Goal: Task Accomplishment & Management: Use online tool/utility

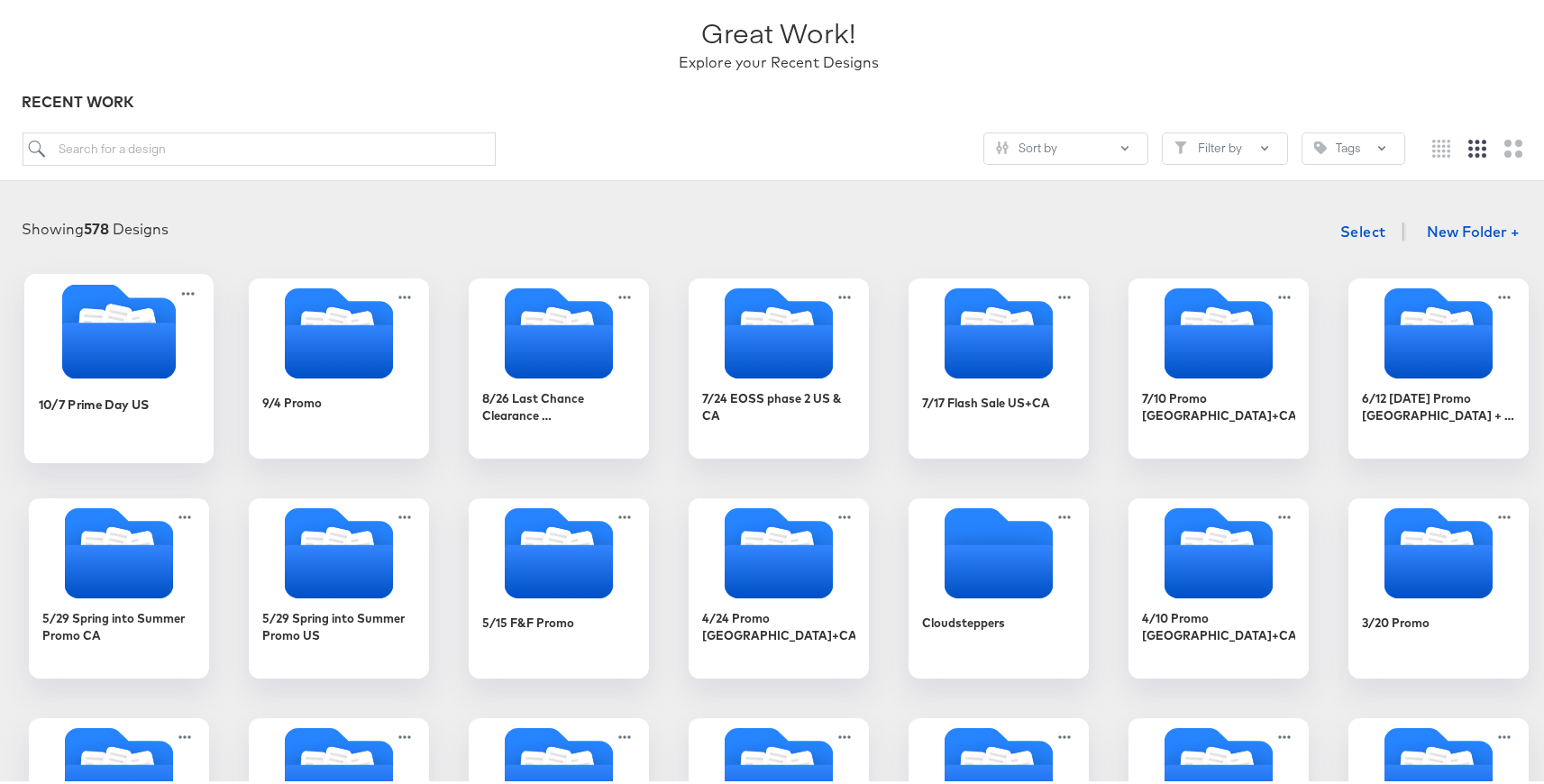
click at [133, 361] on icon "Folder" at bounding box center [119, 346] width 113 height 56
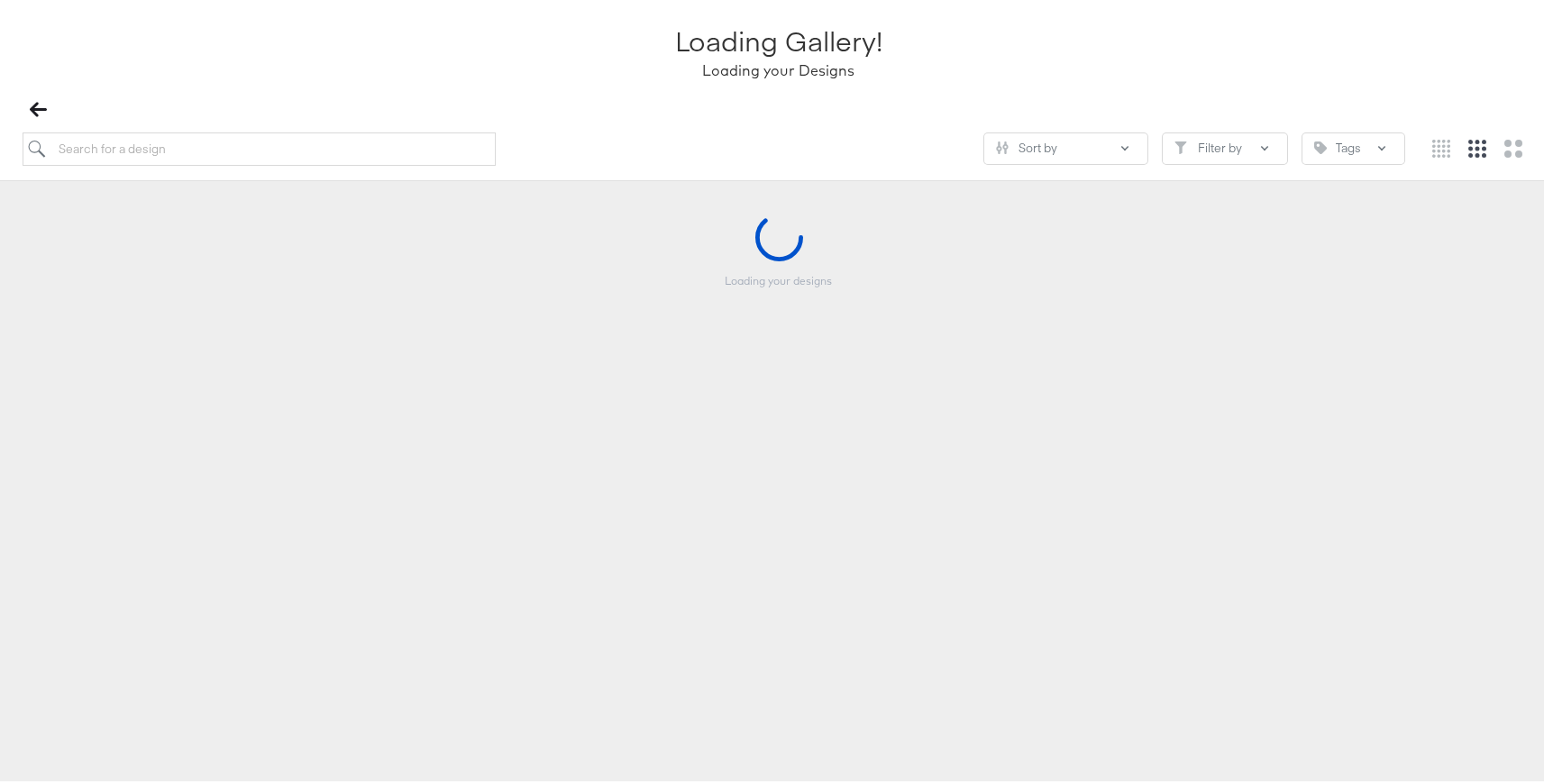
scroll to position [122, 0]
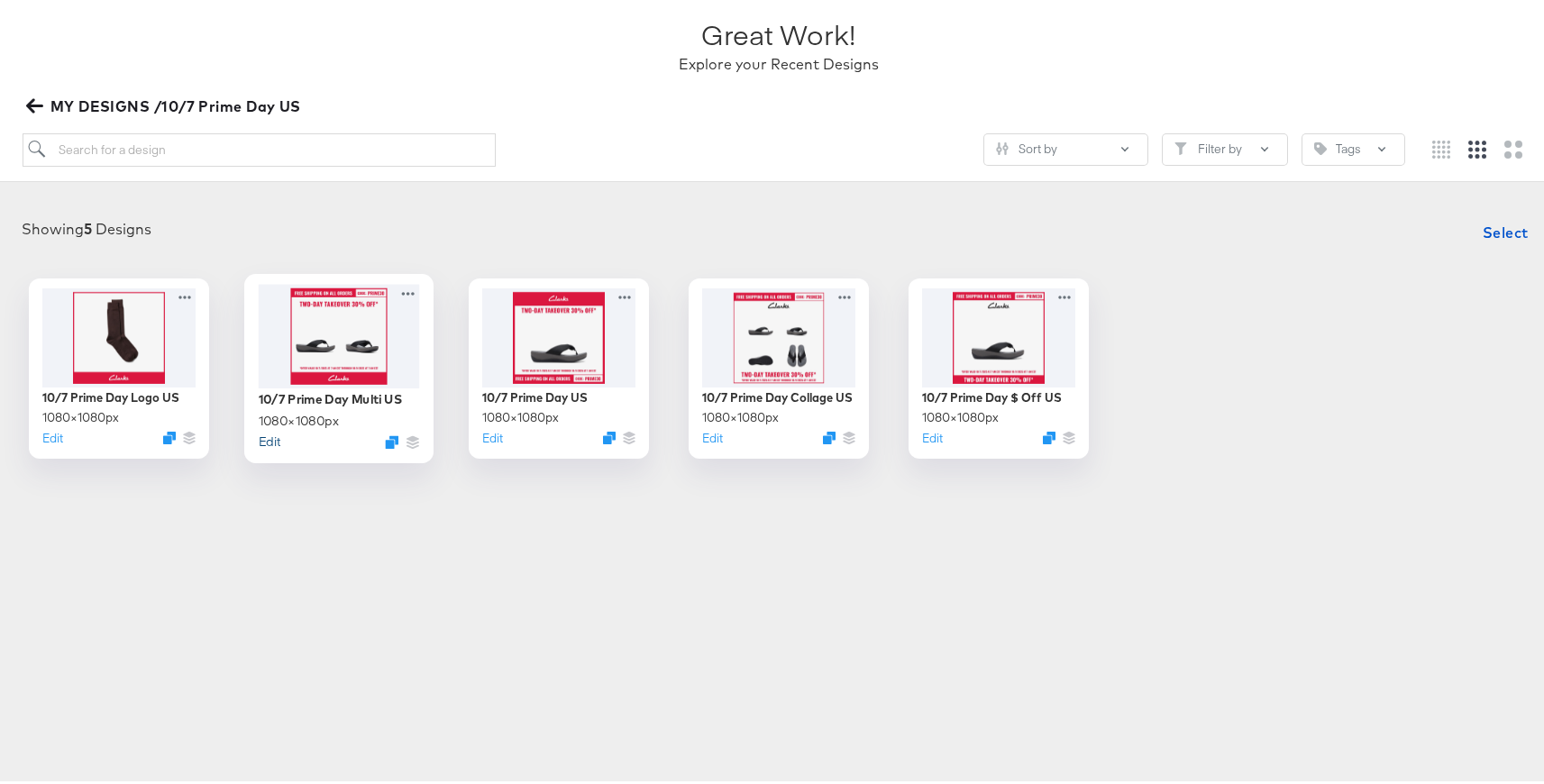
click at [267, 440] on button "Edit" at bounding box center [270, 437] width 22 height 17
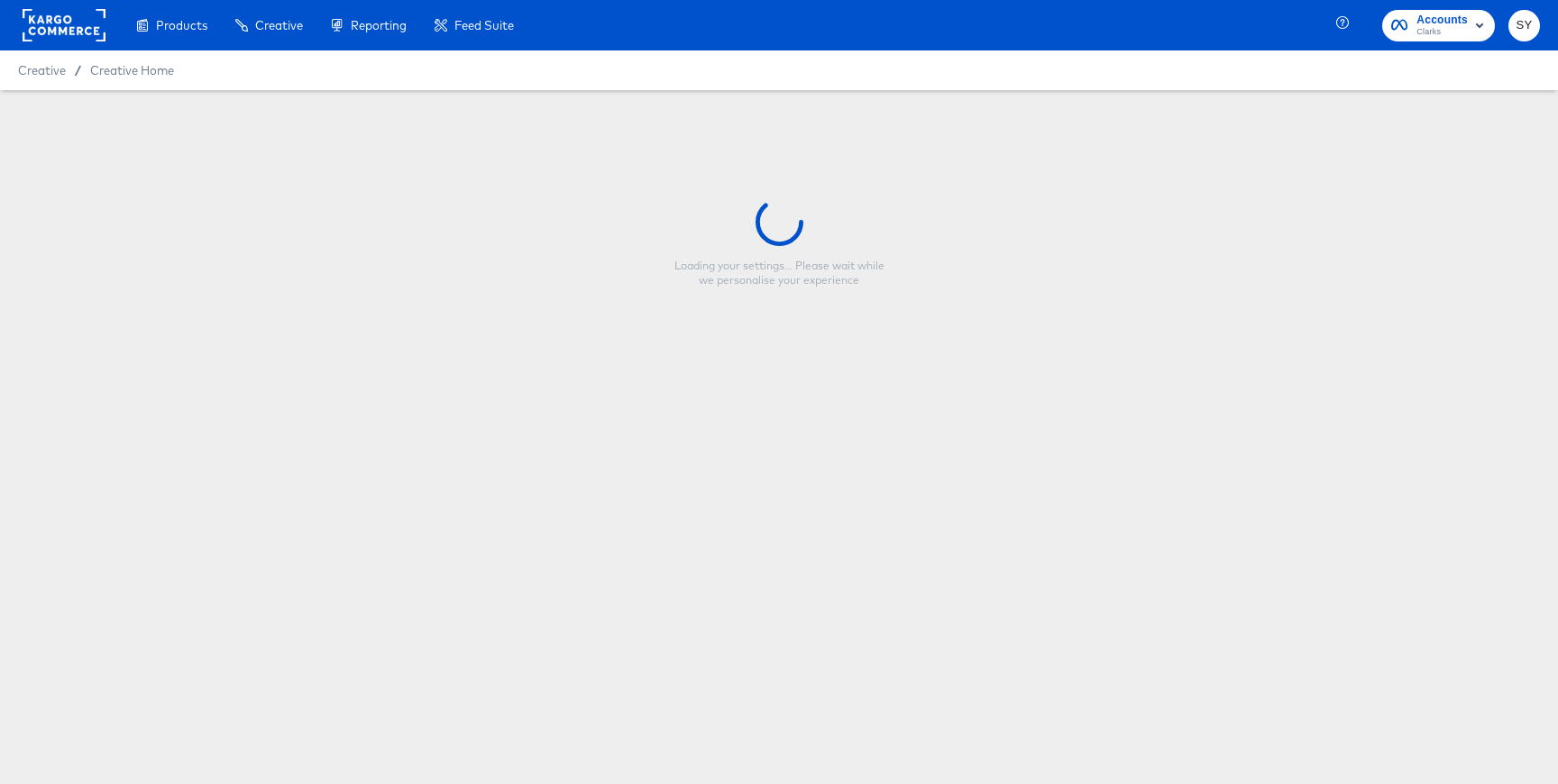
type input "10/7 Prime Day Multi US"
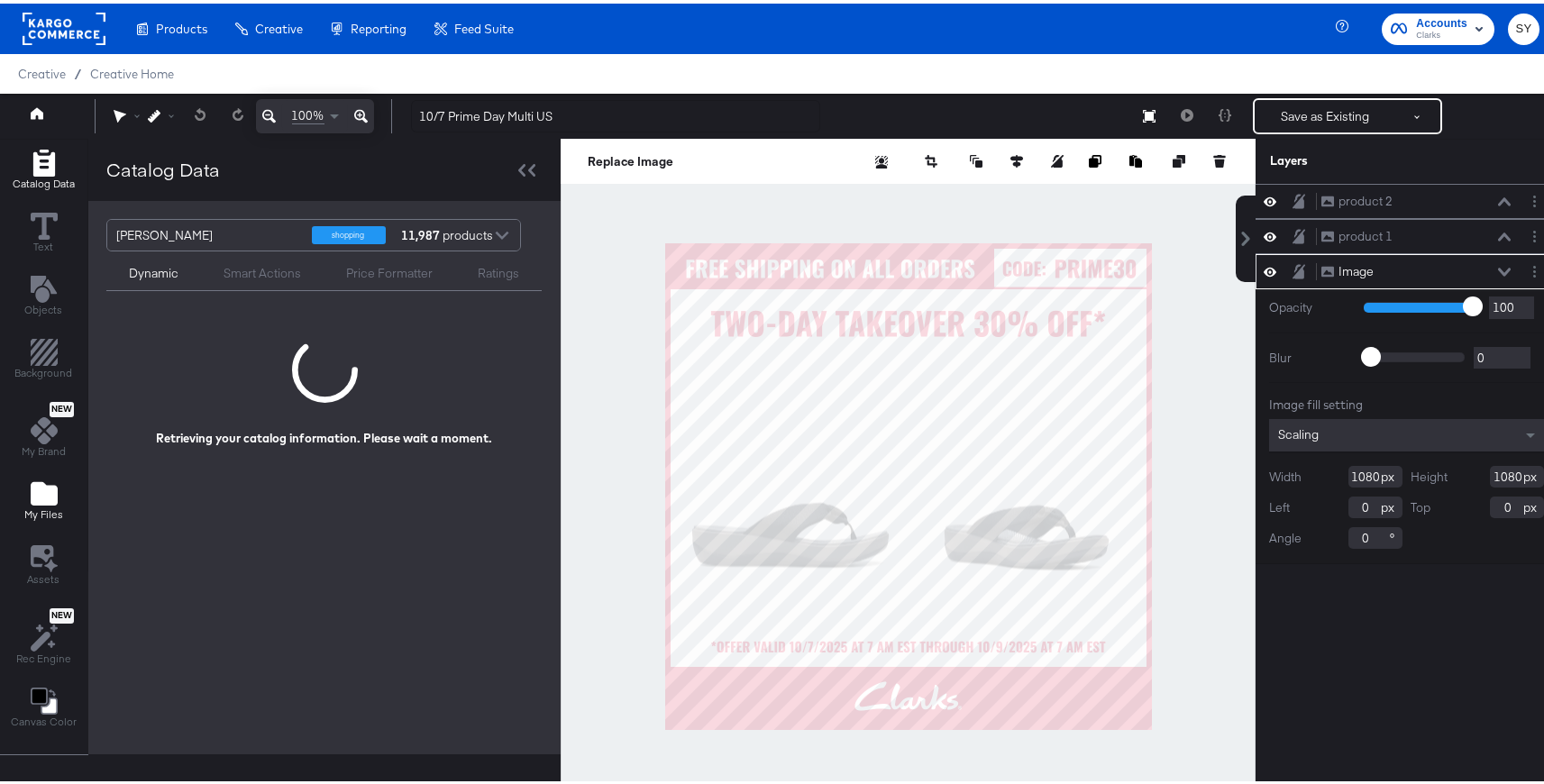
click at [51, 509] on span "My Files" at bounding box center [44, 511] width 38 height 15
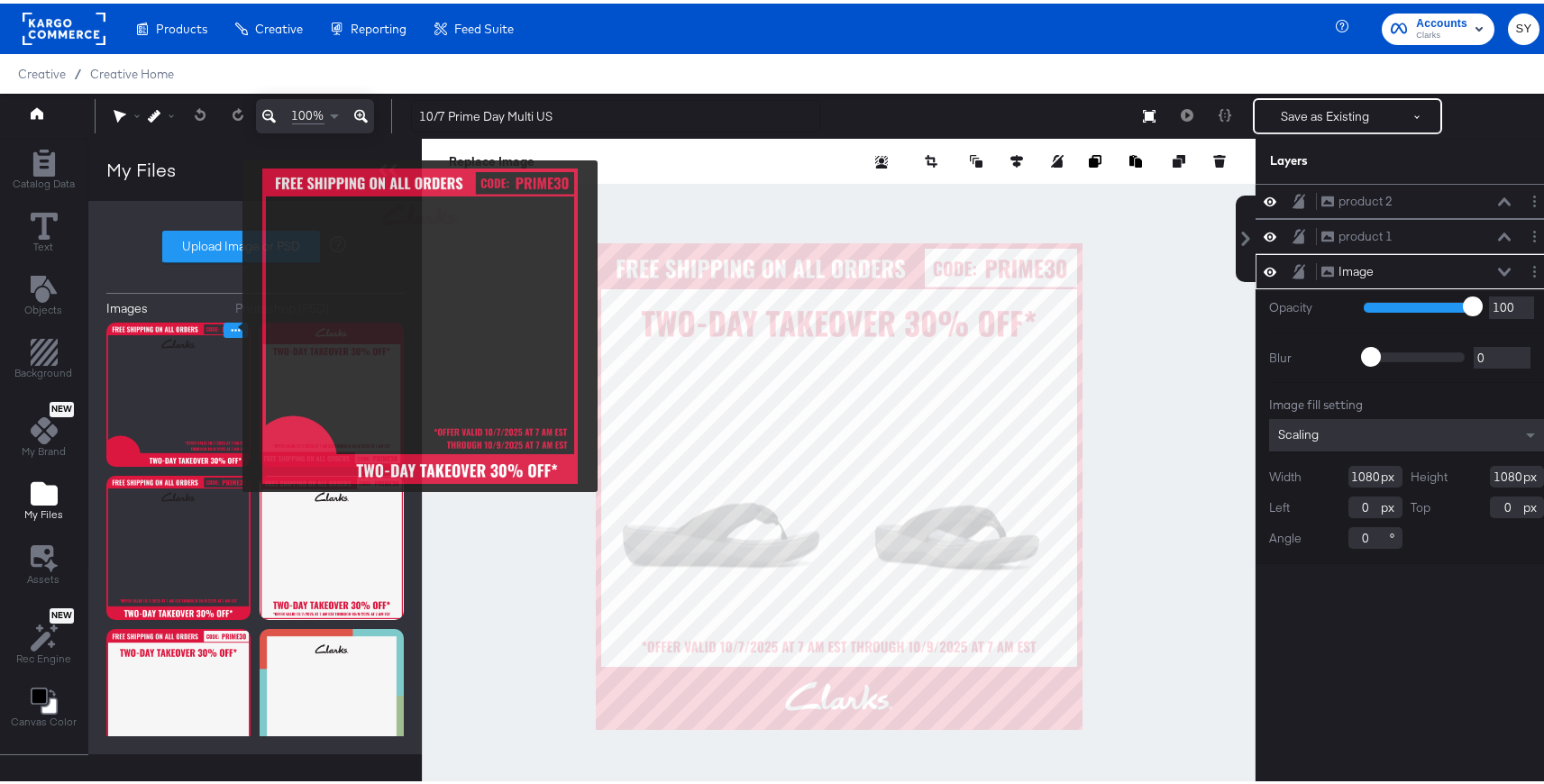
click at [230, 323] on icon "Image Options" at bounding box center [235, 326] width 14 height 14
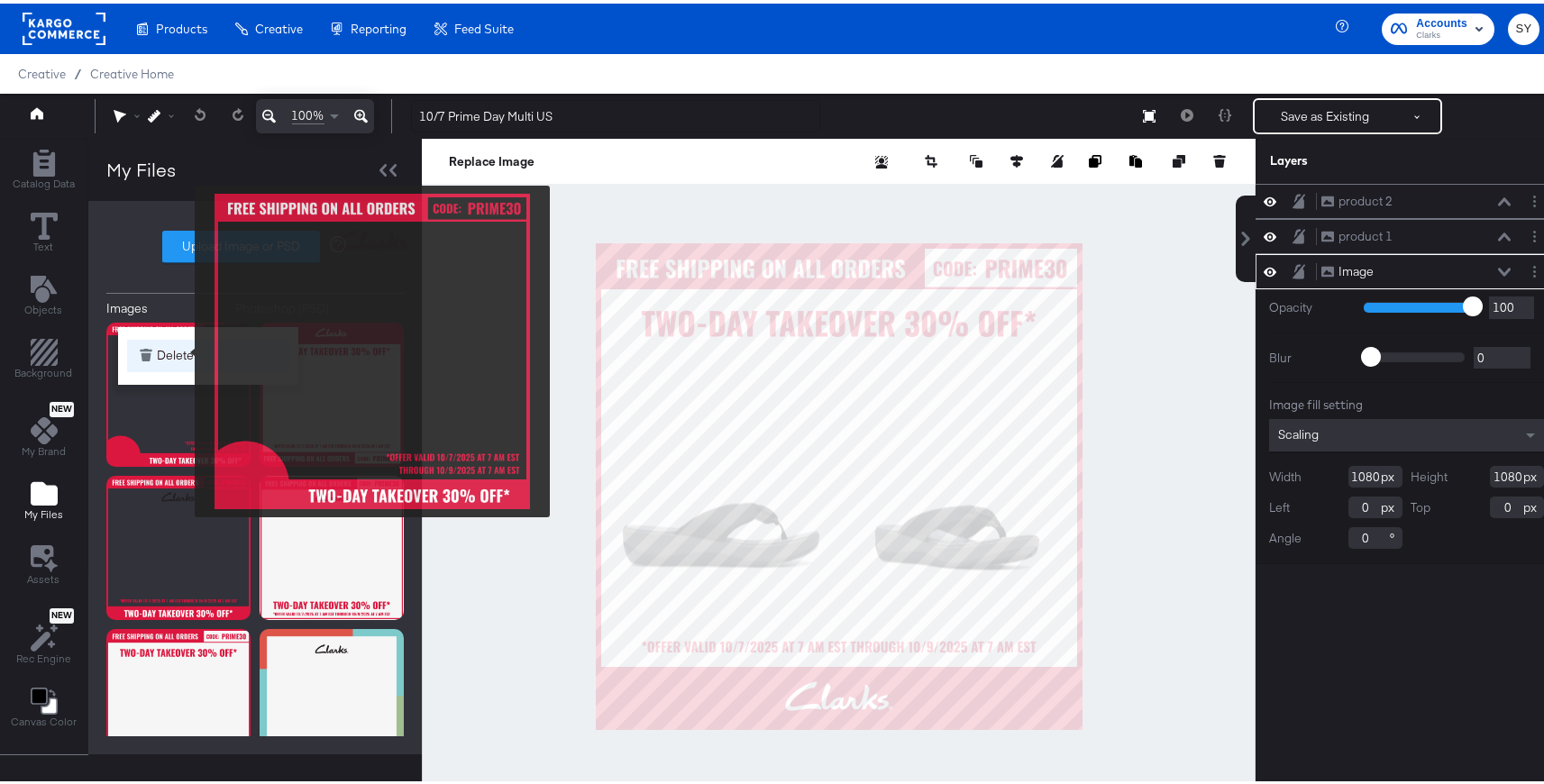
click at [183, 348] on button "Delete" at bounding box center [208, 352] width 162 height 32
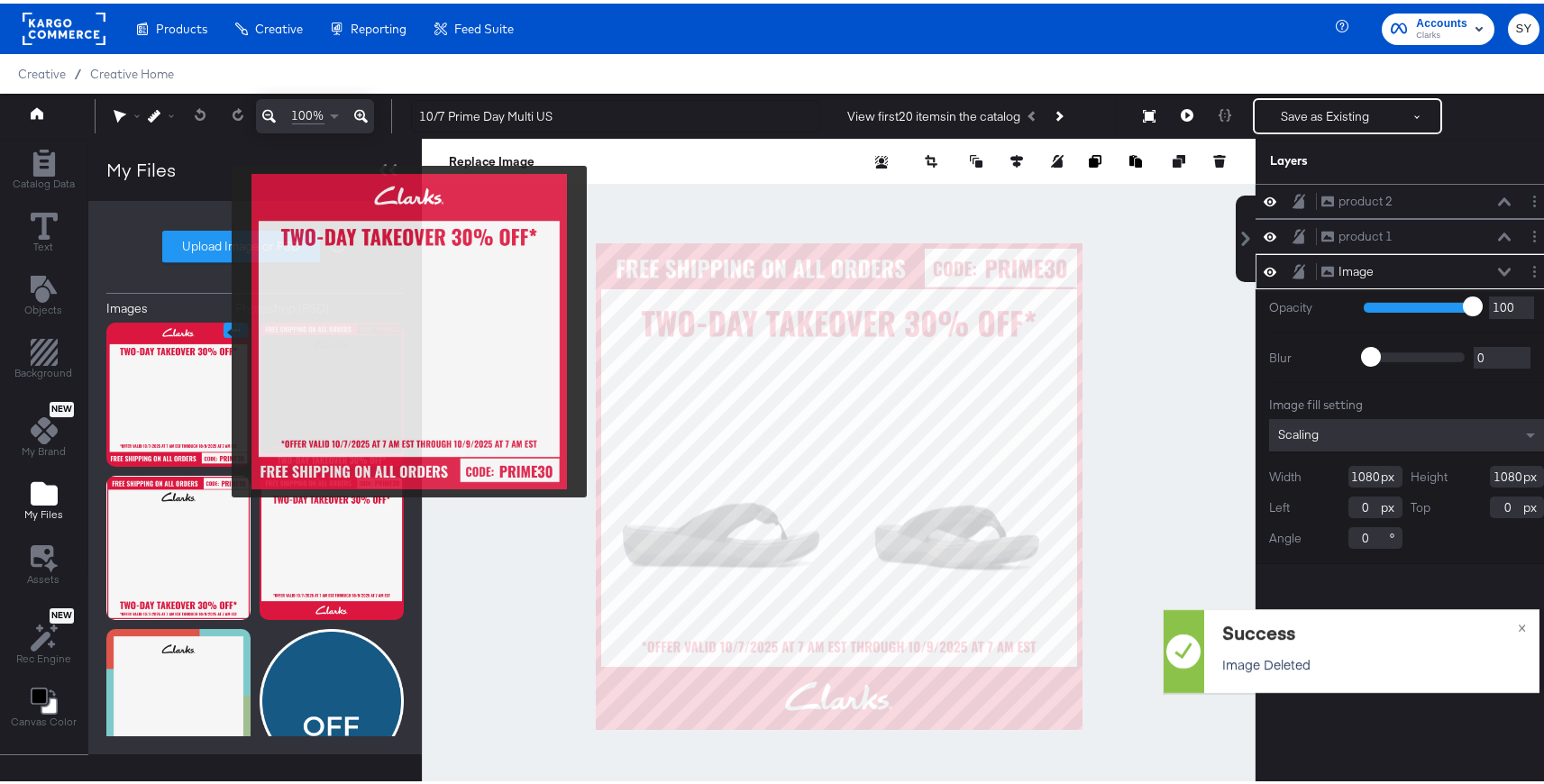
click at [229, 328] on icon "Image Options" at bounding box center [235, 326] width 14 height 14
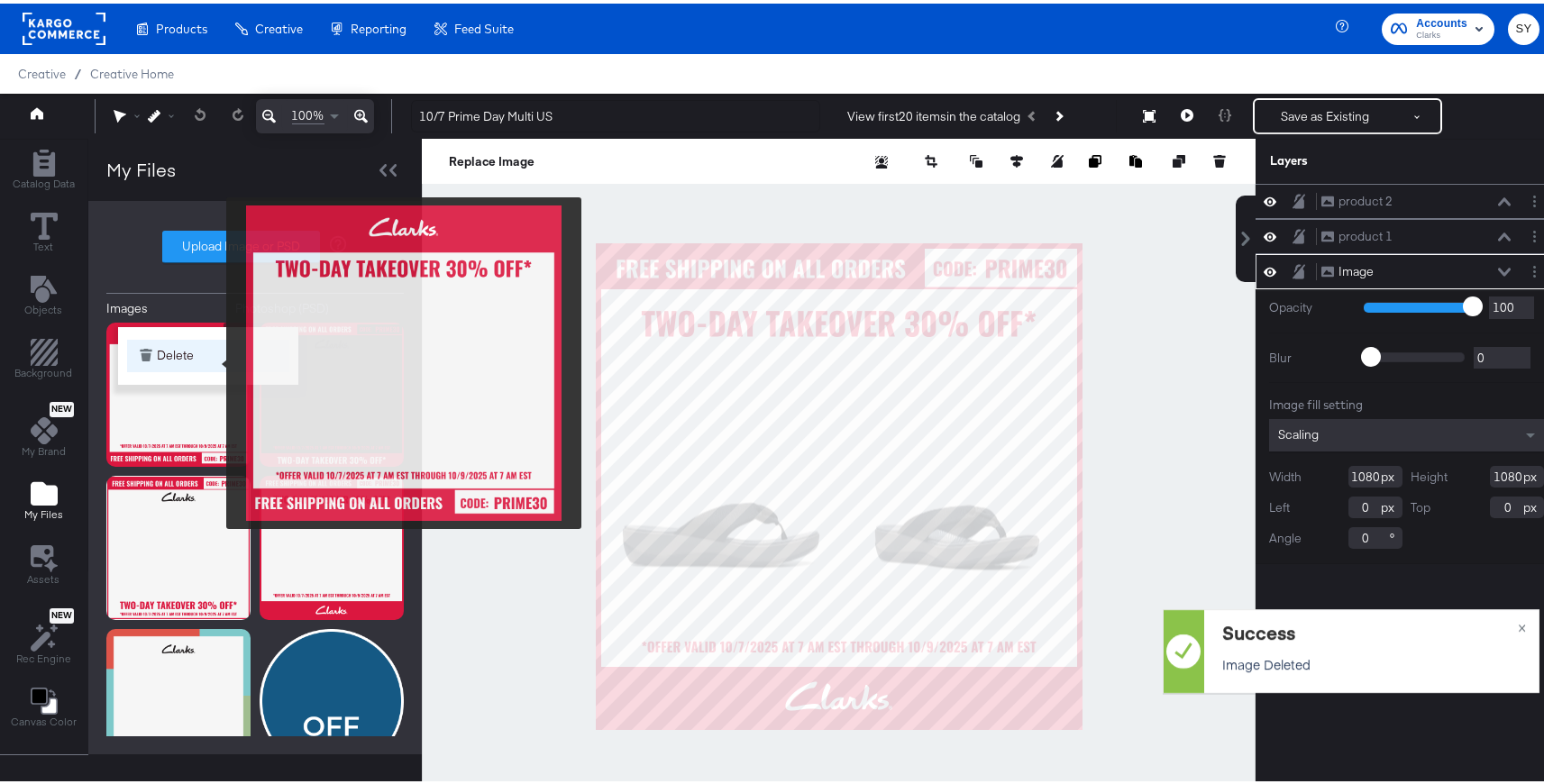
click at [214, 355] on button "Delete" at bounding box center [208, 352] width 162 height 32
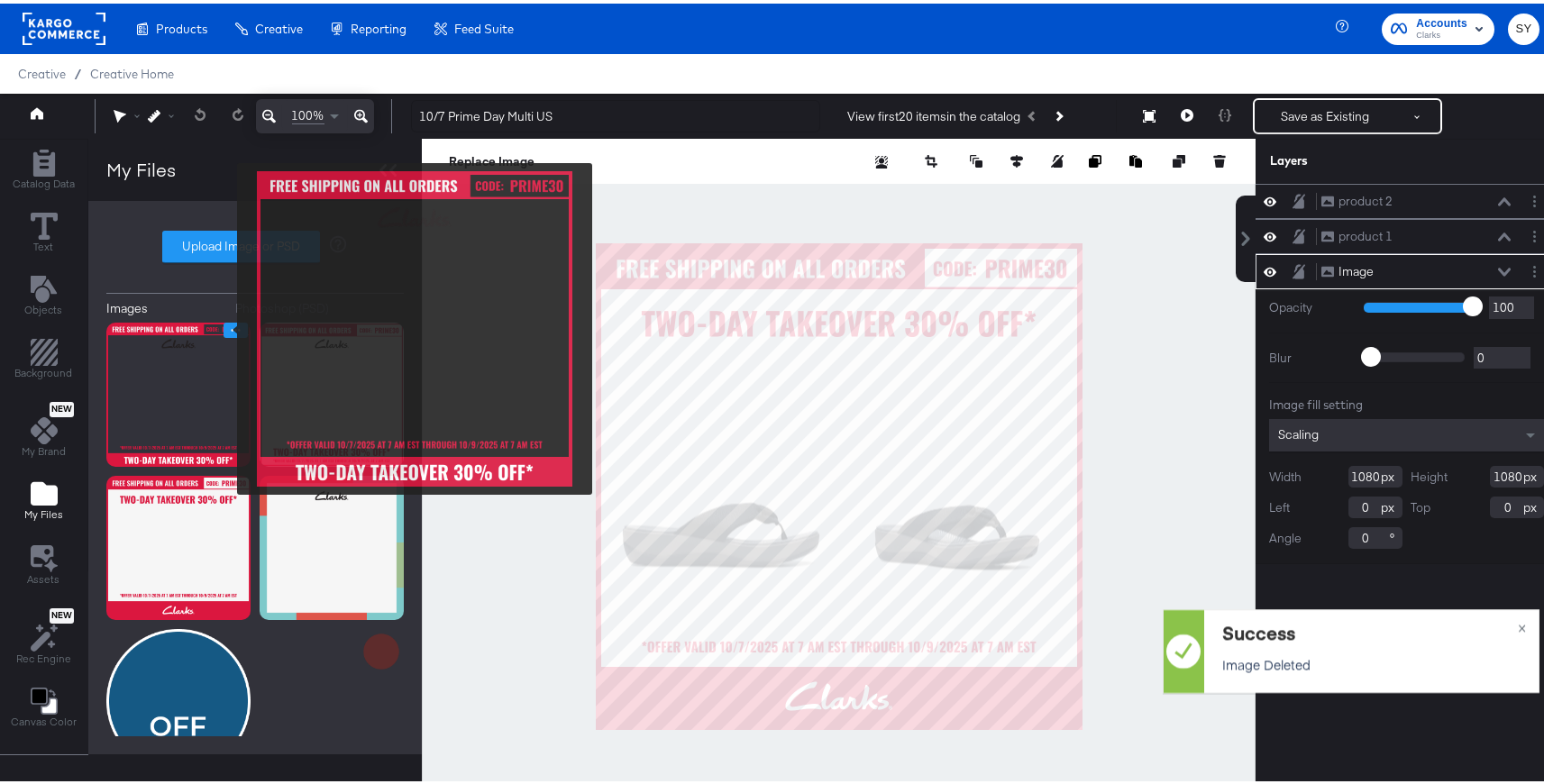
click at [229, 325] on icon "Image Options" at bounding box center [235, 326] width 14 height 14
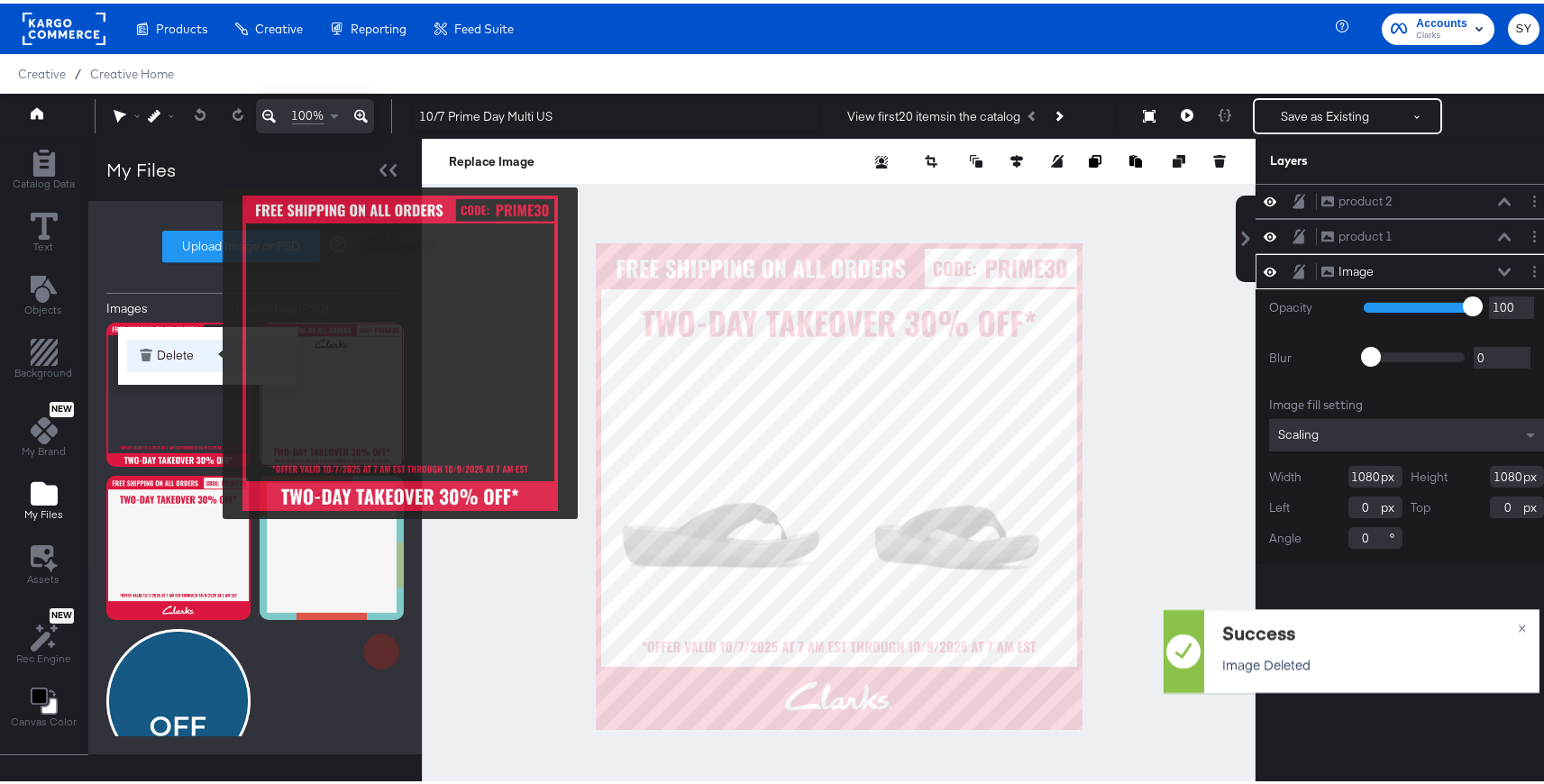
click at [204, 350] on button "Delete" at bounding box center [208, 352] width 162 height 32
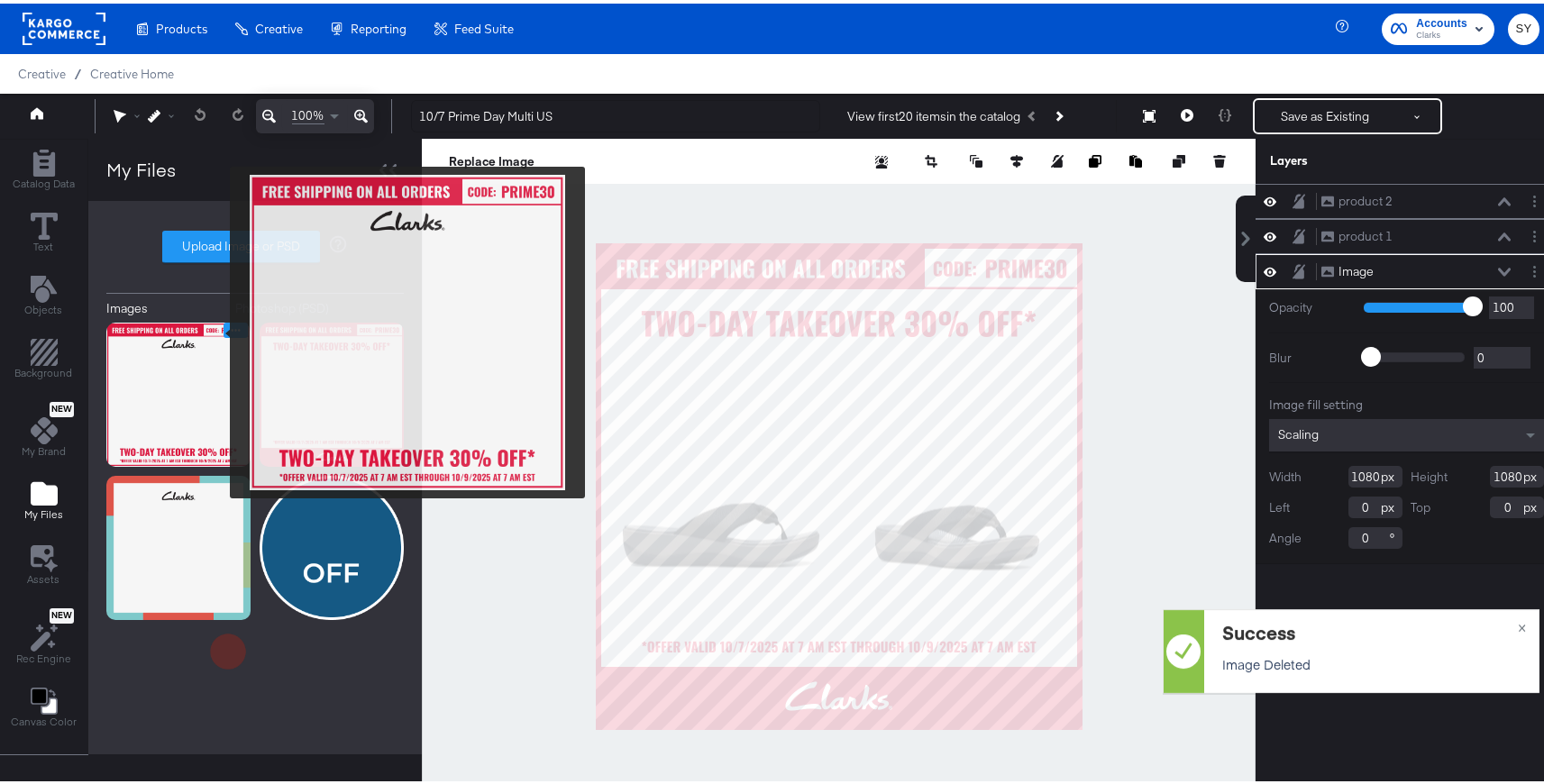
click at [229, 327] on icon "Image Options" at bounding box center [235, 326] width 14 height 14
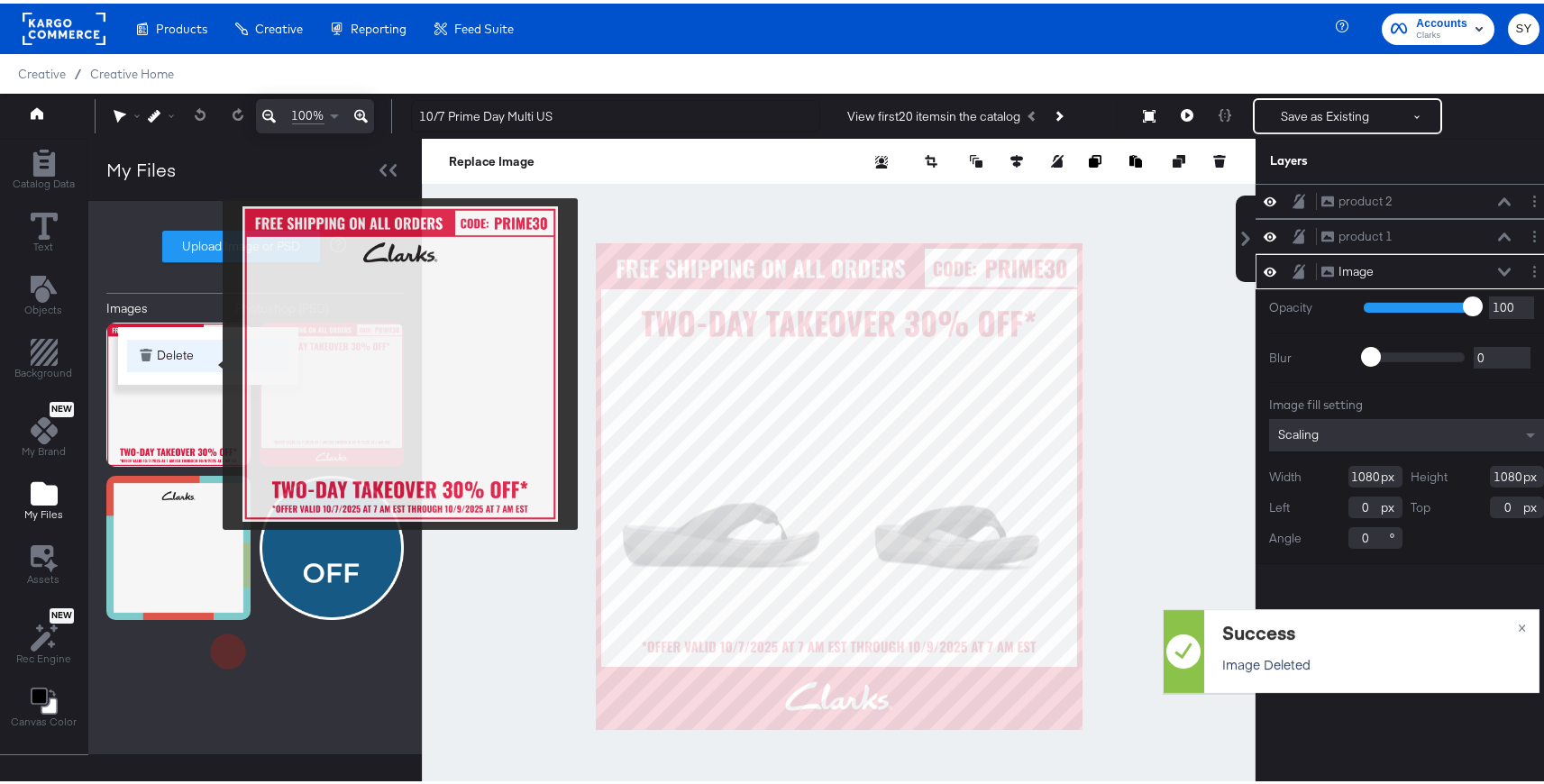
click at [211, 360] on button "Delete" at bounding box center [208, 352] width 162 height 32
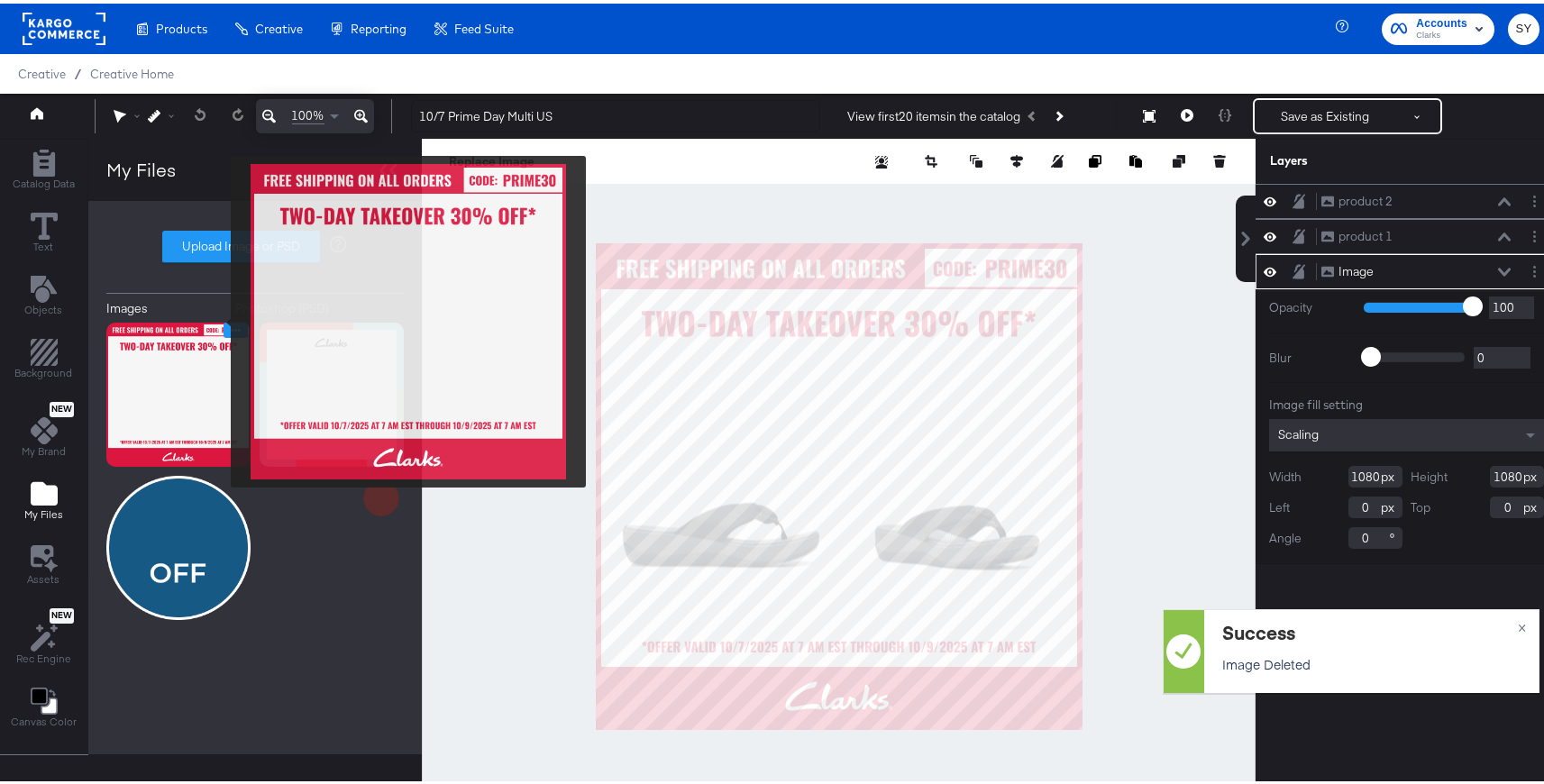
click at [224, 319] on button "Image Options" at bounding box center [236, 326] width 25 height 16
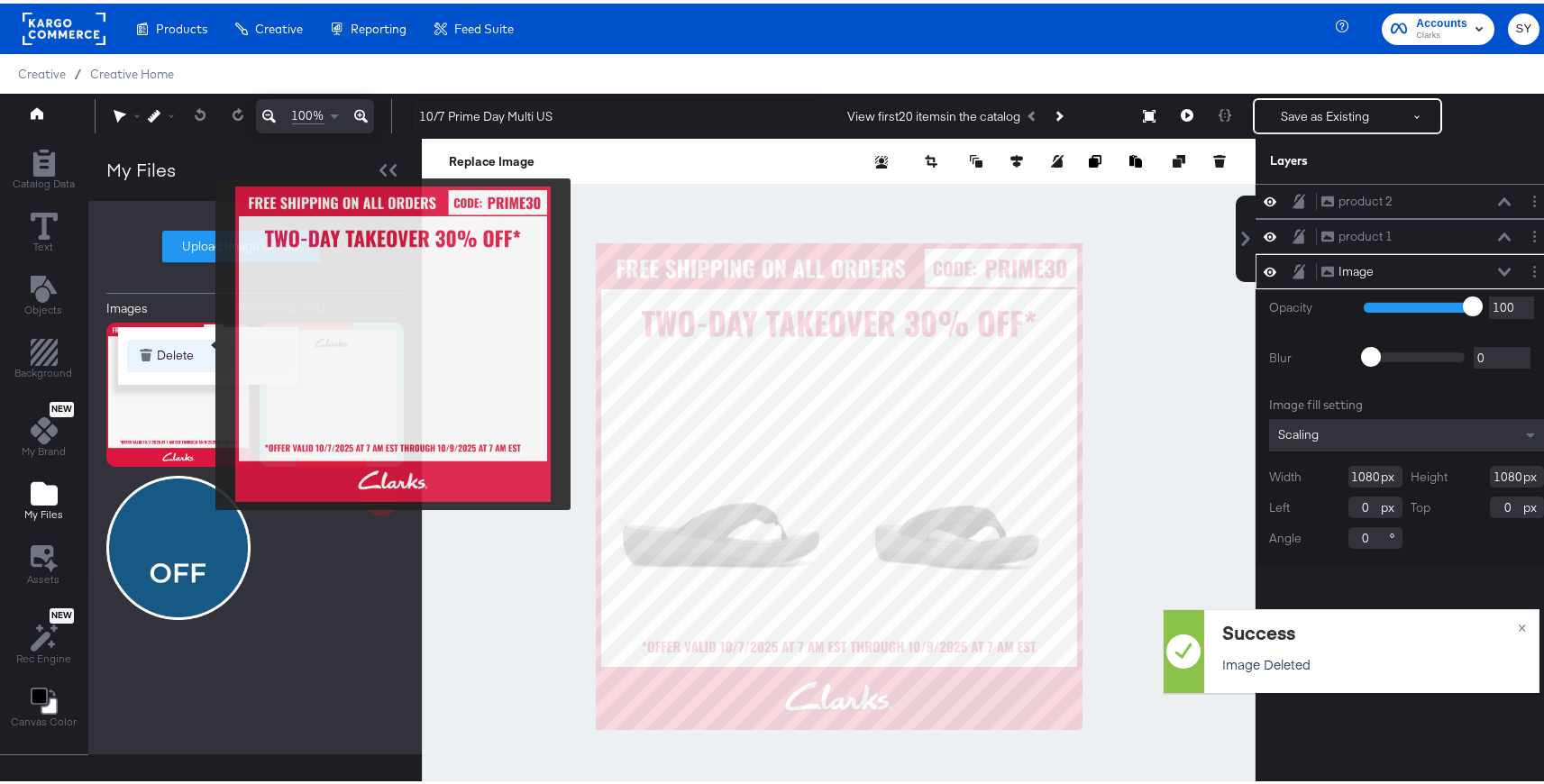
click at [204, 341] on button "Delete" at bounding box center [208, 352] width 162 height 32
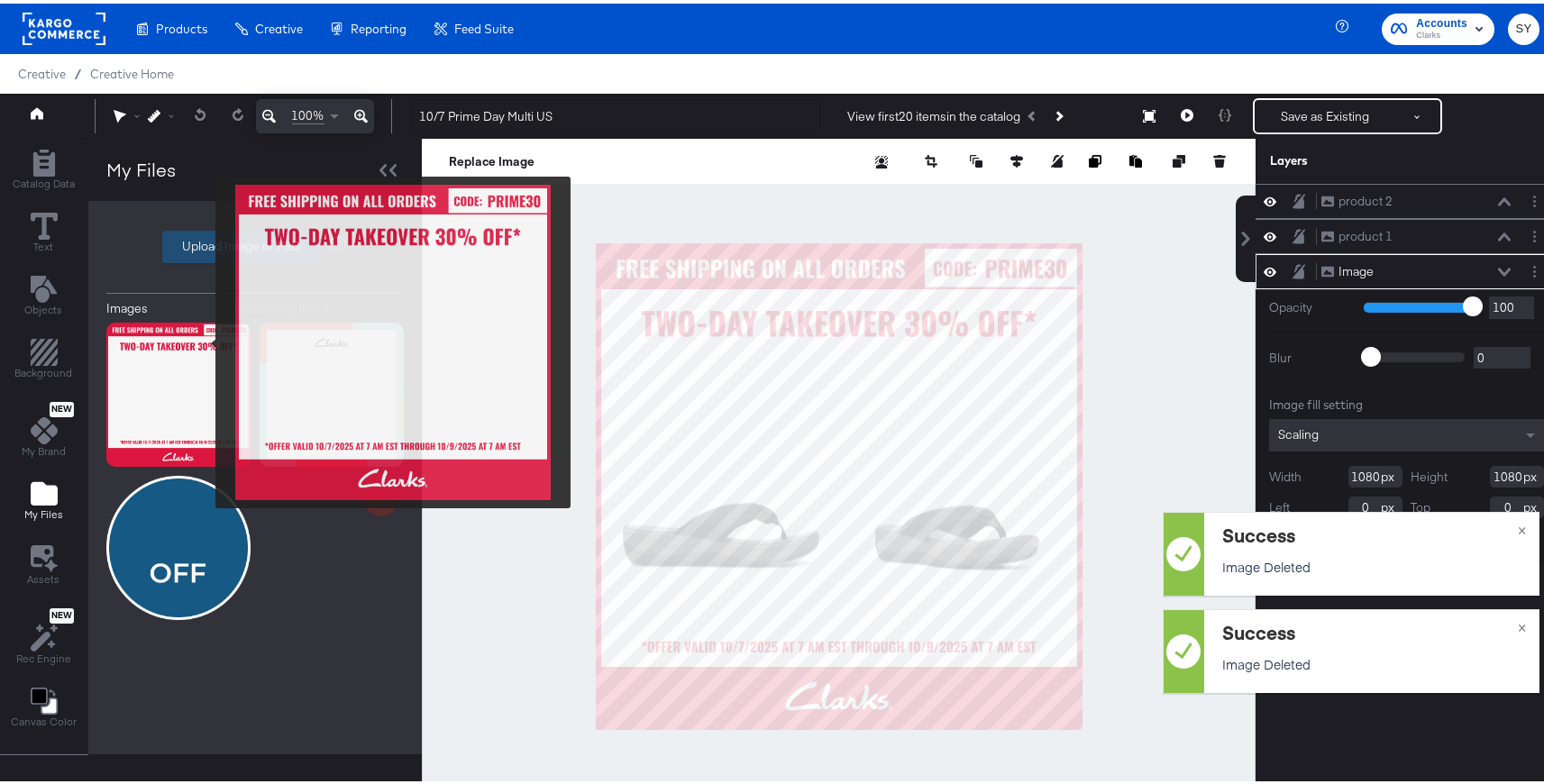
click at [219, 239] on label "Upload Image or PSD" at bounding box center [240, 243] width 156 height 31
click at [255, 243] on input "Upload Image or PSD" at bounding box center [255, 243] width 0 height 0
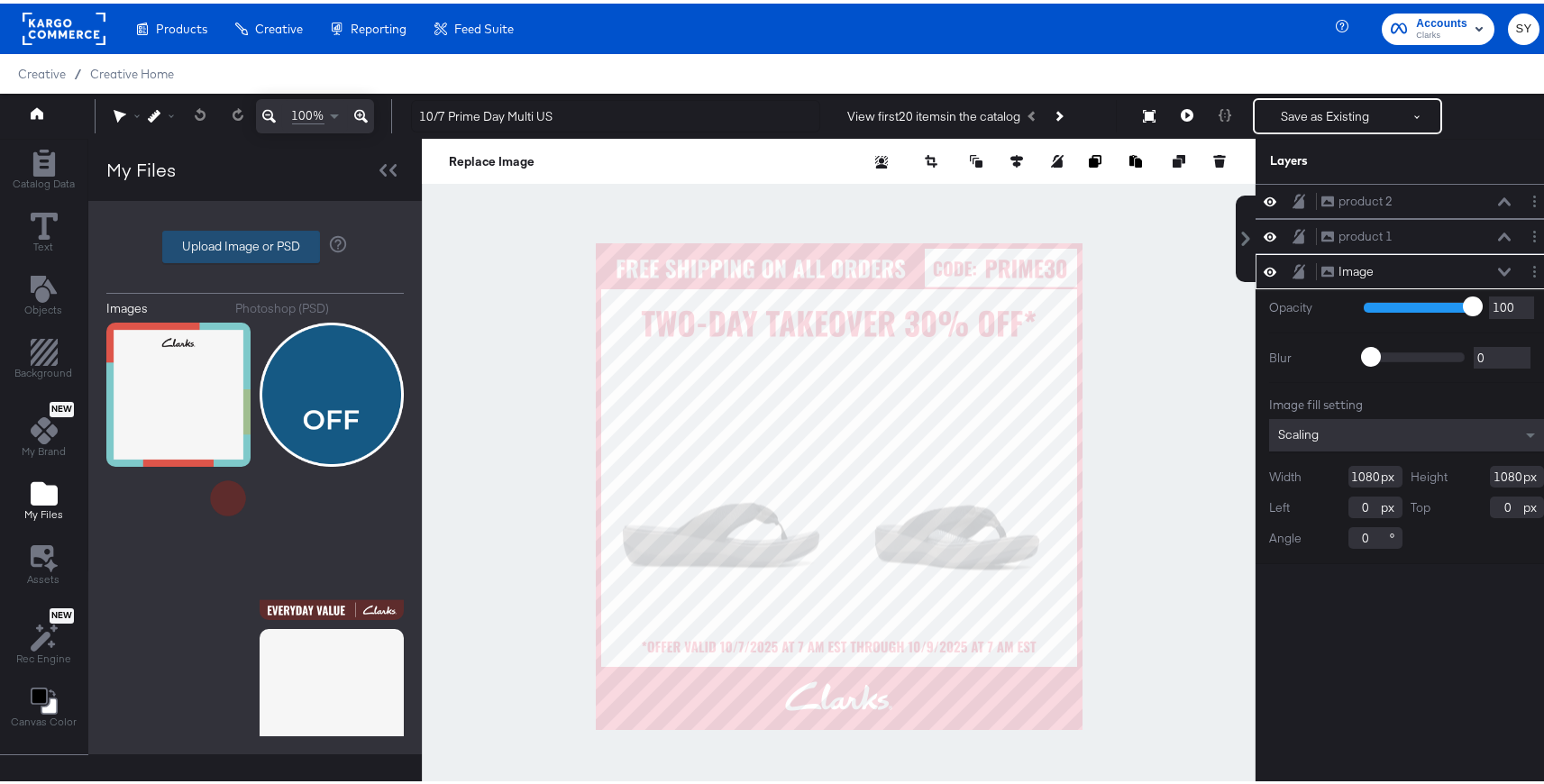
type input "C:\fakepath\collage 1.png"
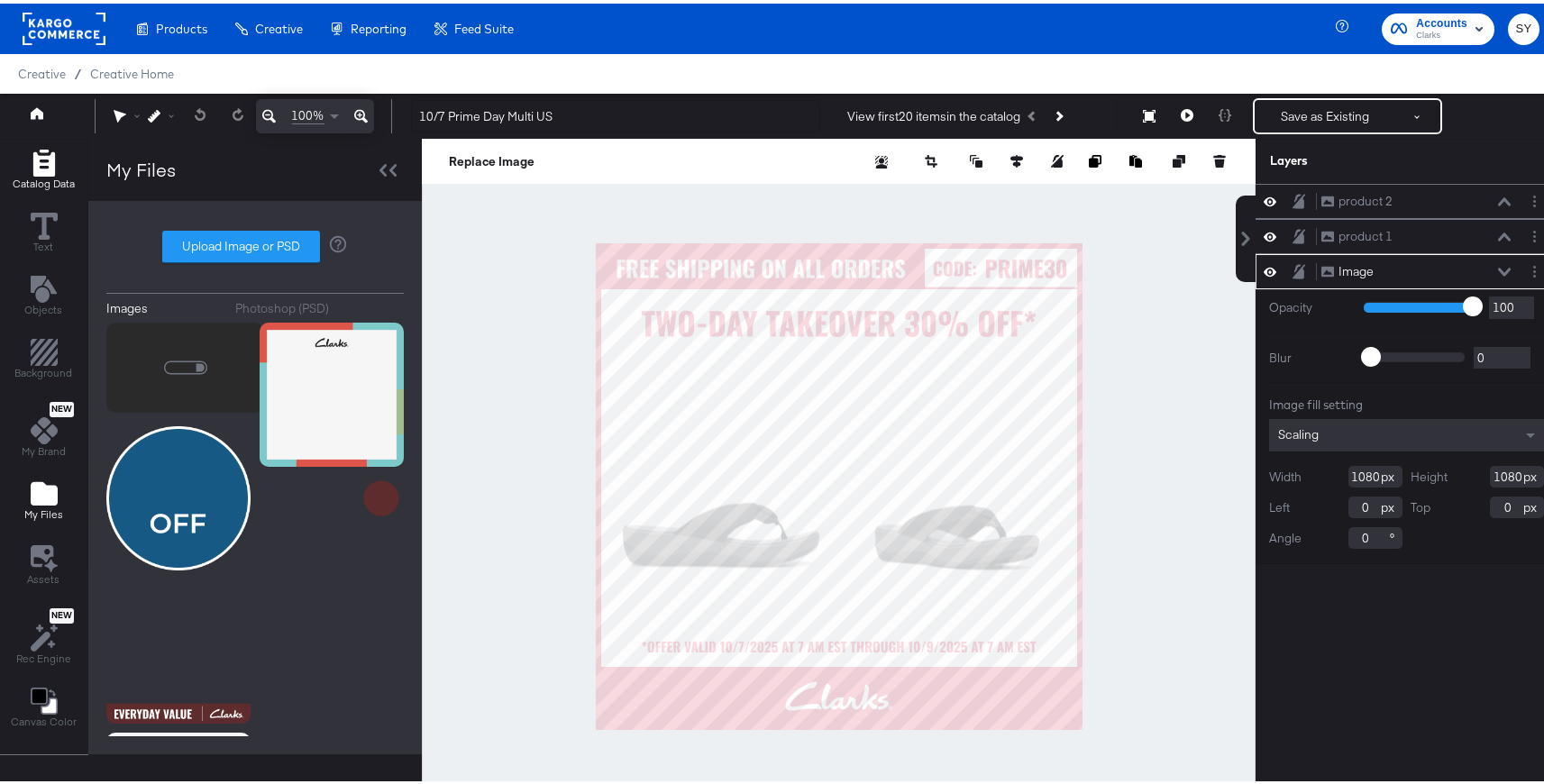
click at [45, 172] on div "Catalog Data" at bounding box center [44, 166] width 62 height 41
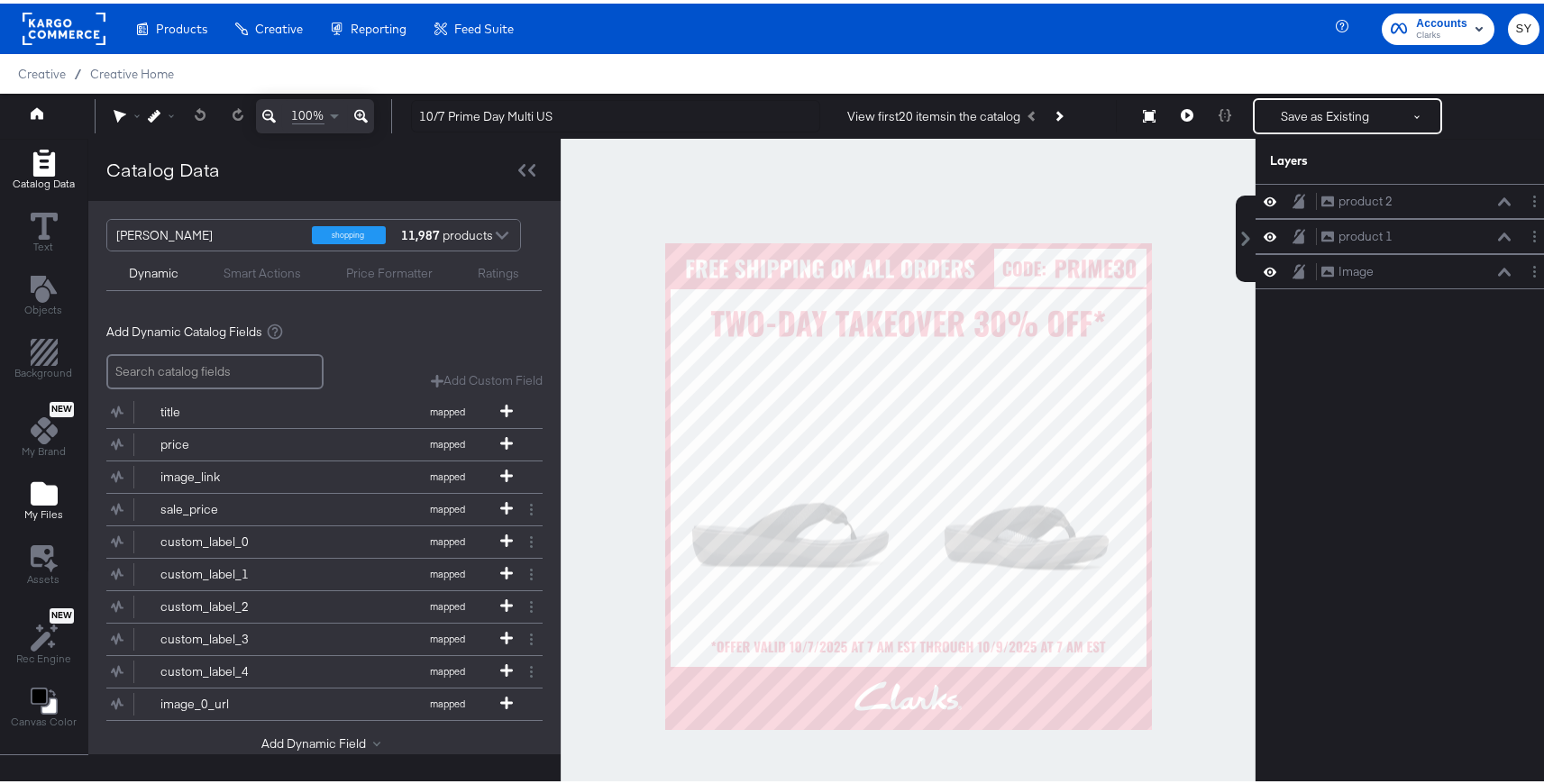
click at [41, 487] on icon "Add Files" at bounding box center [45, 491] width 27 height 24
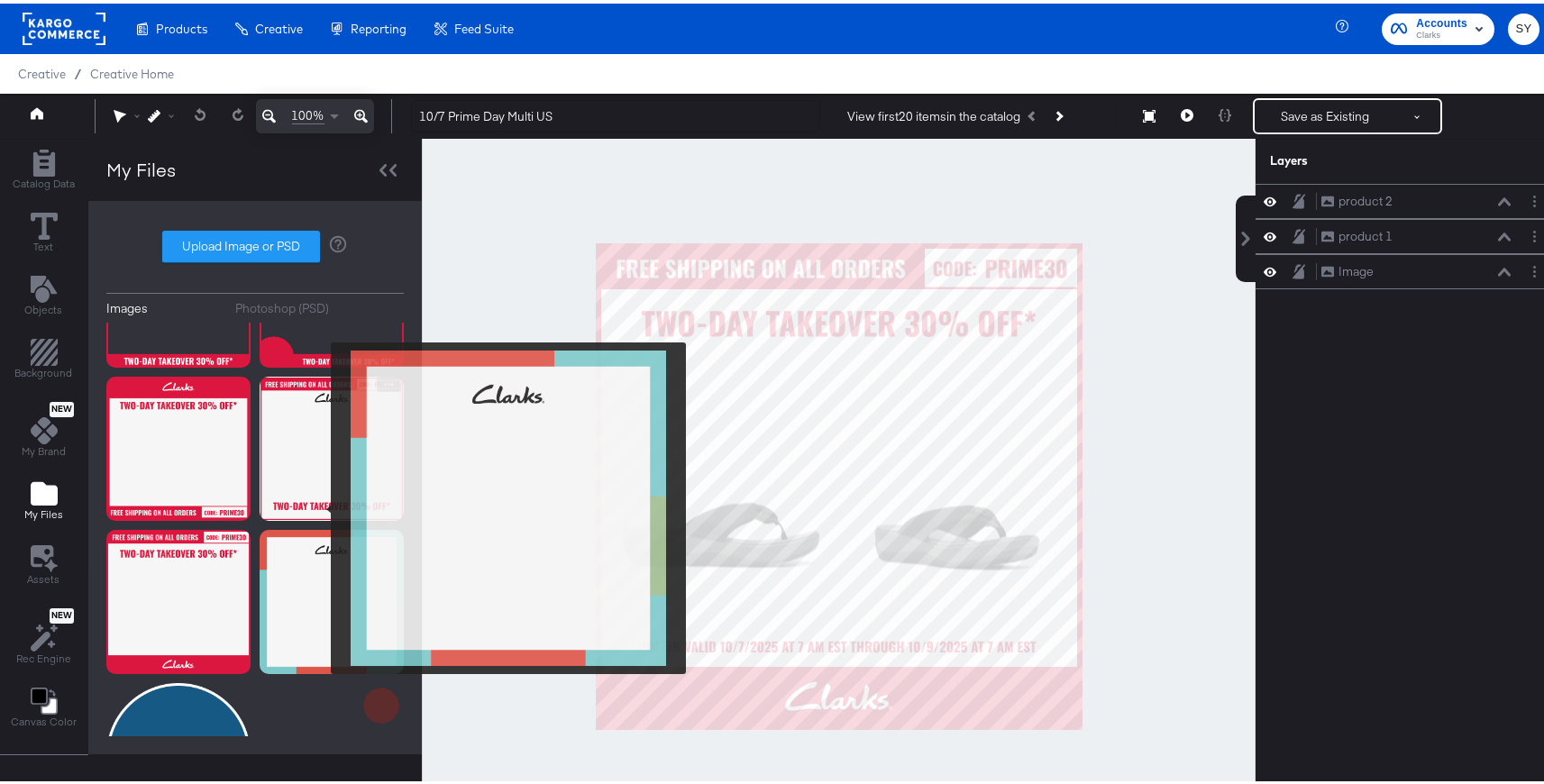
scroll to position [115, 0]
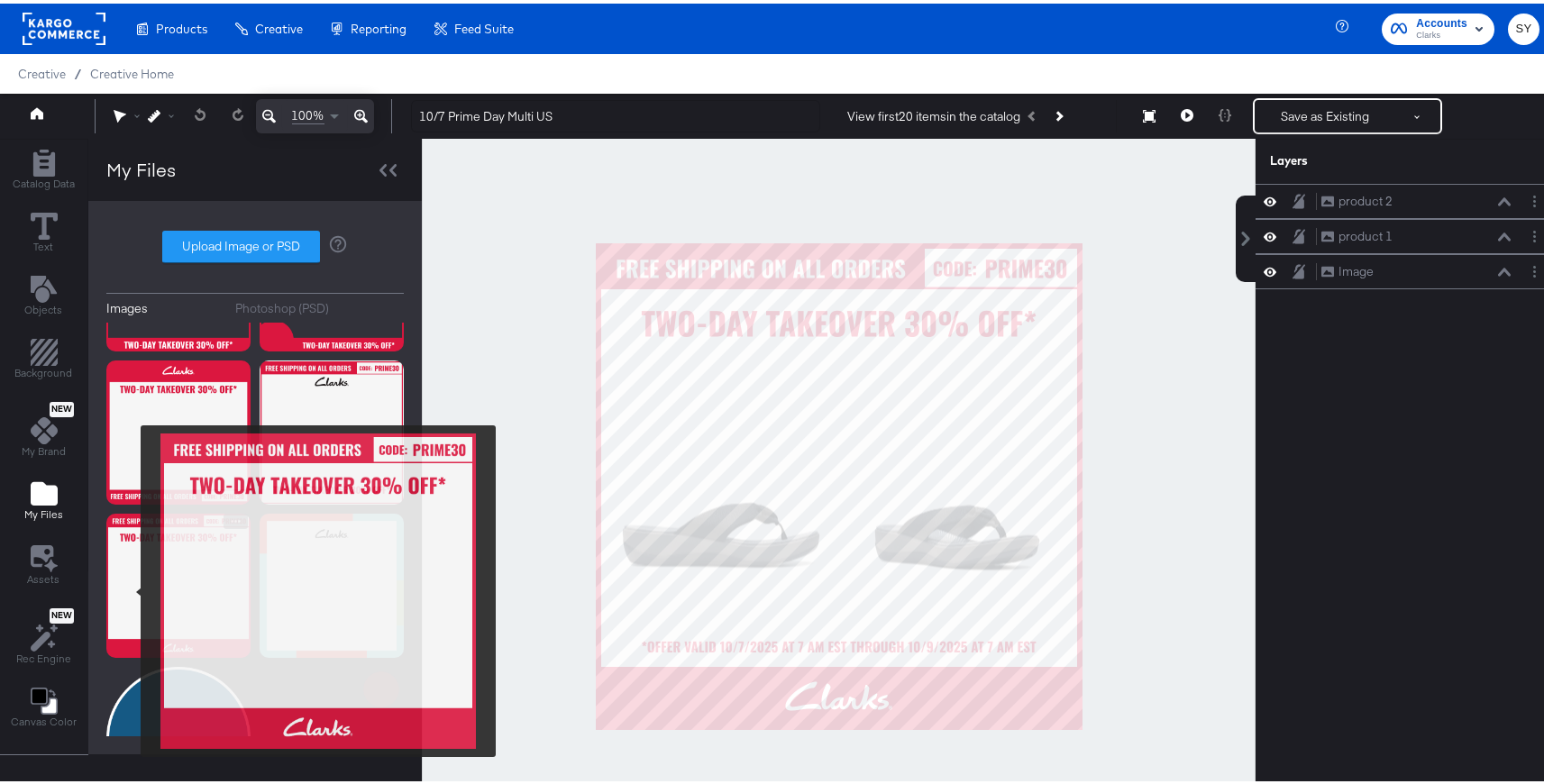
click at [129, 588] on img at bounding box center [178, 582] width 144 height 144
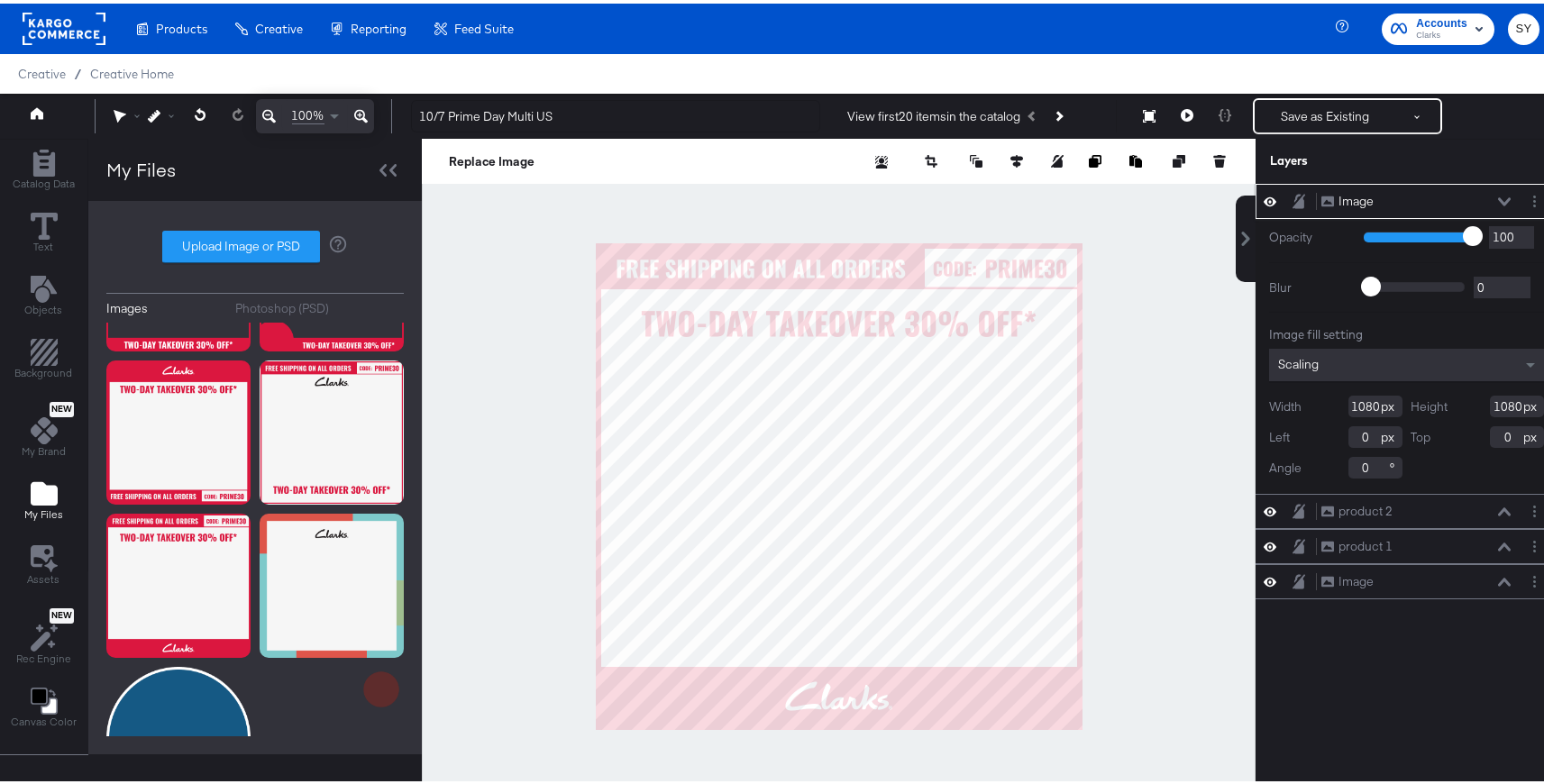
click at [1498, 195] on icon at bounding box center [1505, 198] width 13 height 9
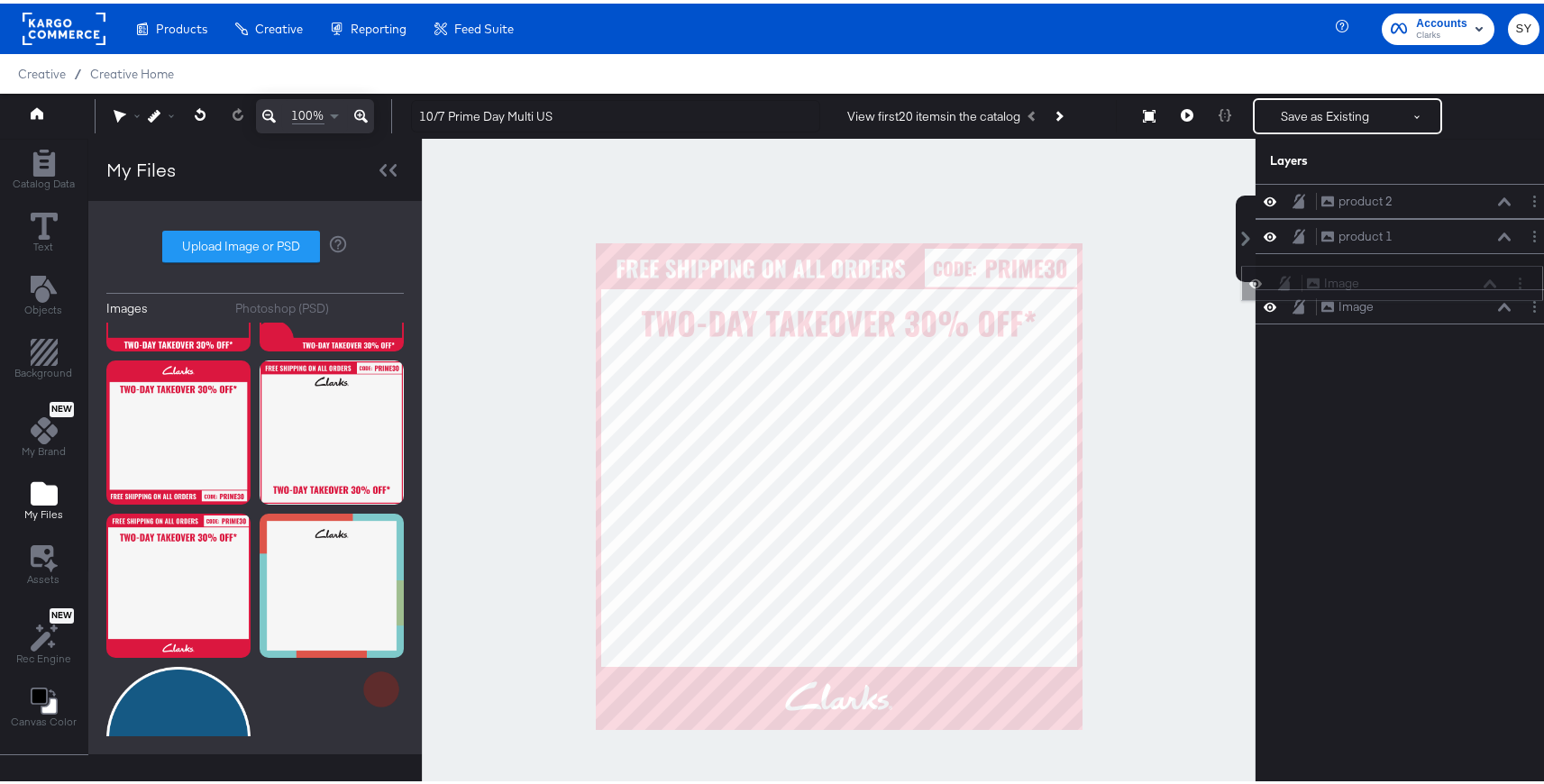
drag, startPoint x: 1443, startPoint y: 203, endPoint x: 1442, endPoint y: 285, distance: 82.0
click at [1442, 285] on div "Image Image" at bounding box center [1401, 280] width 191 height 19
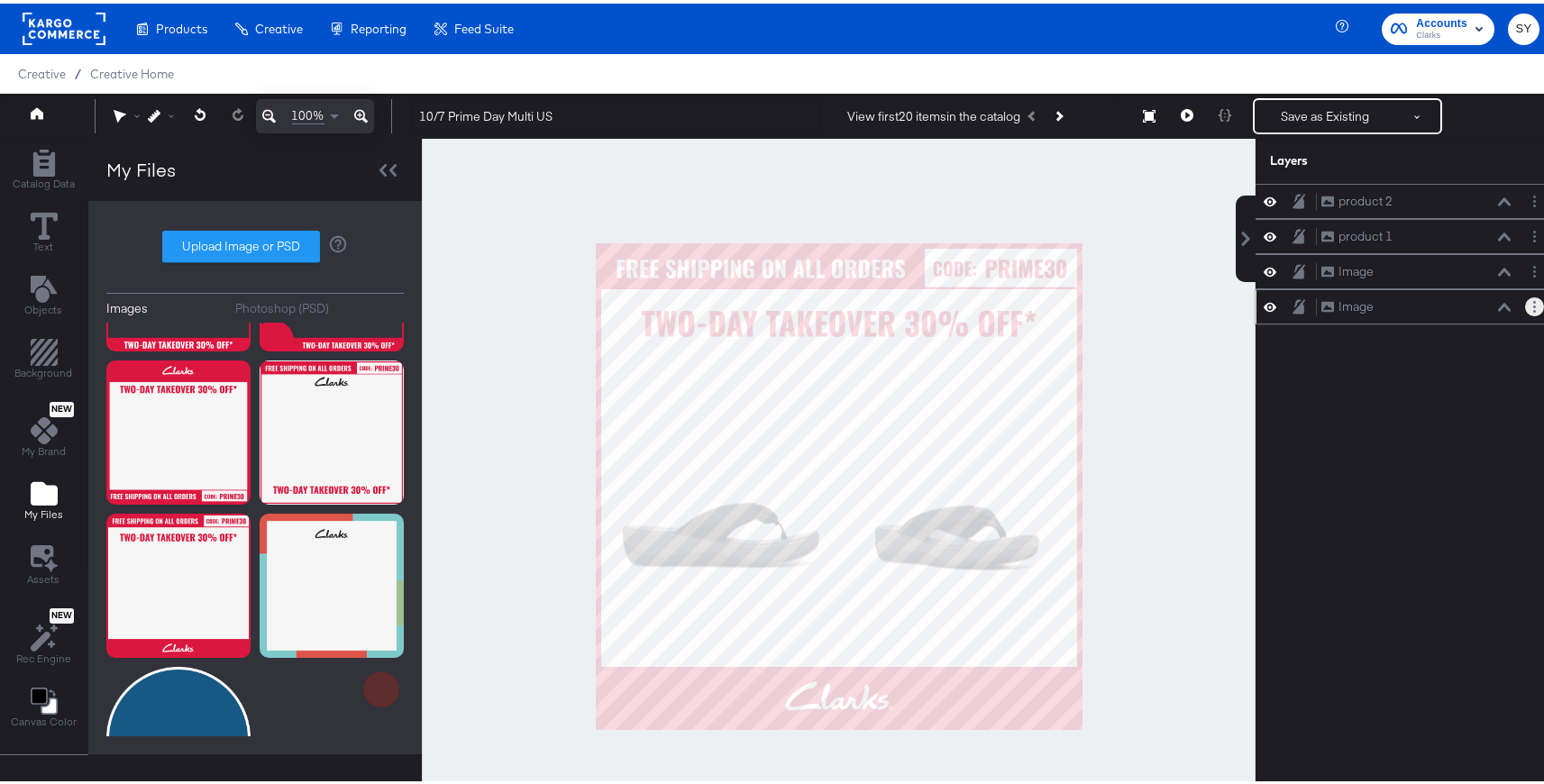
click at [1525, 303] on button "Layer Options" at bounding box center [1534, 302] width 19 height 19
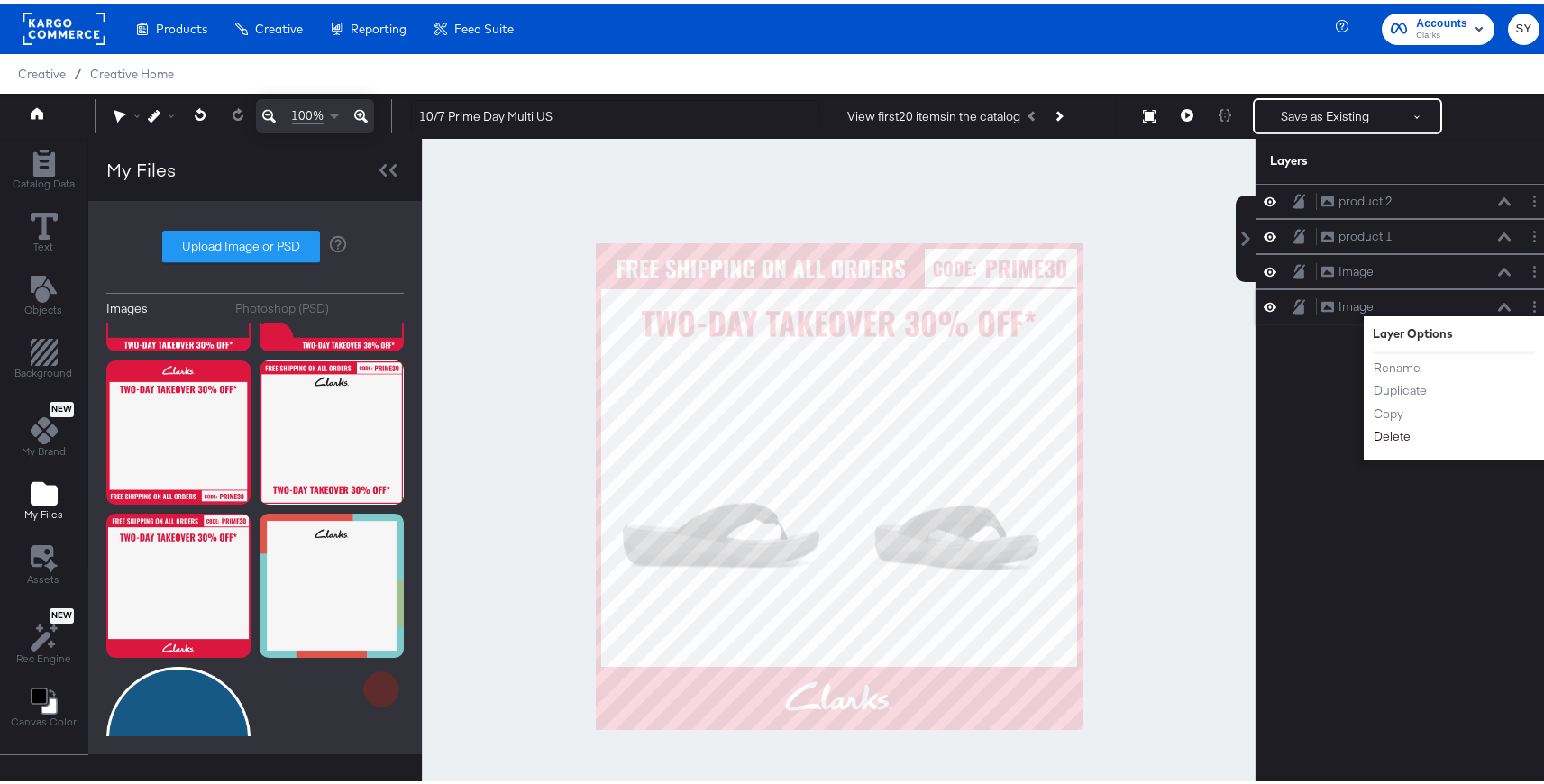
click at [1385, 437] on button "Delete" at bounding box center [1392, 432] width 38 height 19
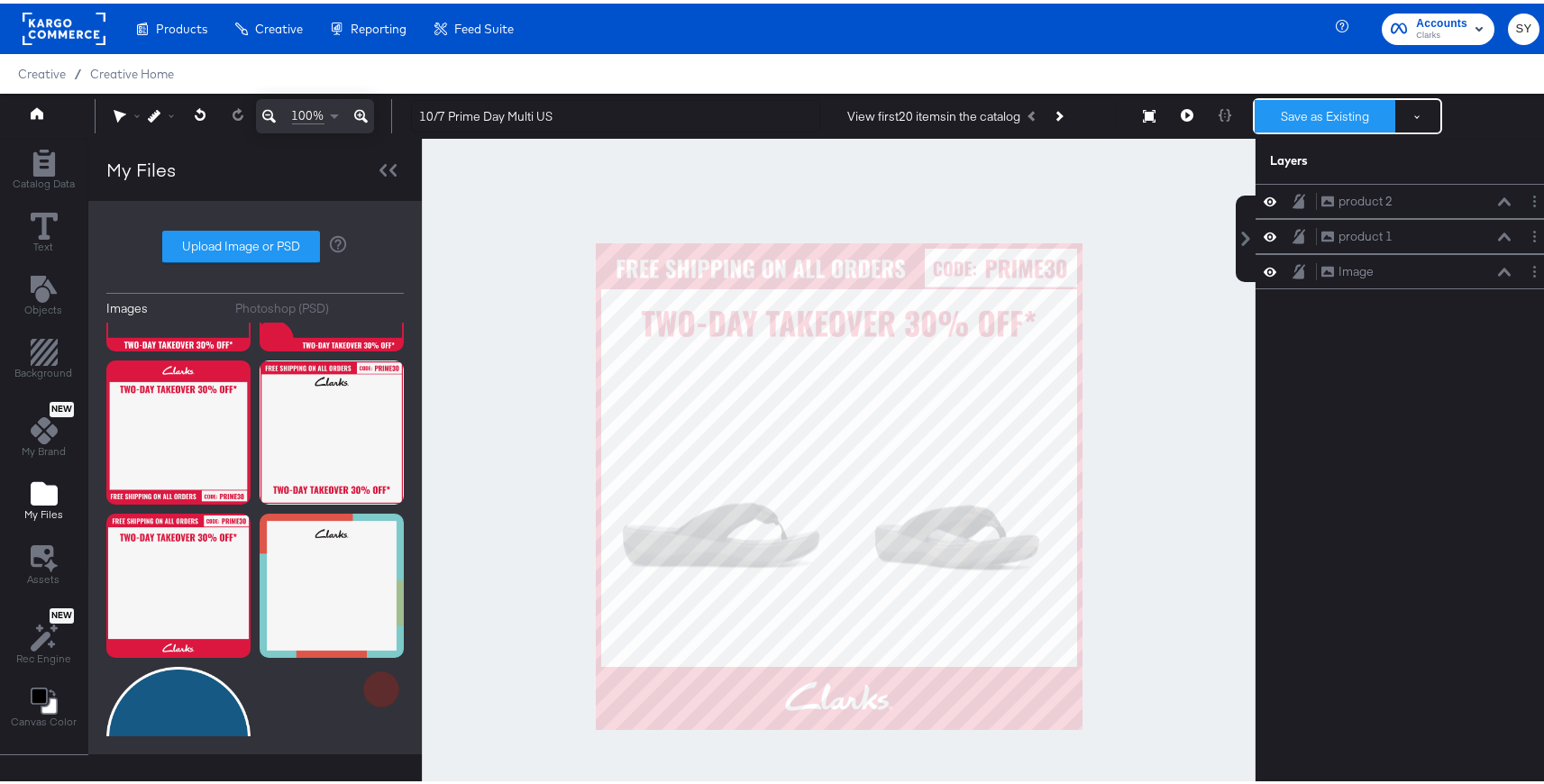
click at [1298, 125] on button "Save as Existing" at bounding box center [1325, 111] width 141 height 32
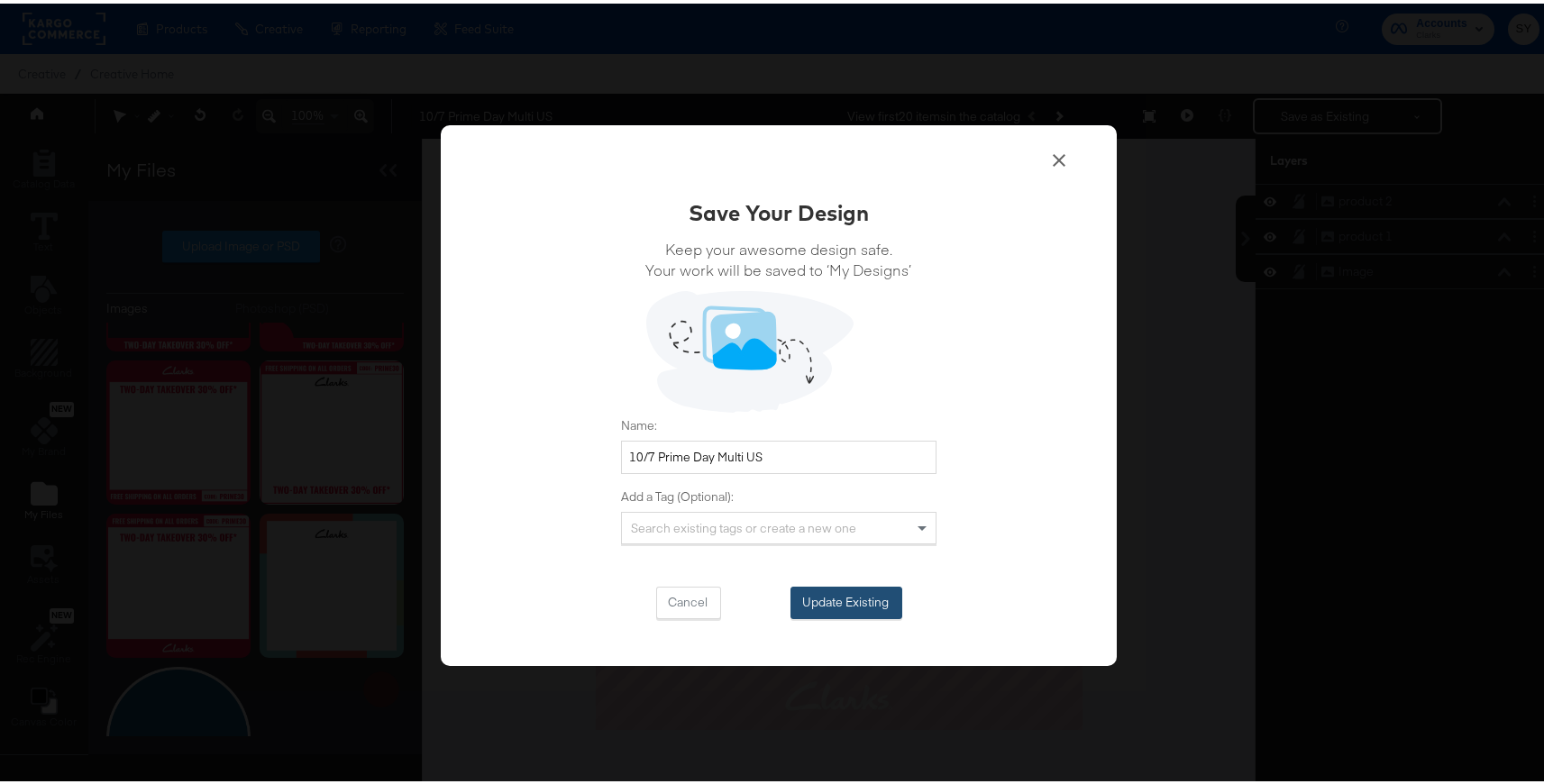
click at [856, 599] on button "Update Existing" at bounding box center [847, 599] width 112 height 32
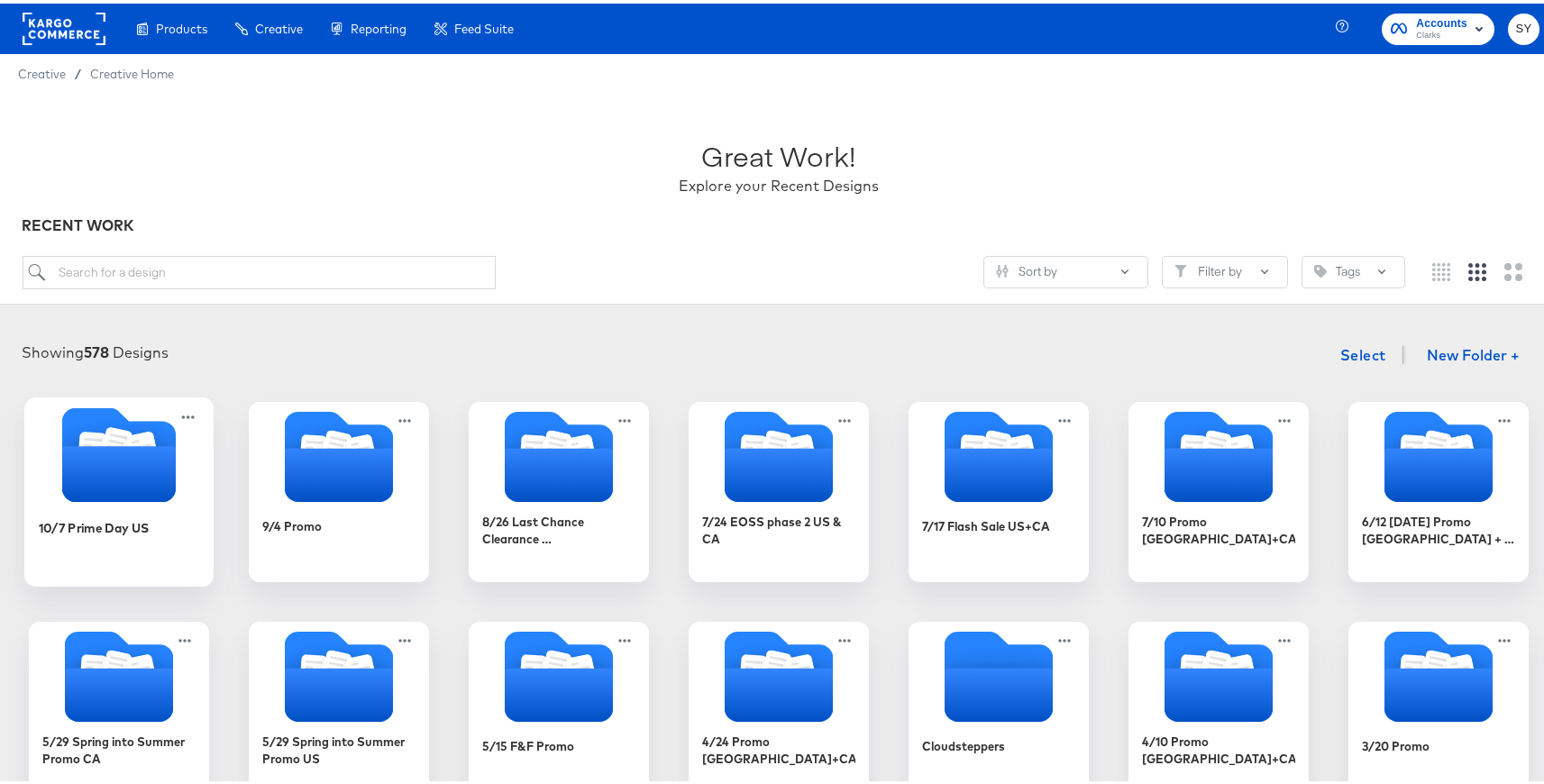
click at [154, 504] on div "10/7 Prime Day US" at bounding box center [119, 537] width 161 height 69
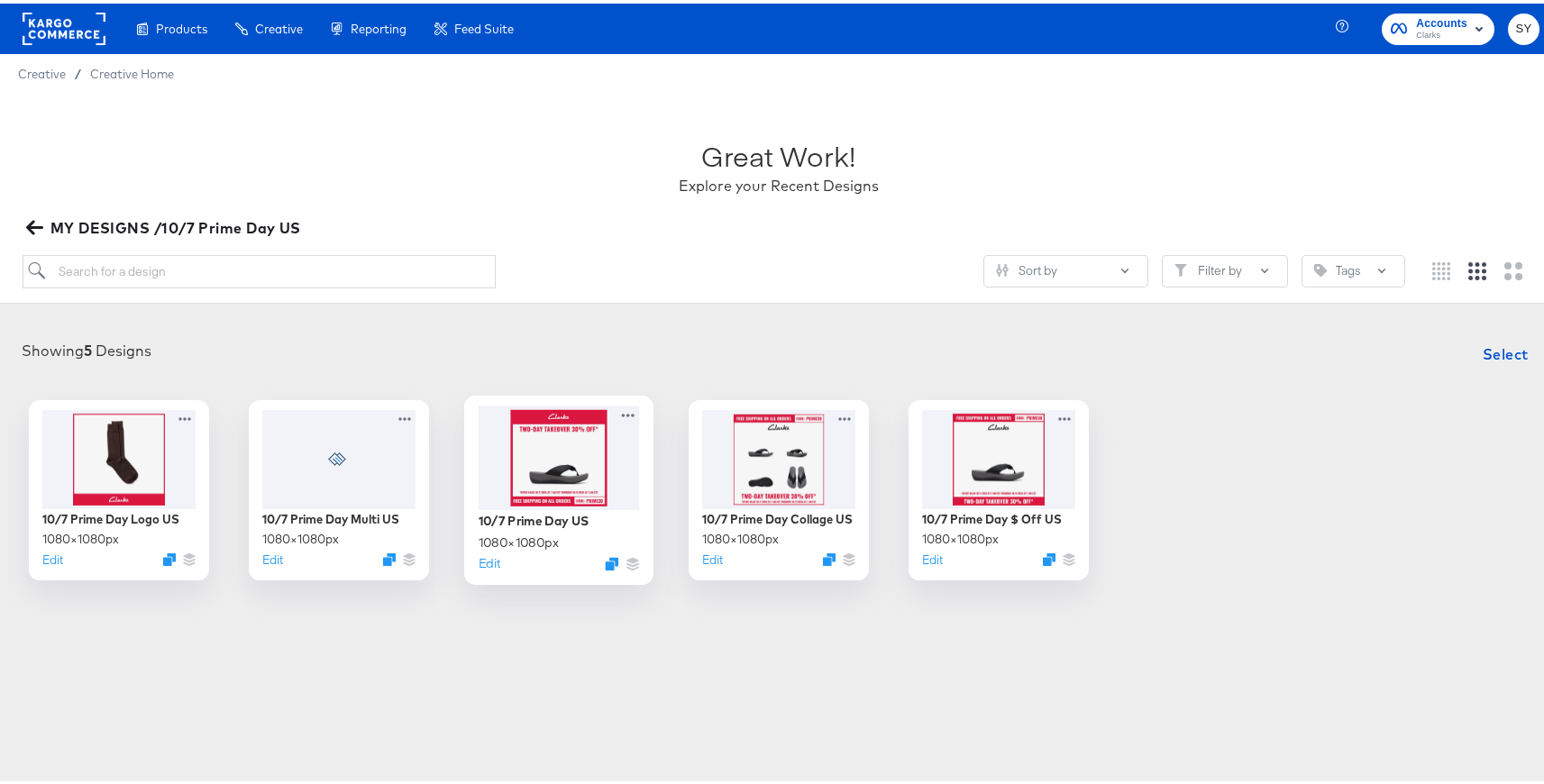
click at [533, 491] on div at bounding box center [559, 453] width 161 height 103
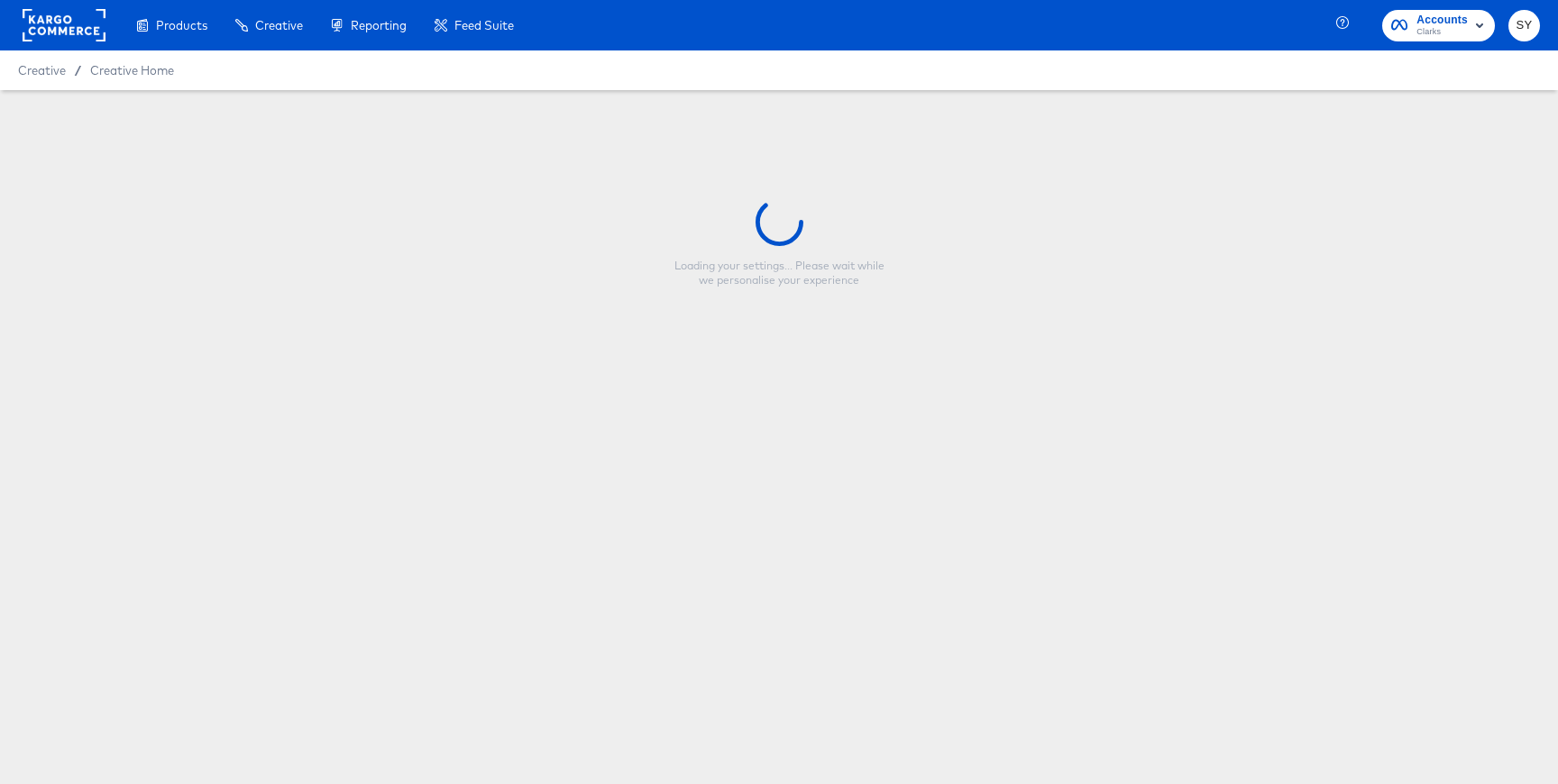
type input "10/7 Prime Day US"
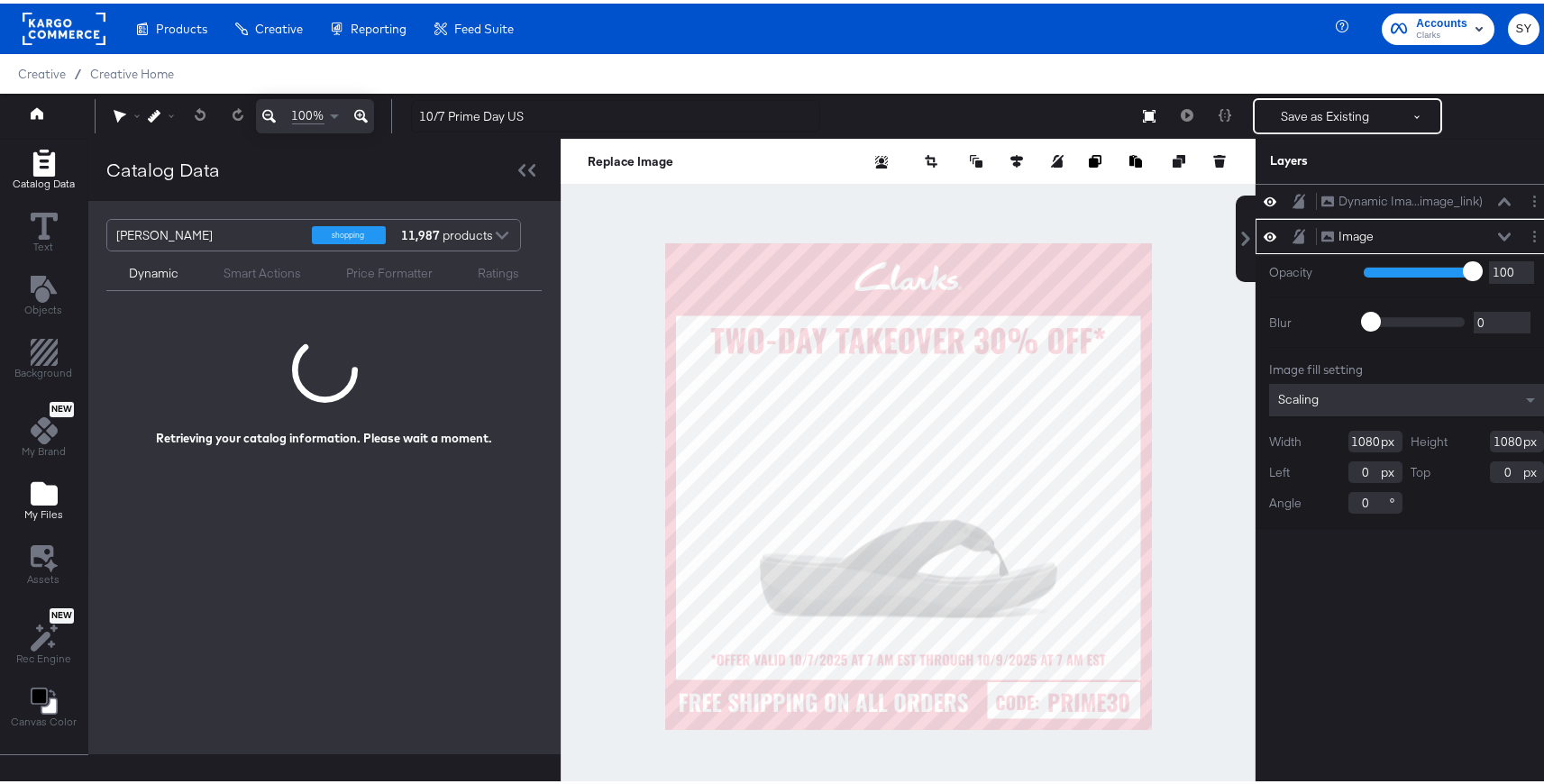
click at [34, 509] on span "My Files" at bounding box center [44, 511] width 38 height 15
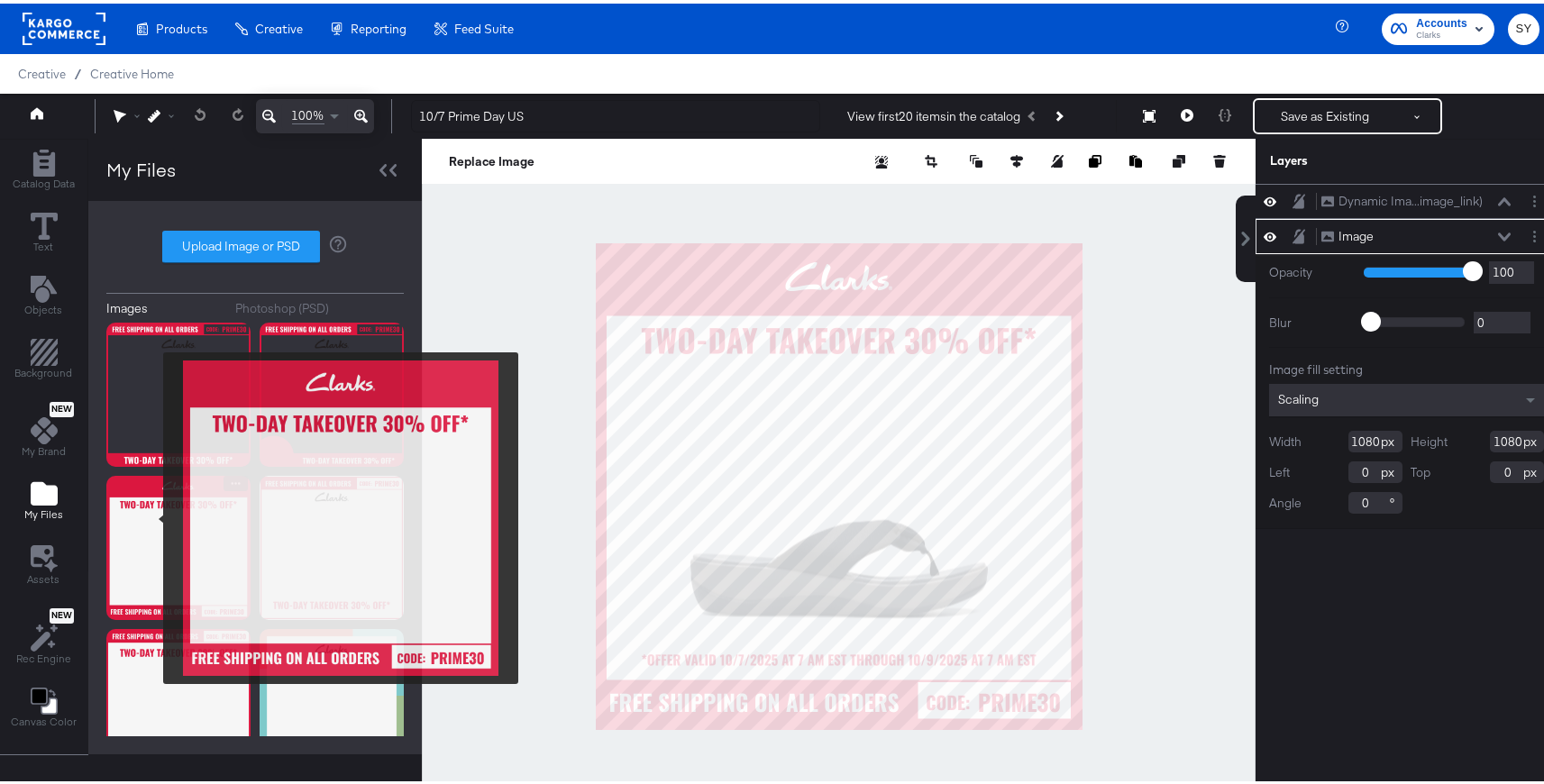
click at [152, 514] on img at bounding box center [178, 545] width 144 height 144
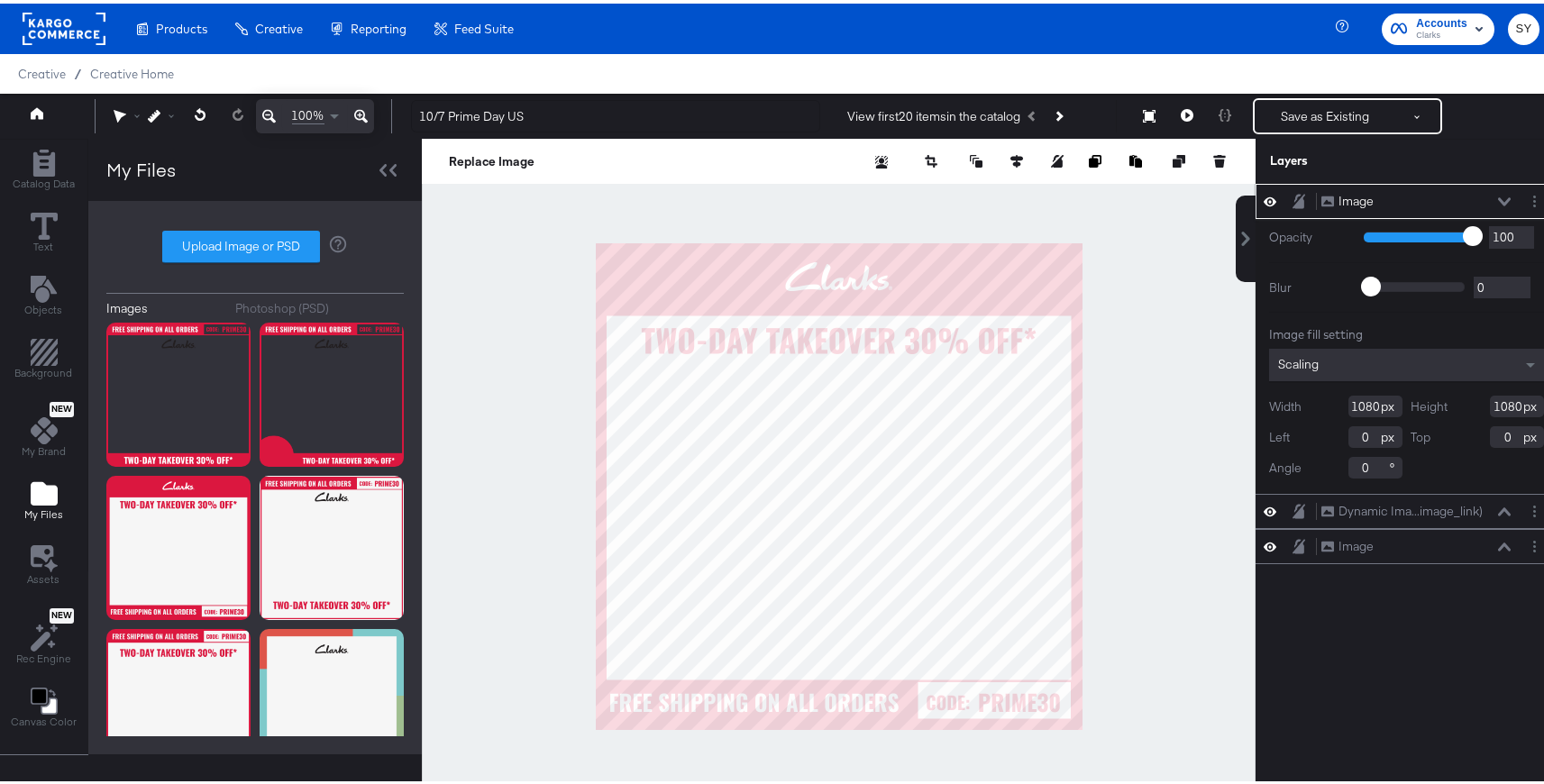
click at [1498, 196] on icon at bounding box center [1505, 198] width 13 height 9
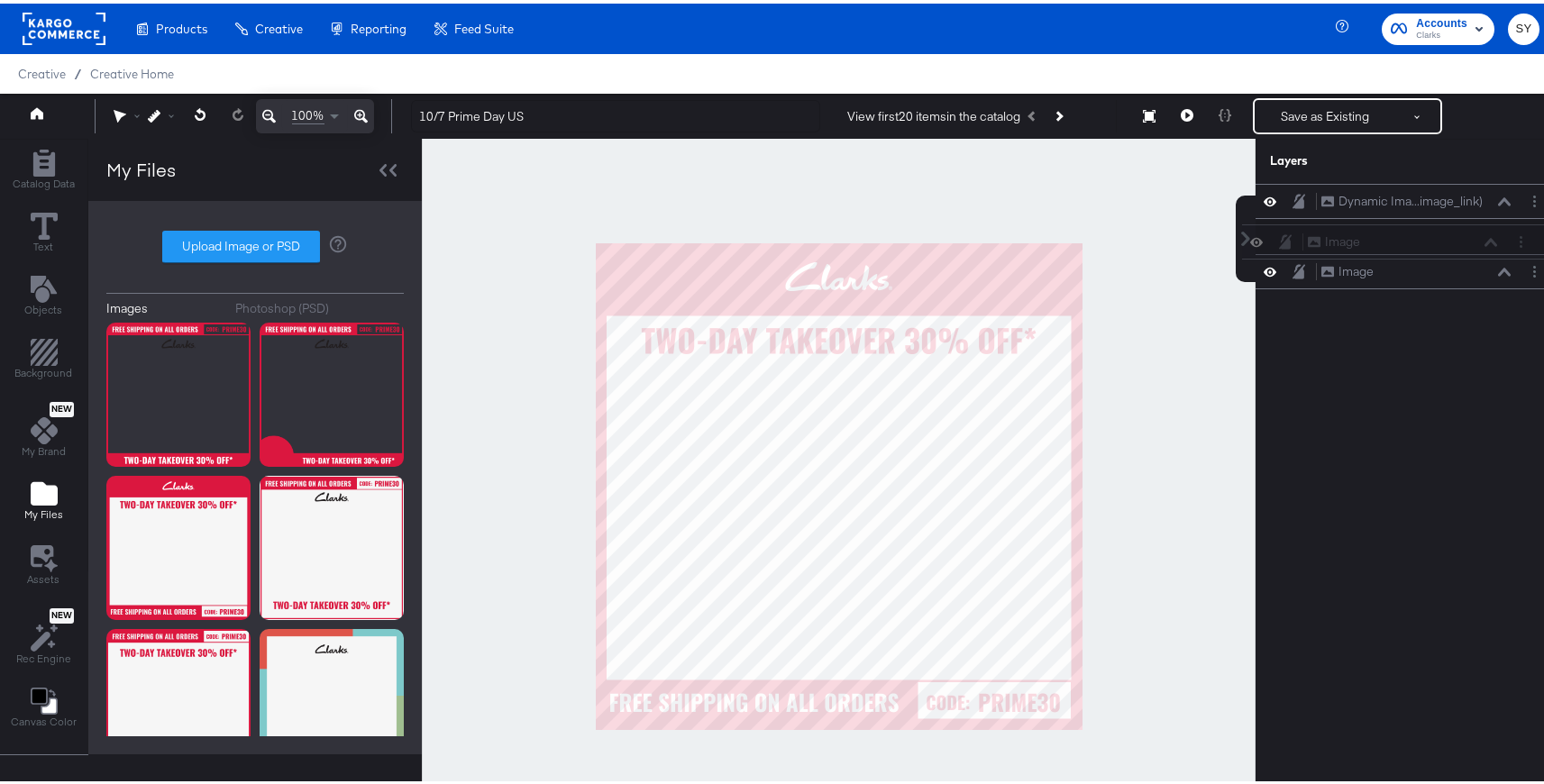
drag, startPoint x: 1449, startPoint y: 198, endPoint x: 1449, endPoint y: 249, distance: 51.0
click at [1449, 249] on div "Image Image Dynamic Ima...image_link) Dynamic Image (image_link) Image Image" at bounding box center [1406, 232] width 302 height 105
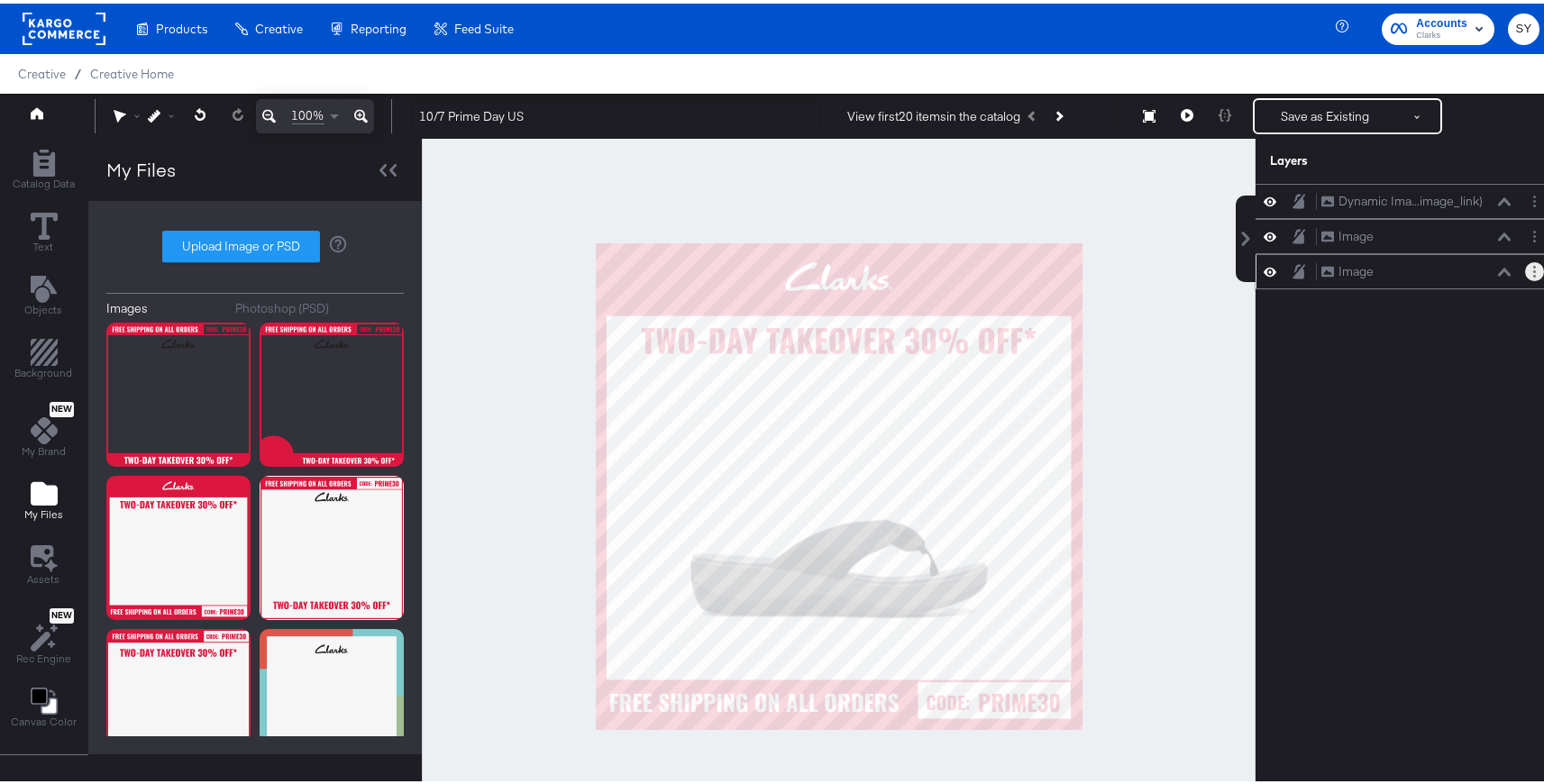
click at [1525, 266] on button "Layer Options" at bounding box center [1534, 268] width 19 height 19
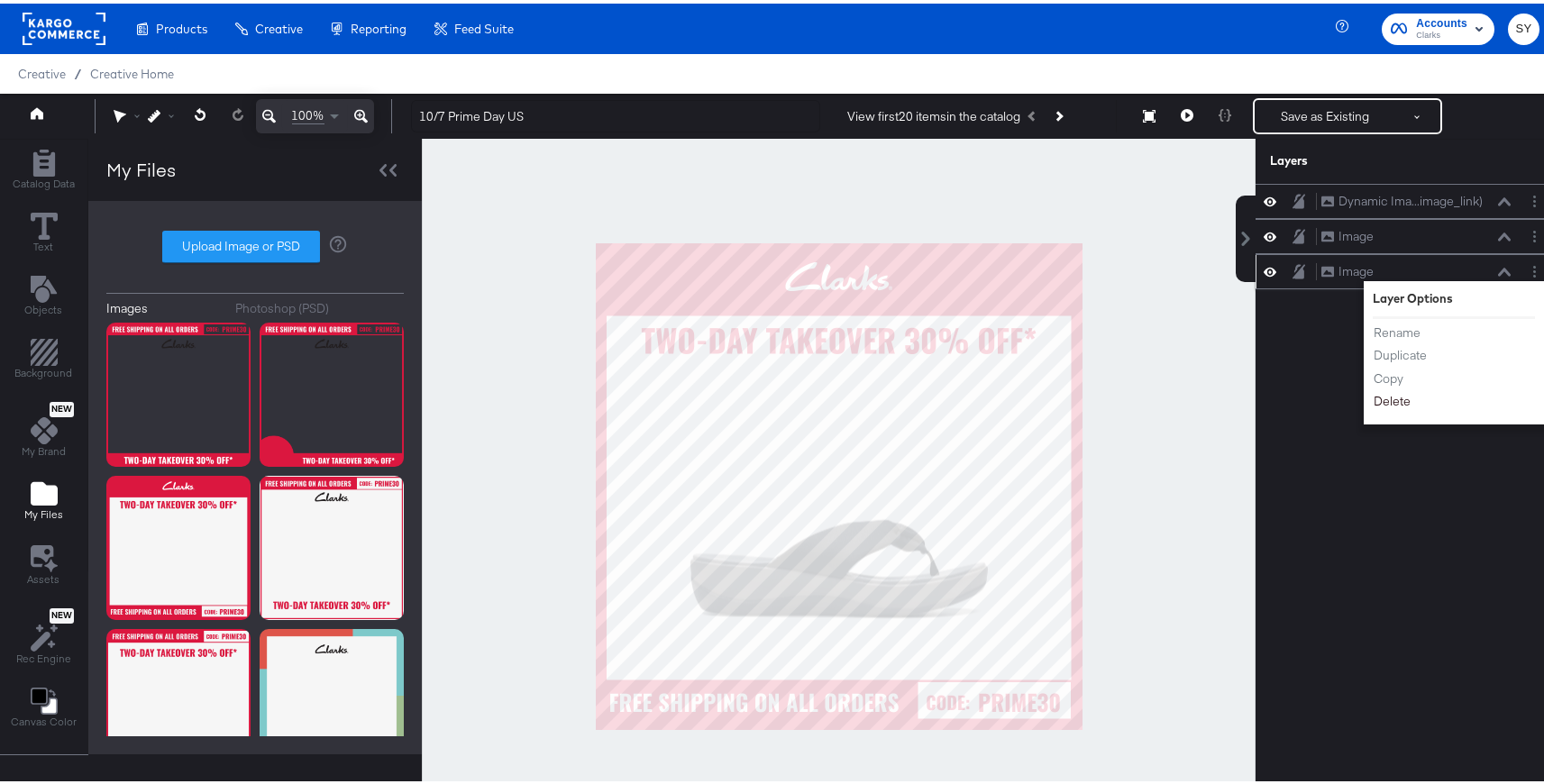
click at [1380, 397] on button "Delete" at bounding box center [1392, 397] width 38 height 19
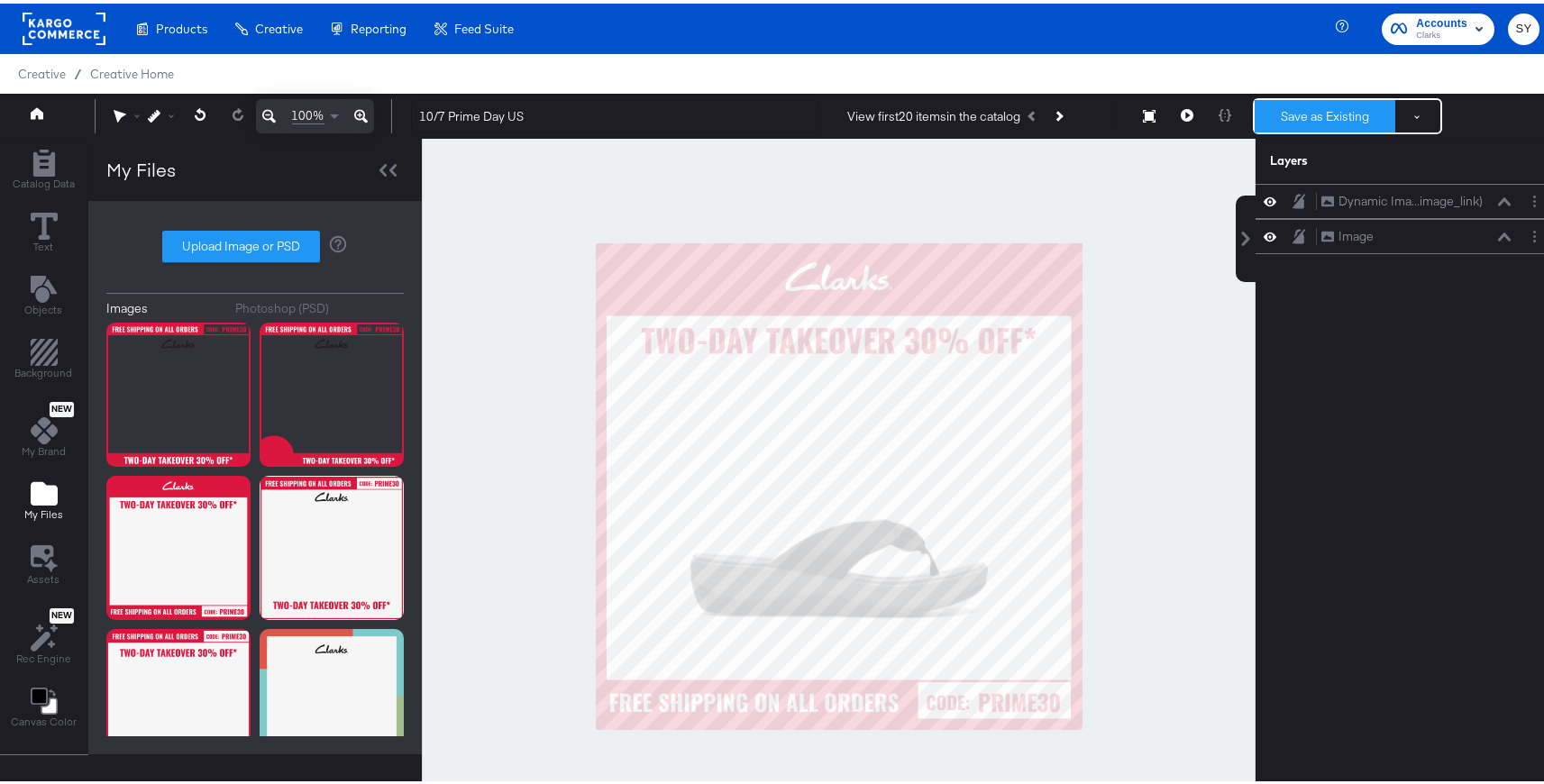
click at [1336, 115] on button "Save as Existing" at bounding box center [1325, 111] width 141 height 32
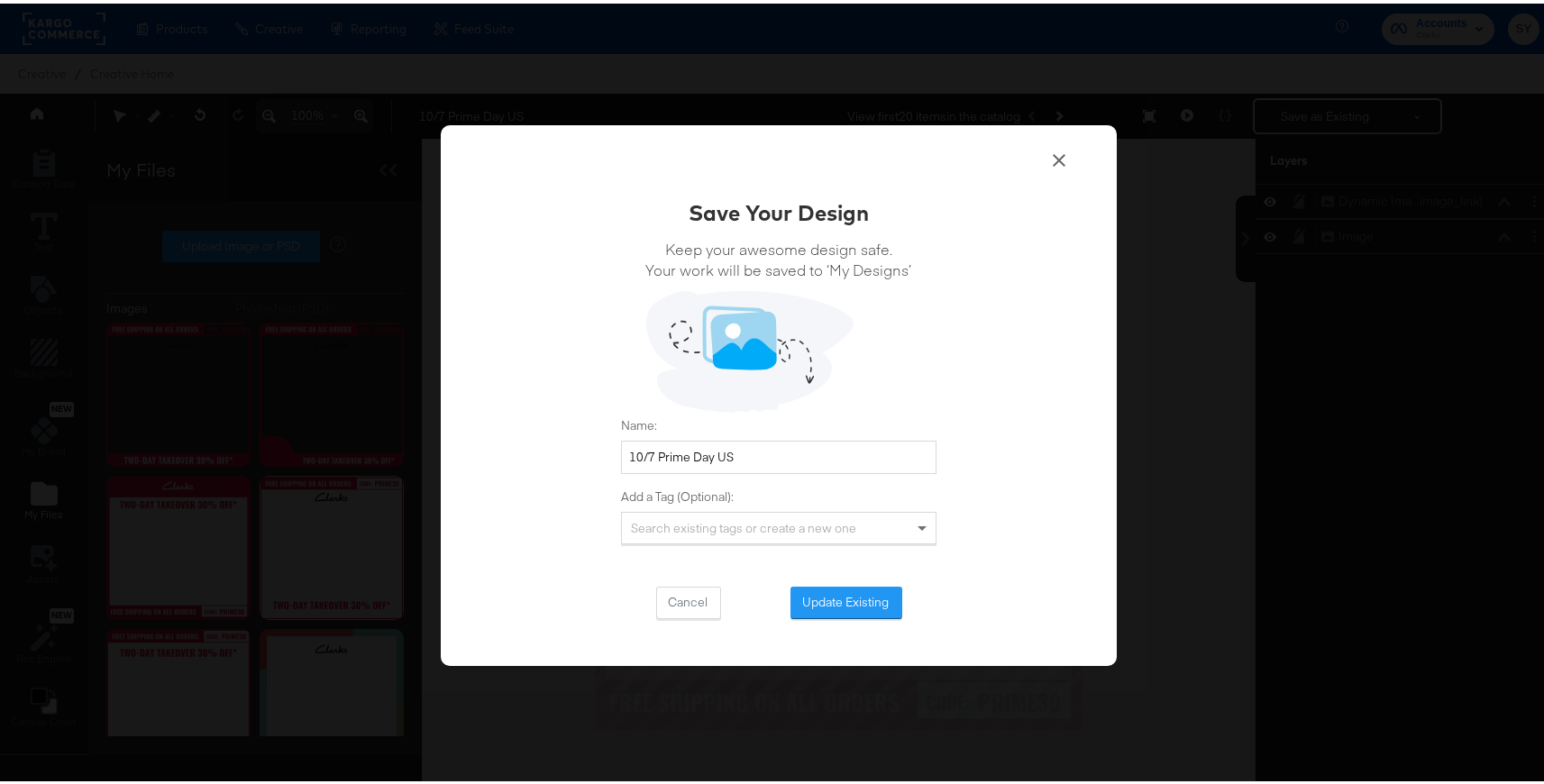
click at [844, 618] on div "Save Your Design Keep your awesome design safe. Your work will be saved to ‘My …" at bounding box center [778, 392] width 676 height 542
click at [857, 599] on button "Update Existing" at bounding box center [847, 599] width 112 height 32
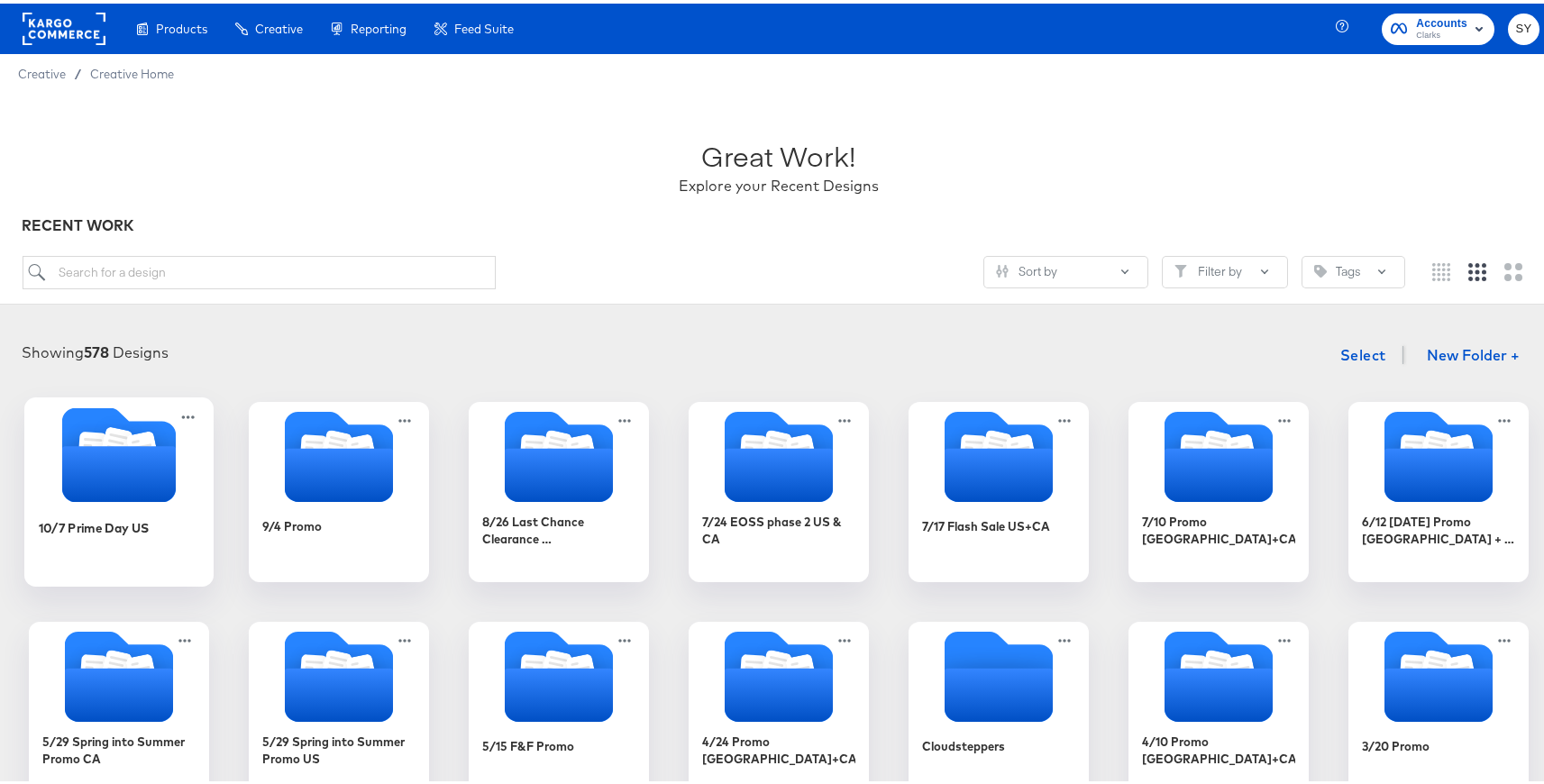
click at [104, 484] on icon "Folder" at bounding box center [119, 470] width 113 height 56
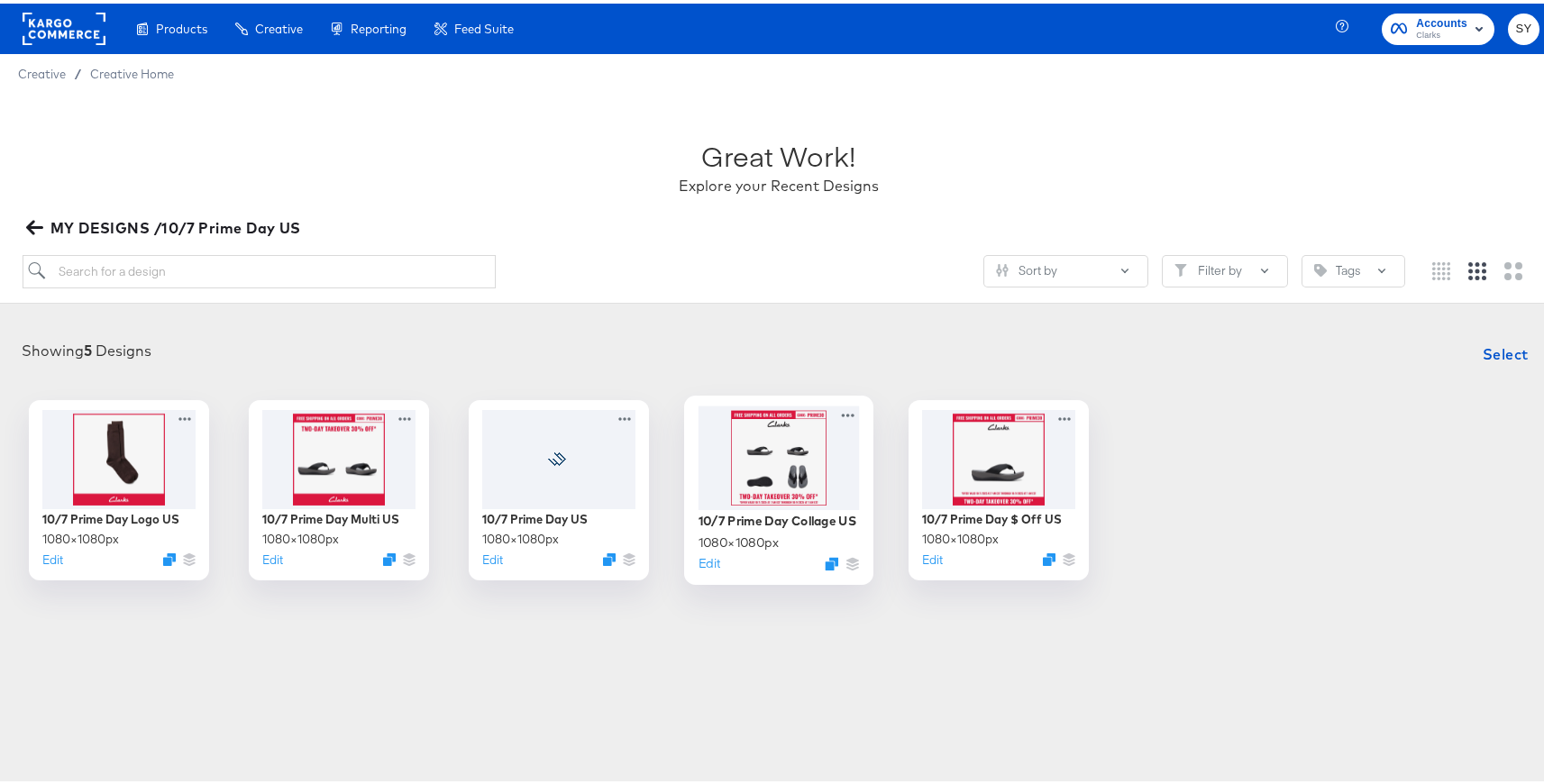
click at [770, 463] on div at bounding box center [779, 453] width 161 height 103
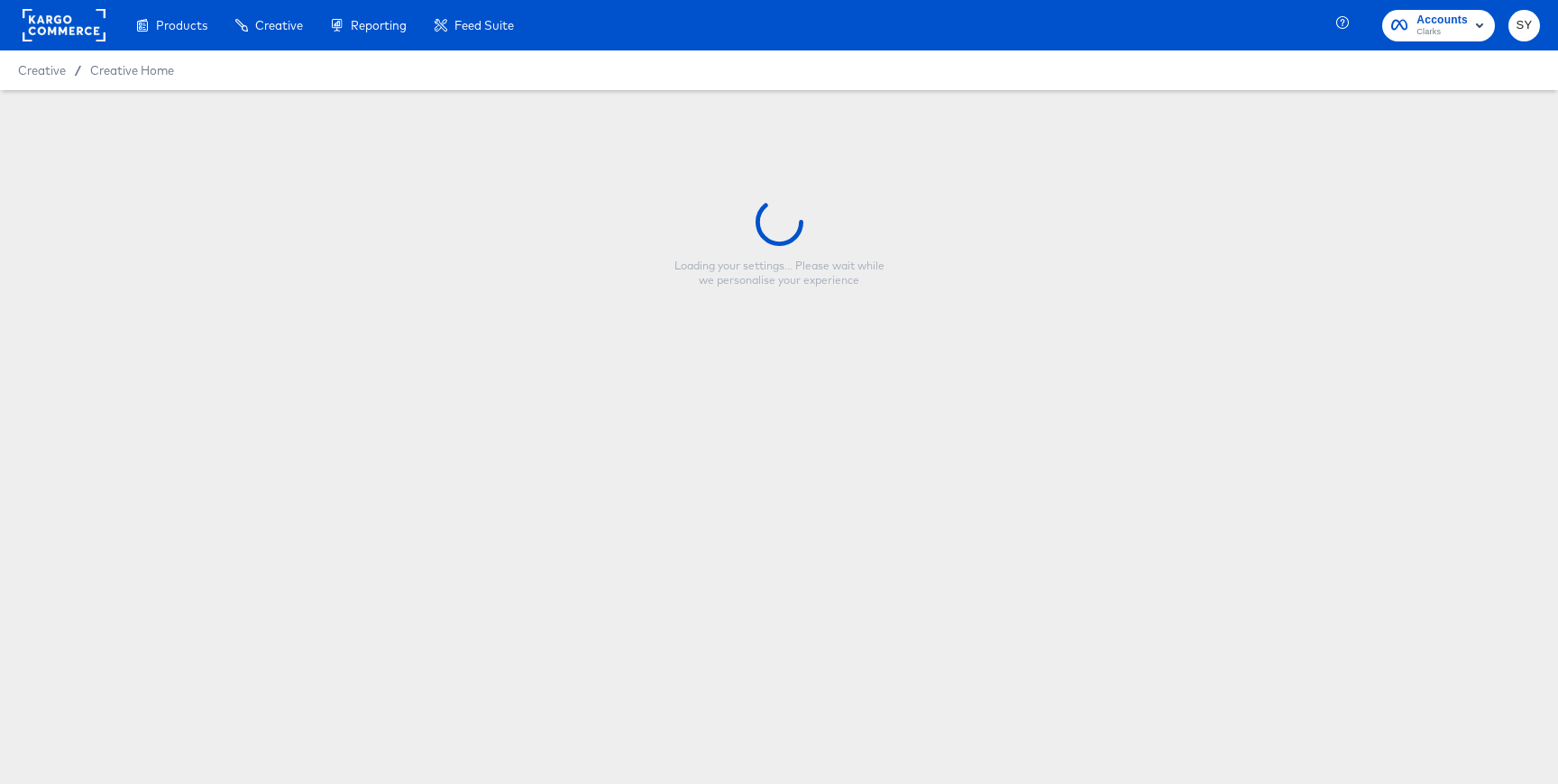
type input "10/7 Prime Day Collage US"
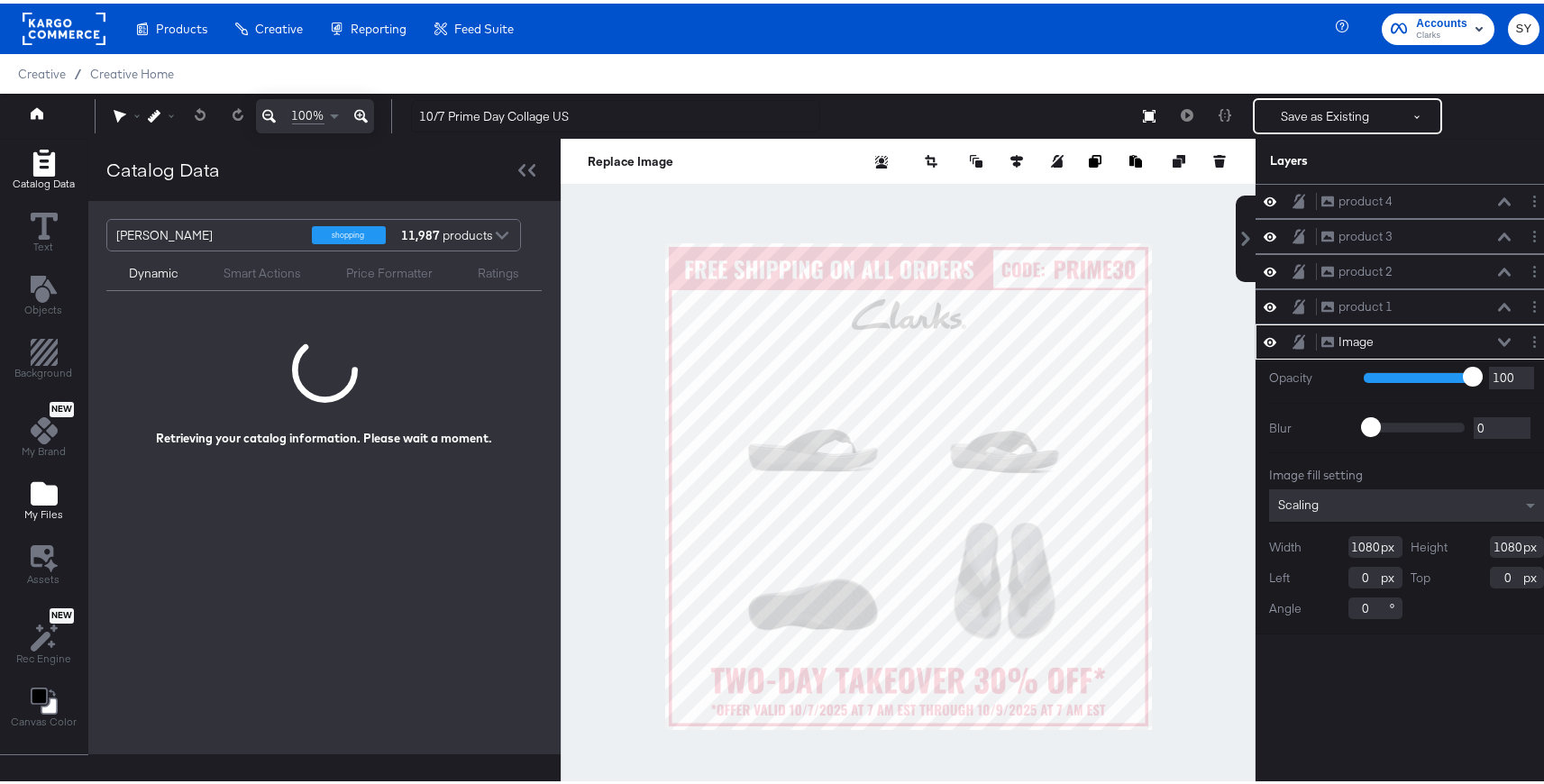
click at [42, 495] on icon "Add Files" at bounding box center [45, 491] width 27 height 24
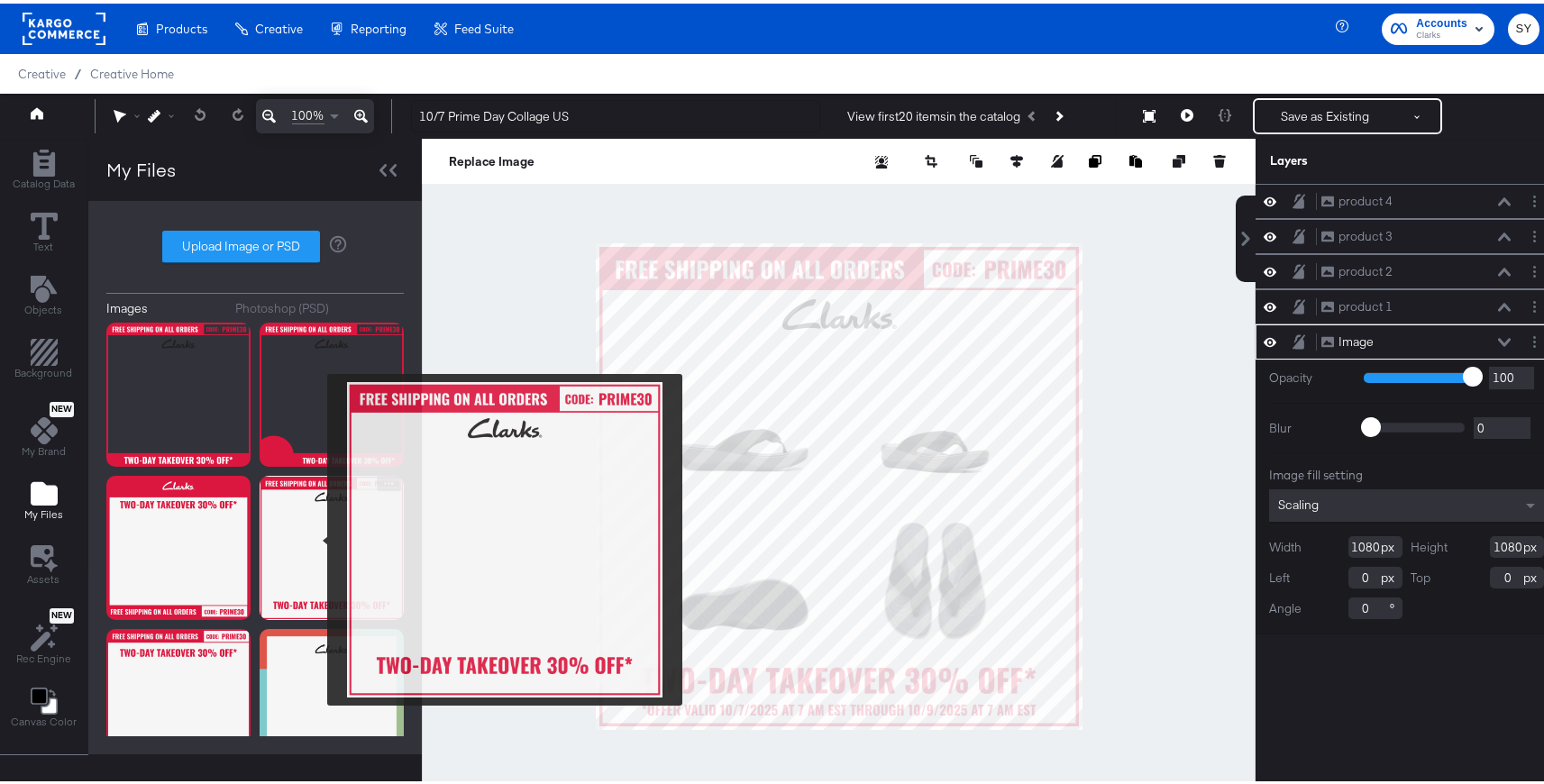
click at [315, 536] on img at bounding box center [332, 545] width 144 height 144
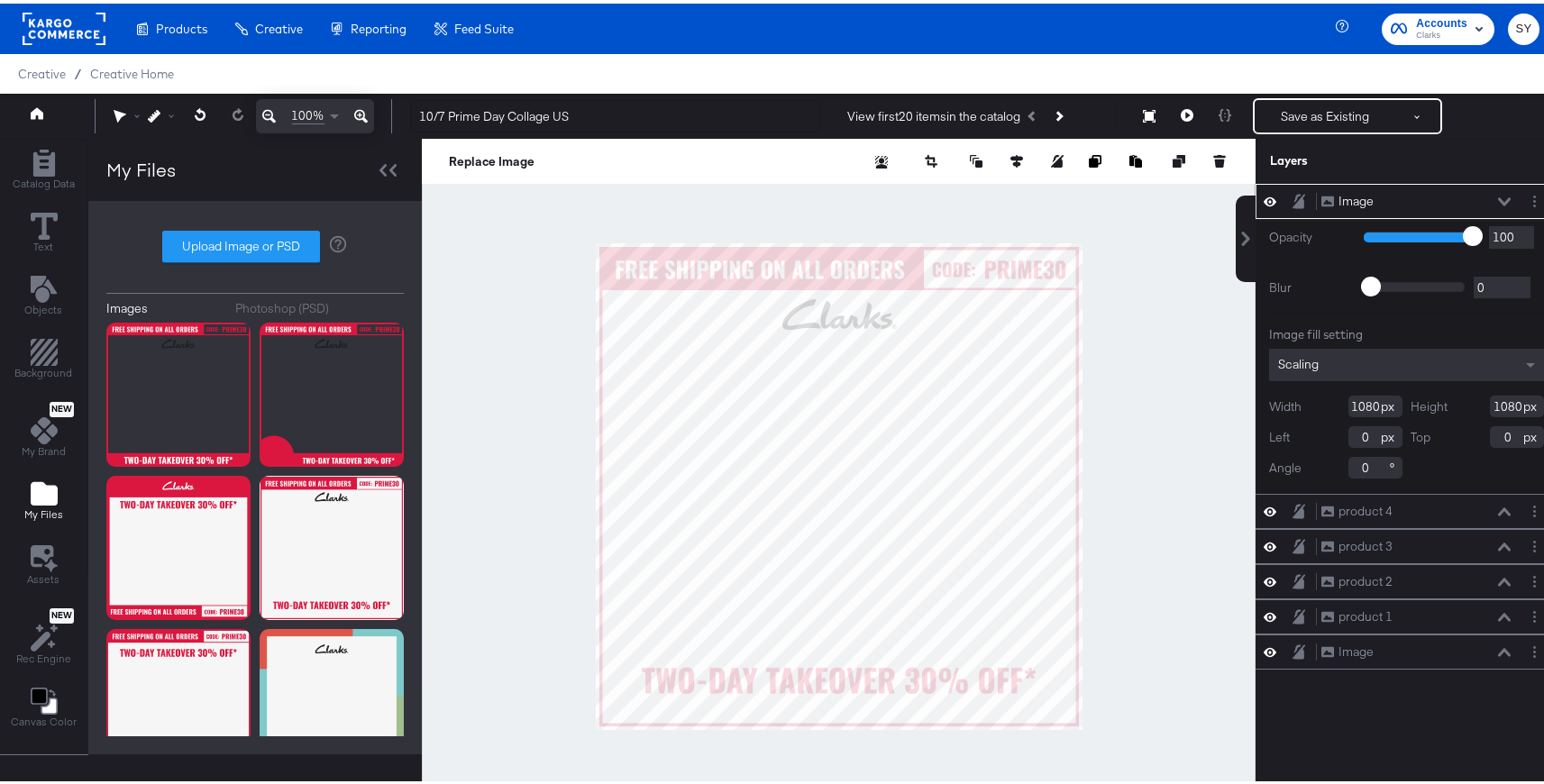
click at [1498, 196] on icon at bounding box center [1505, 198] width 13 height 9
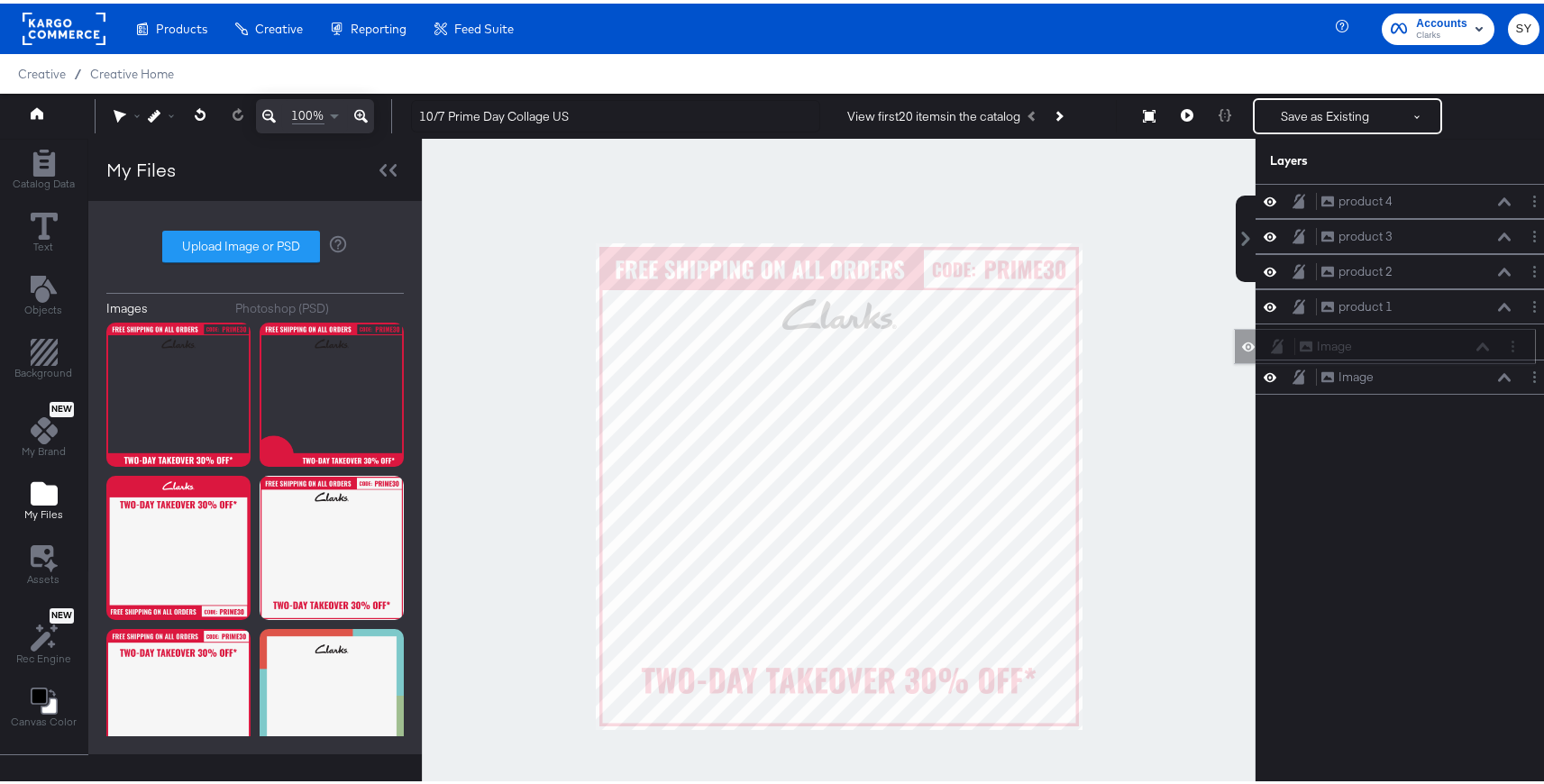
drag, startPoint x: 1425, startPoint y: 196, endPoint x: 1417, endPoint y: 351, distance: 155.2
click at [1417, 351] on div "Image Image" at bounding box center [1394, 343] width 191 height 19
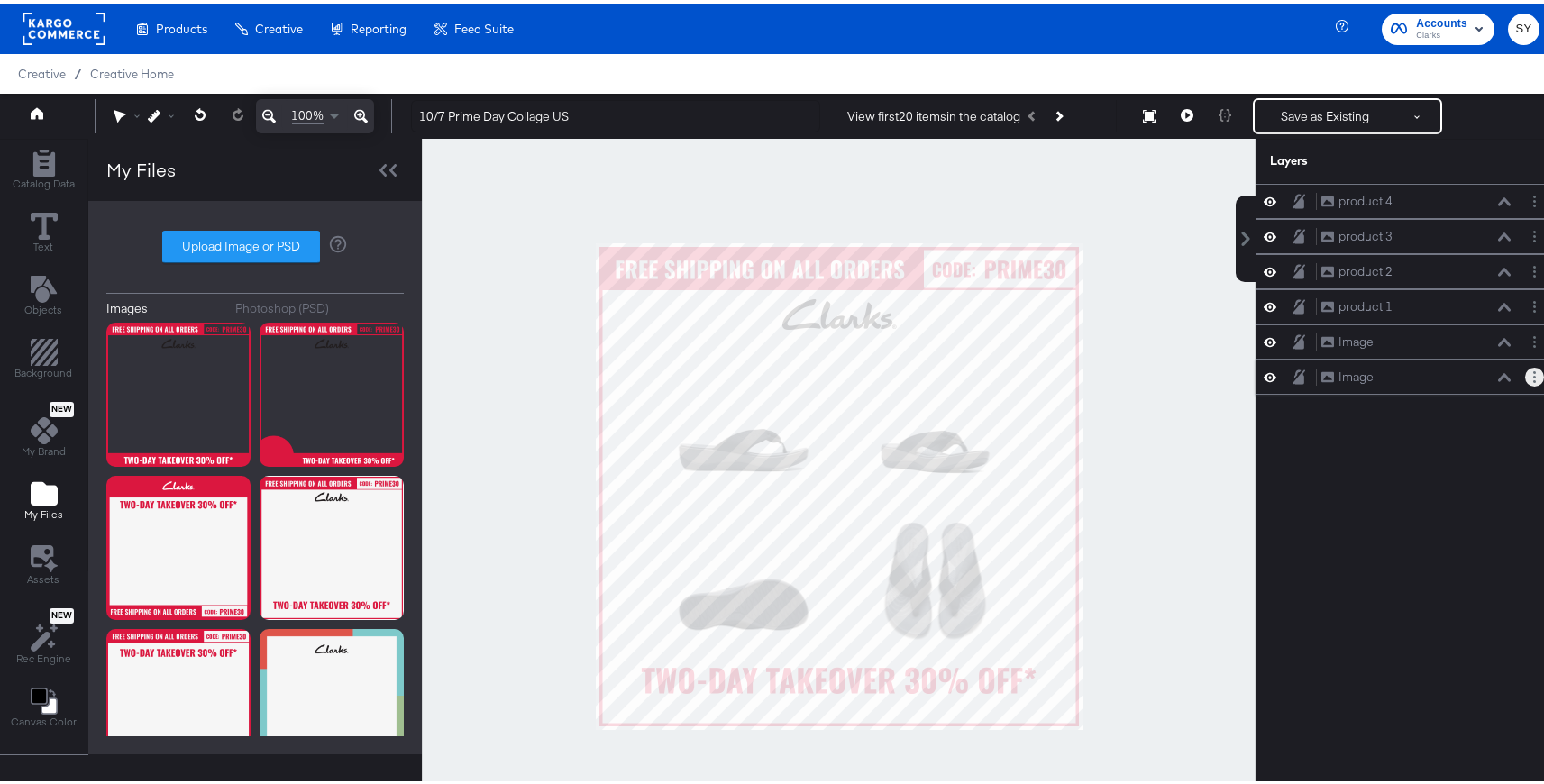
click at [1525, 381] on button "Layer Options" at bounding box center [1534, 373] width 19 height 19
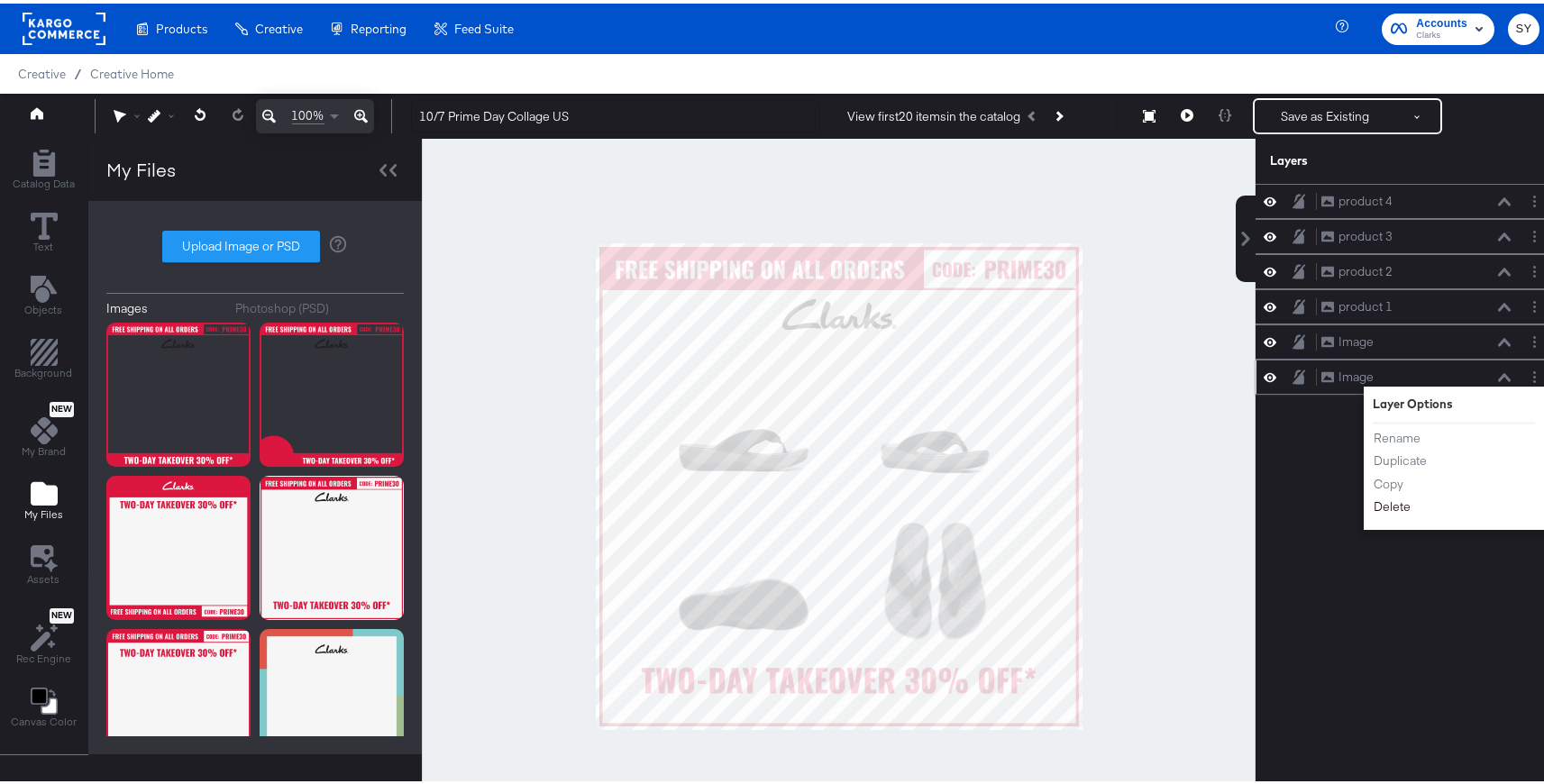
click at [1395, 495] on button "Delete" at bounding box center [1392, 503] width 38 height 19
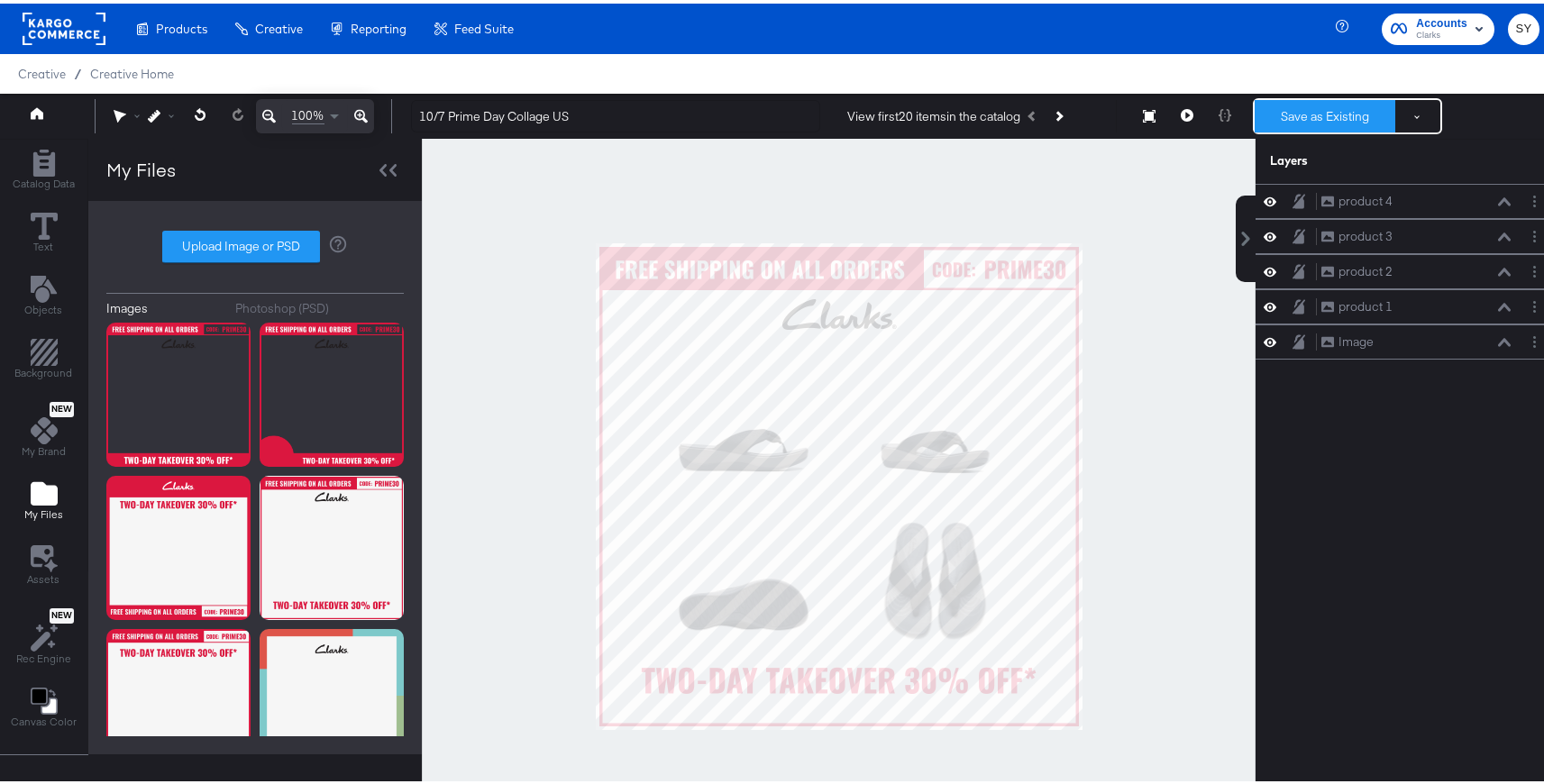
click at [1332, 113] on button "Save as Existing" at bounding box center [1325, 111] width 141 height 32
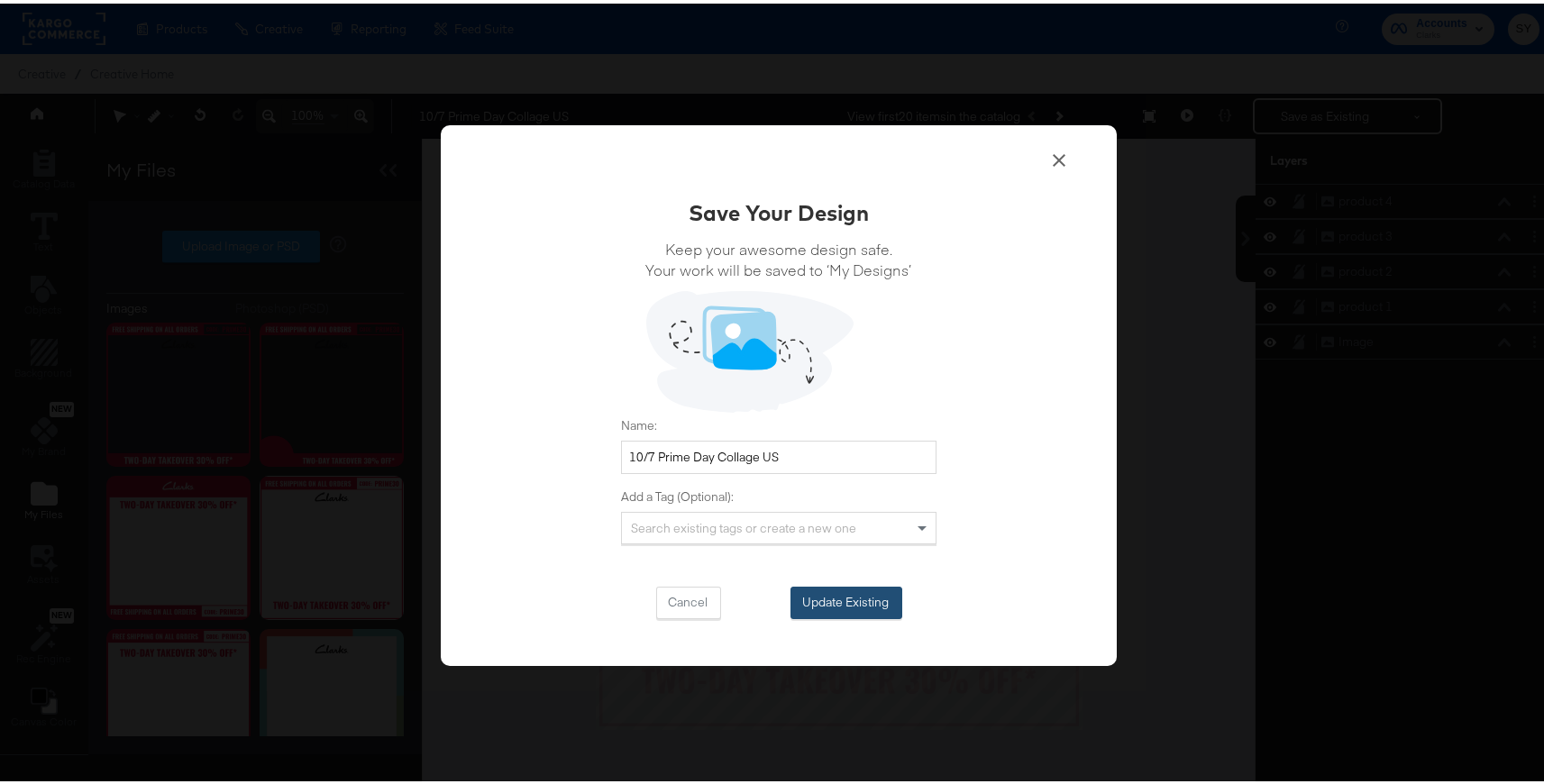
click at [871, 611] on button "Update Existing" at bounding box center [847, 599] width 112 height 32
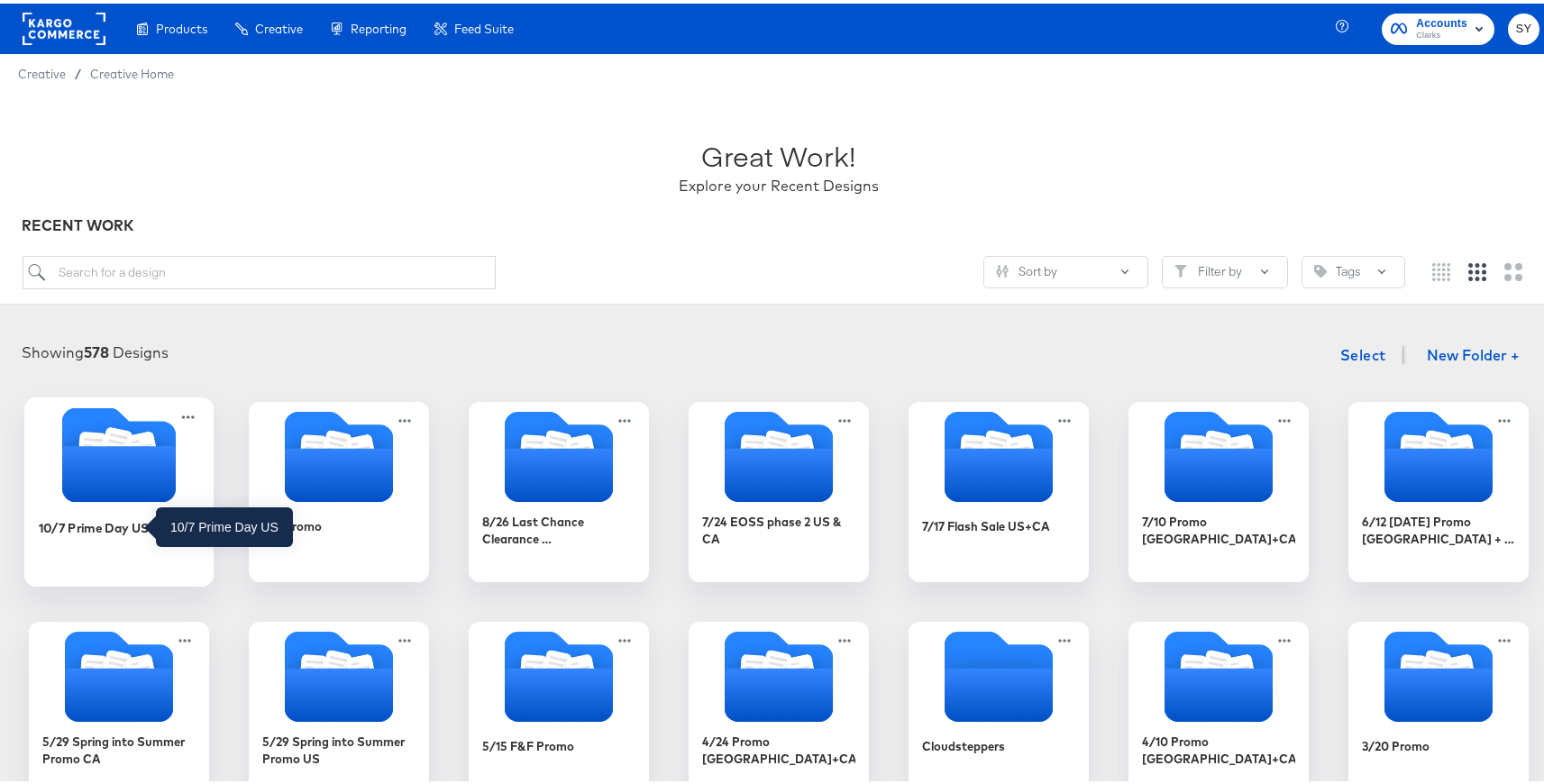
click at [134, 521] on div "10/7 Prime Day US" at bounding box center [93, 524] width 111 height 17
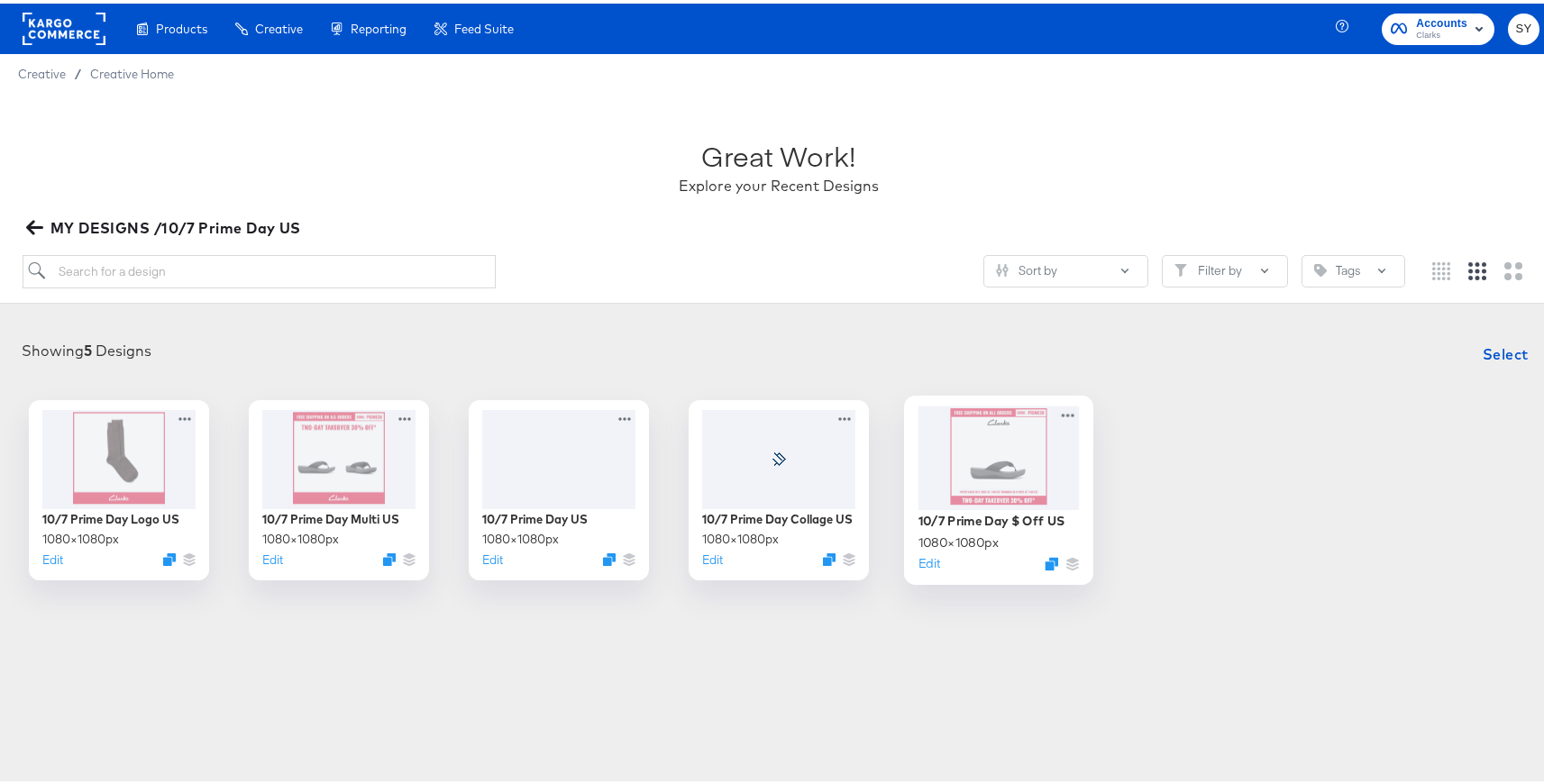
click at [1019, 476] on div at bounding box center [999, 453] width 161 height 103
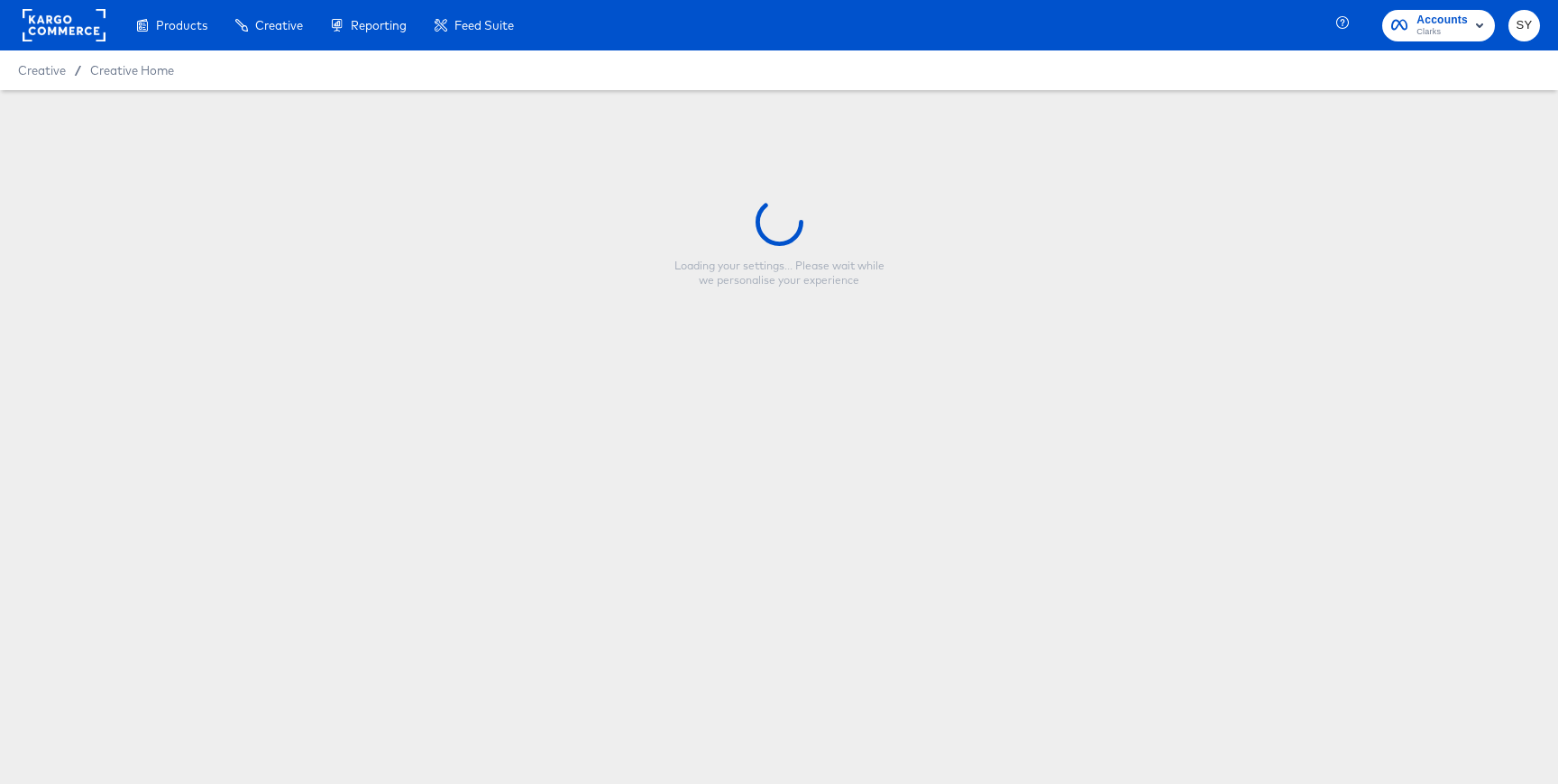
type input "10/7 Prime Day $ Off US"
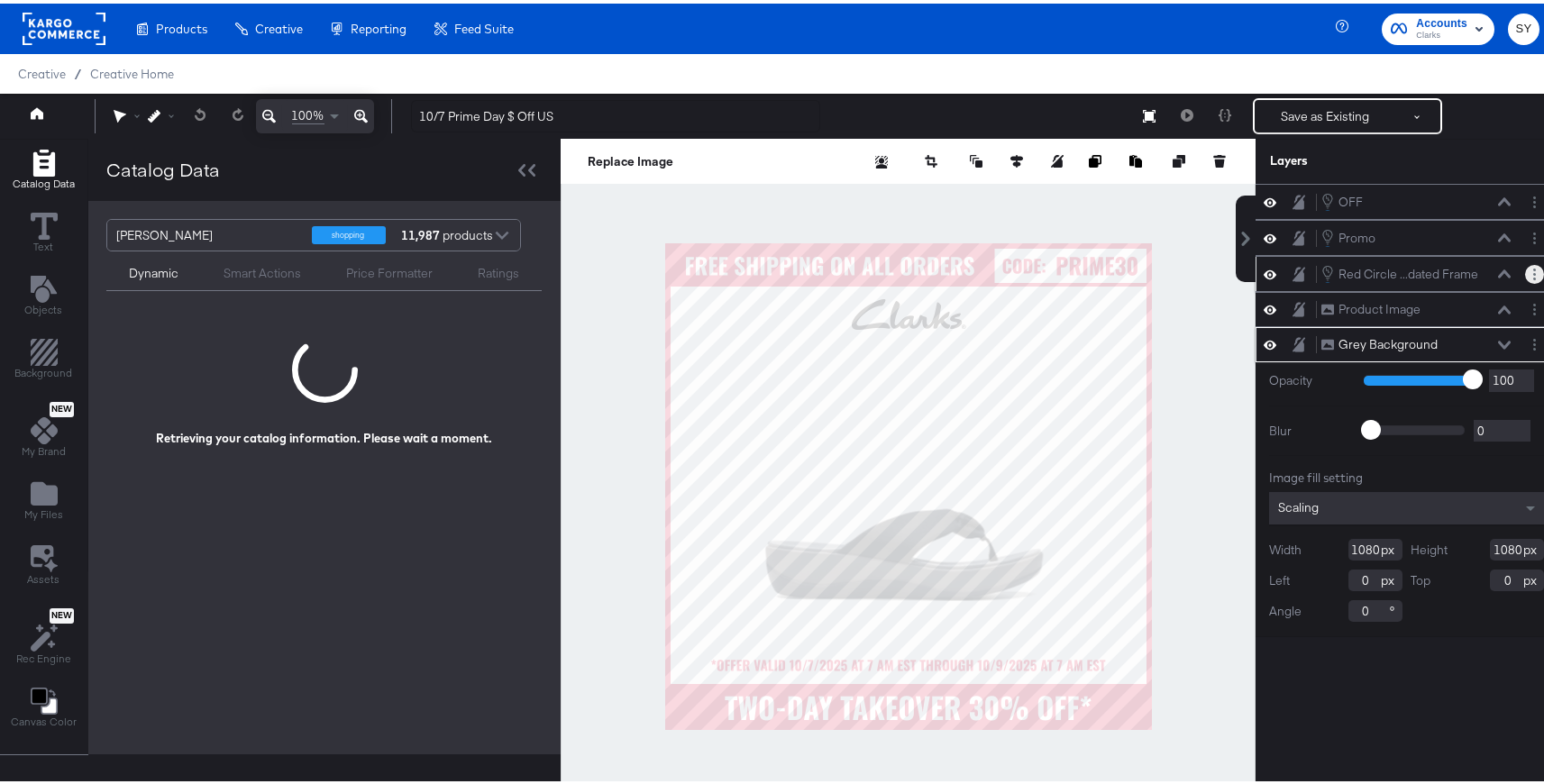
click at [1525, 272] on button "Layer Options" at bounding box center [1534, 270] width 19 height 19
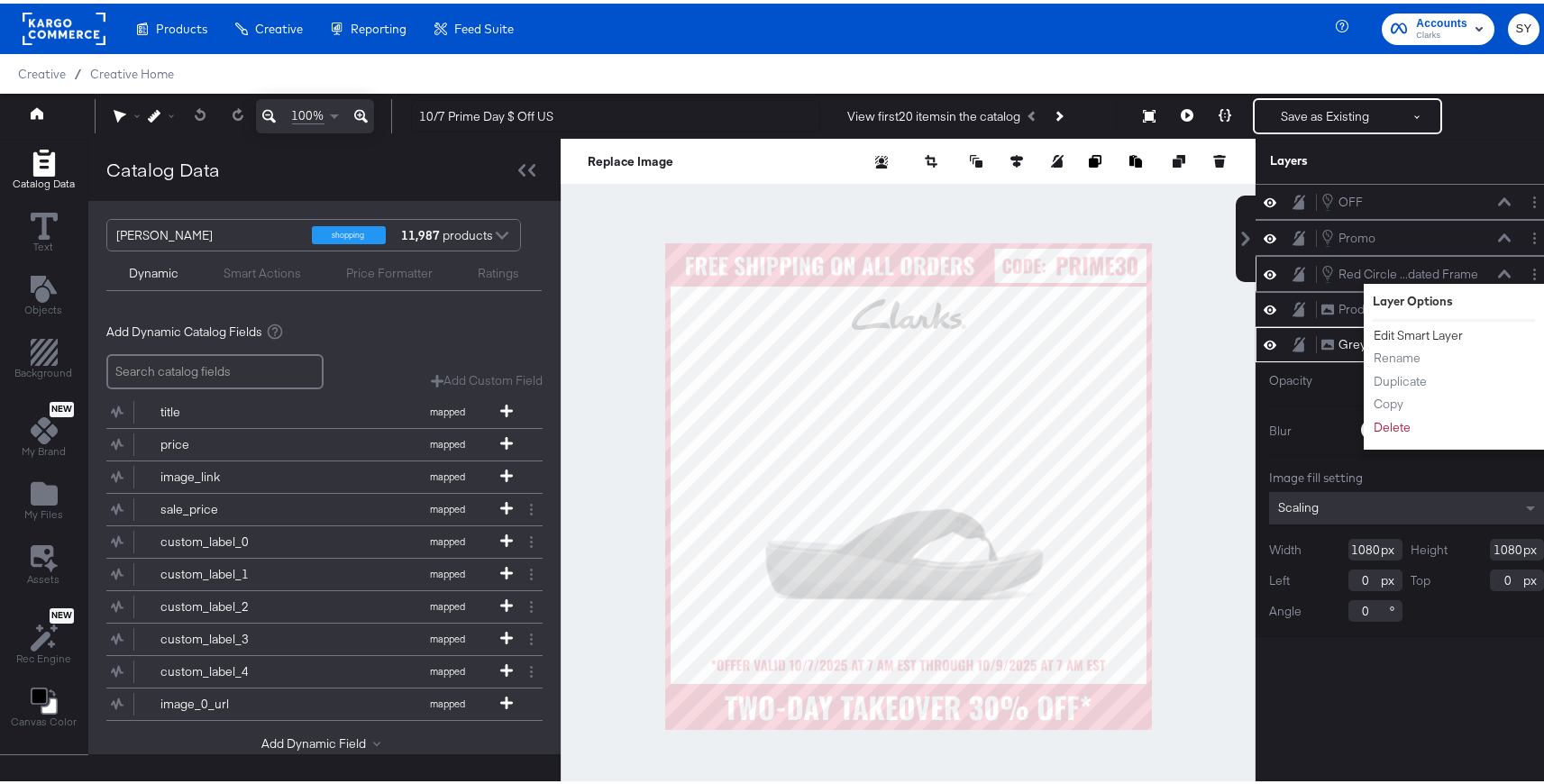
click at [1404, 330] on button "Edit Smart Layer" at bounding box center [1419, 332] width 91 height 19
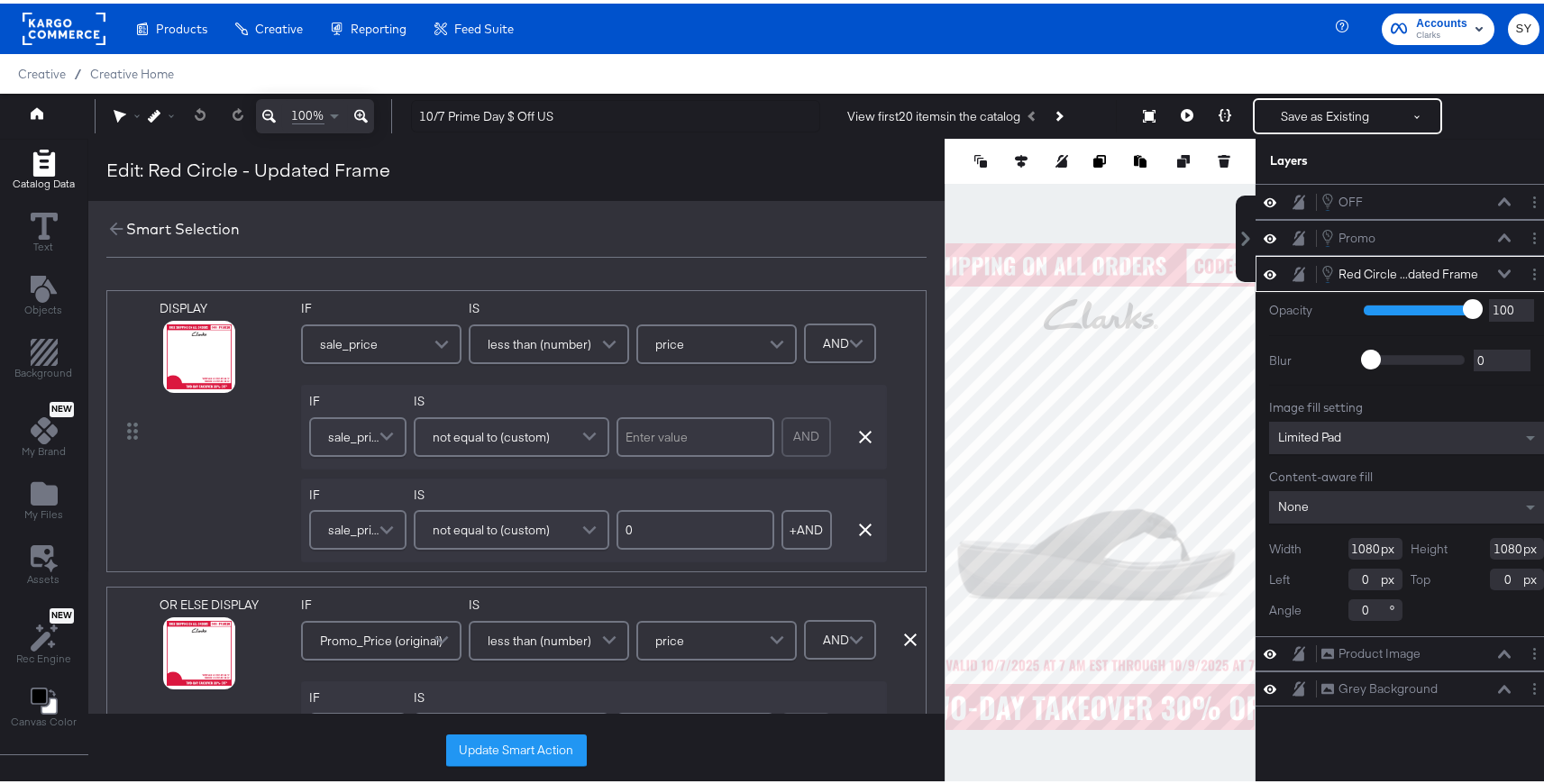
click at [1428, 326] on div "Opacity 1 100 100 Blur 0 2000 0 Image fill setting Limited Pad Content-aware fi…" at bounding box center [1406, 461] width 302 height 344
click at [176, 376] on icon at bounding box center [176, 376] width 13 height 13
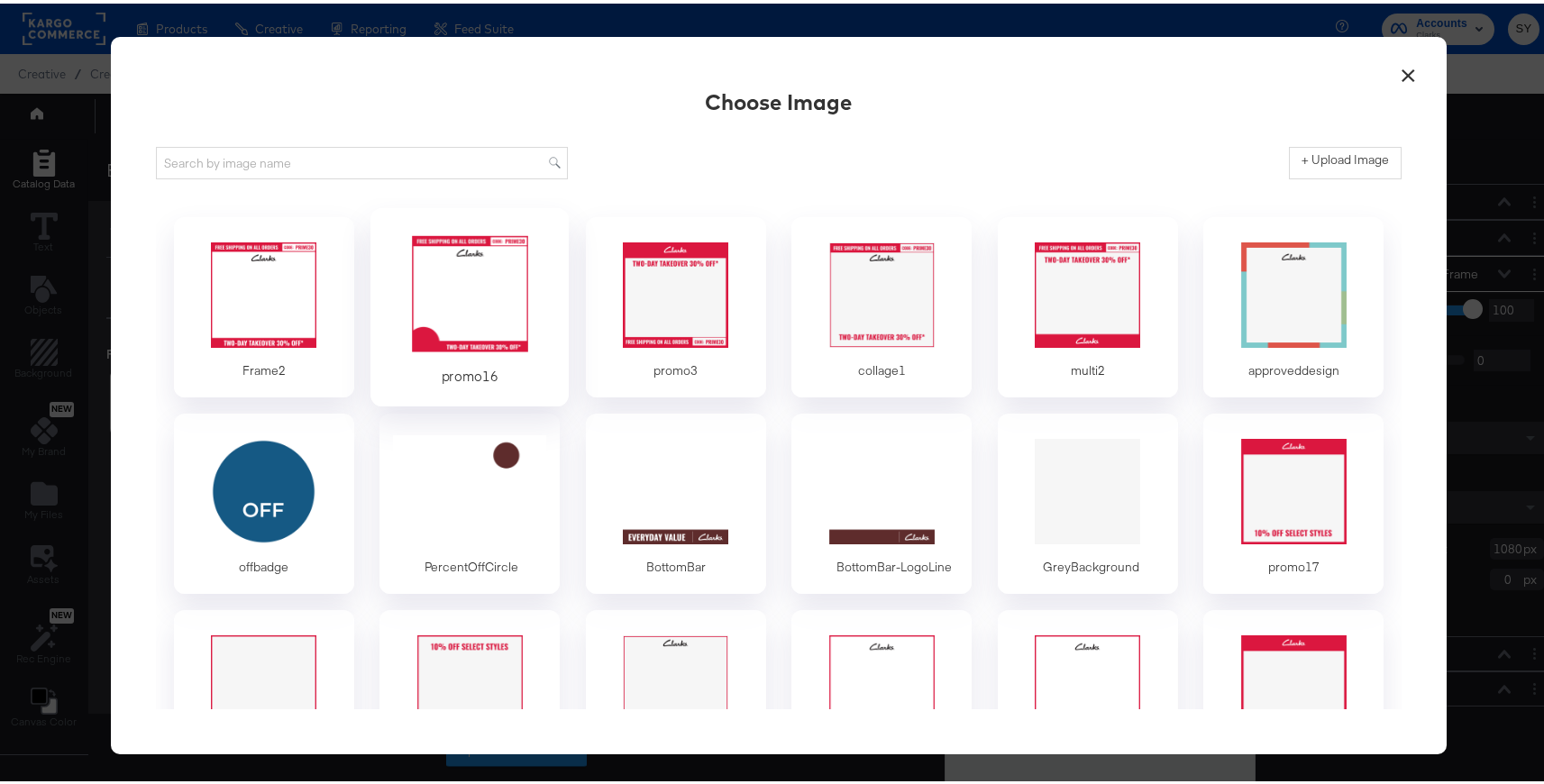
click at [424, 346] on div at bounding box center [470, 291] width 168 height 124
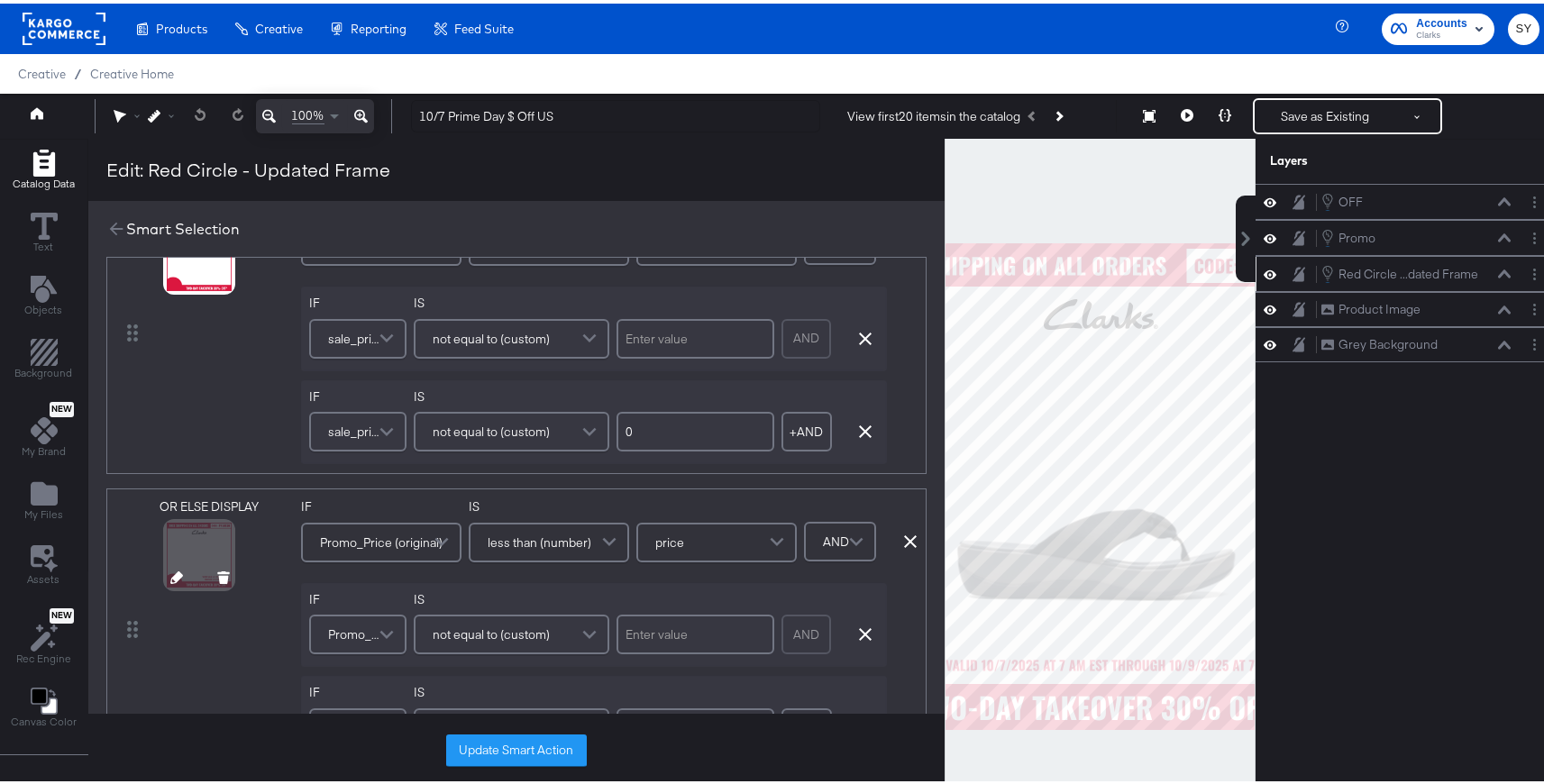
scroll to position [130, 0]
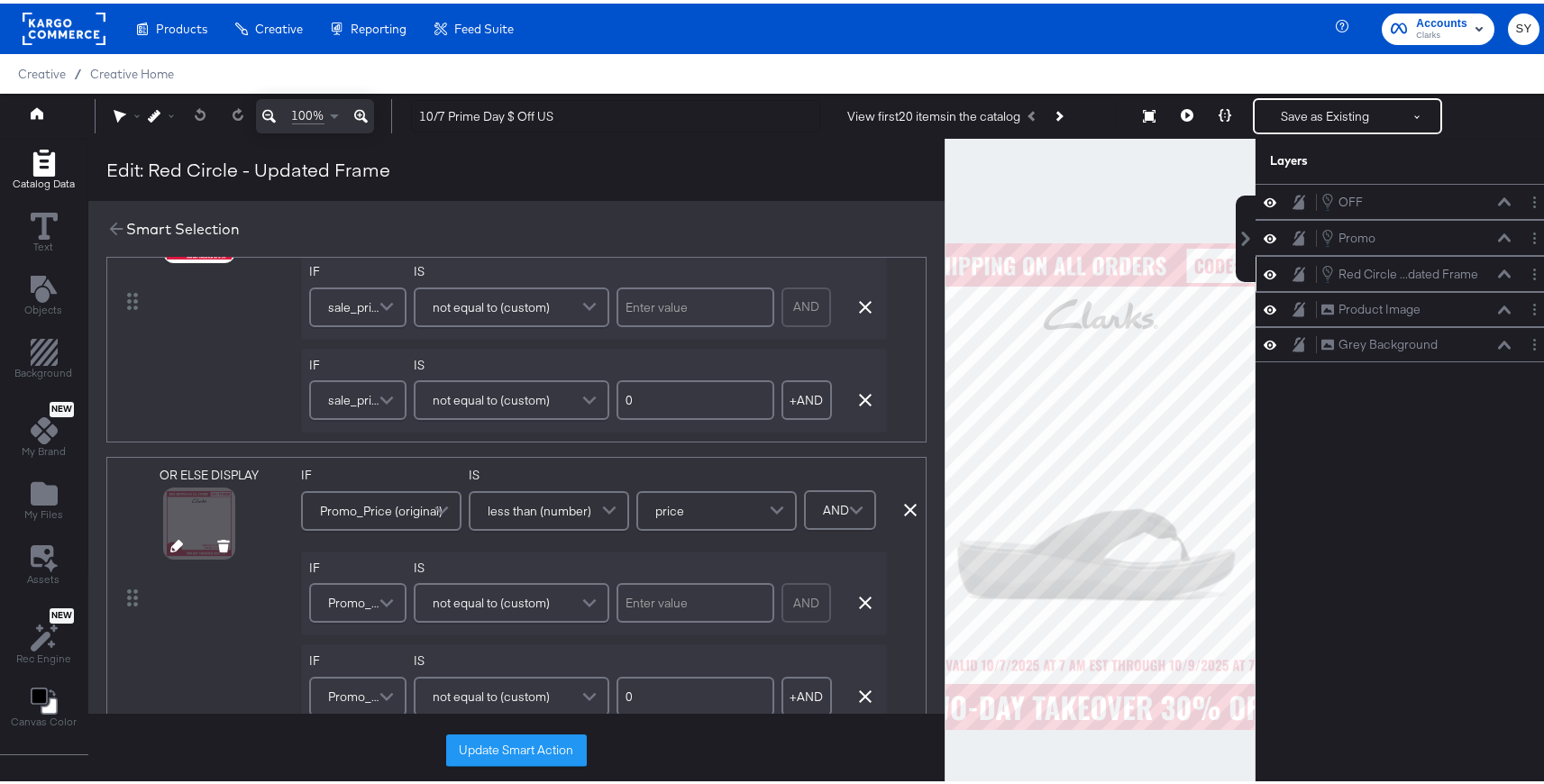
click at [177, 540] on icon at bounding box center [176, 543] width 13 height 13
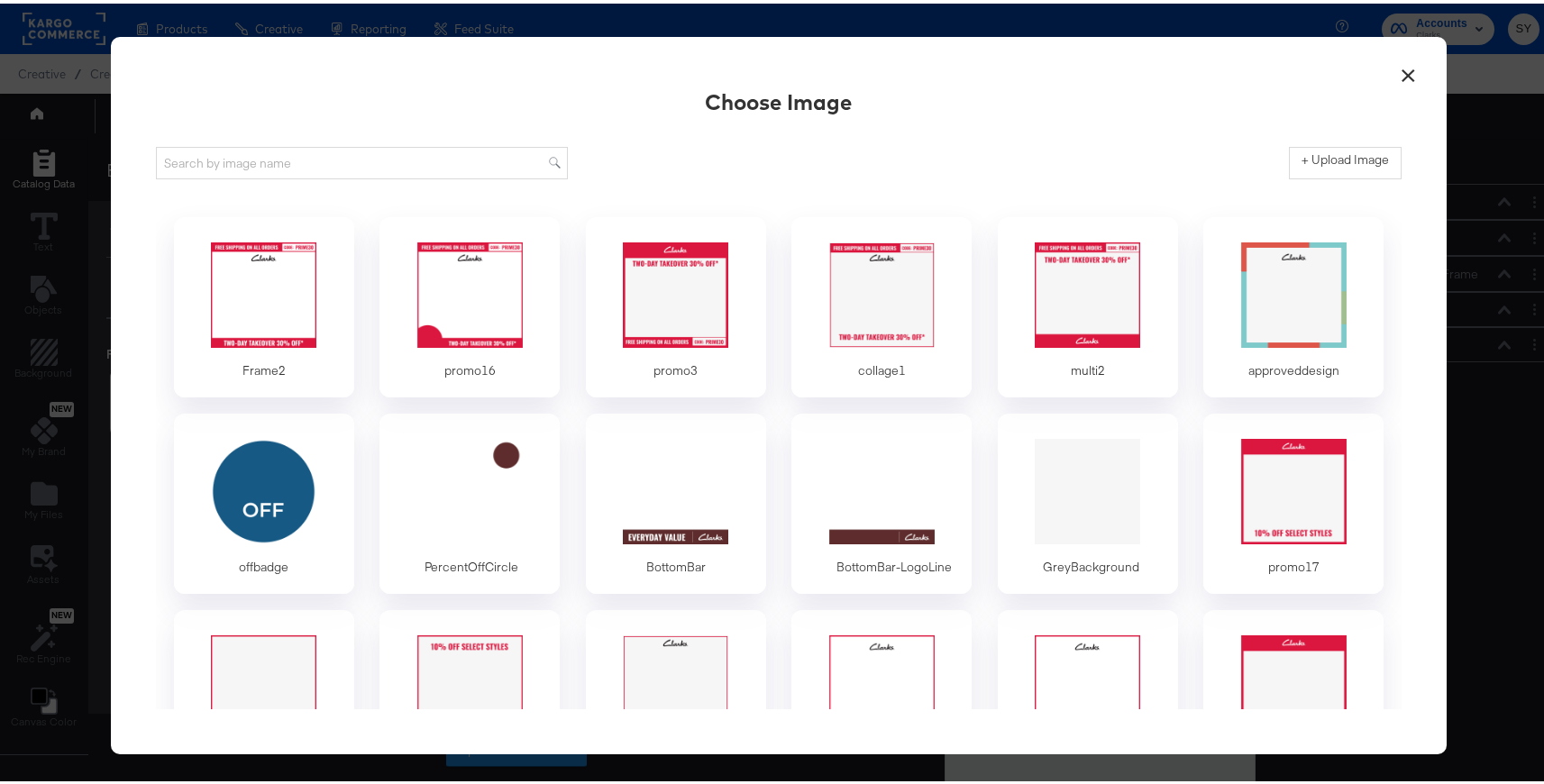
scroll to position [0, 0]
click at [481, 348] on div at bounding box center [470, 291] width 168 height 124
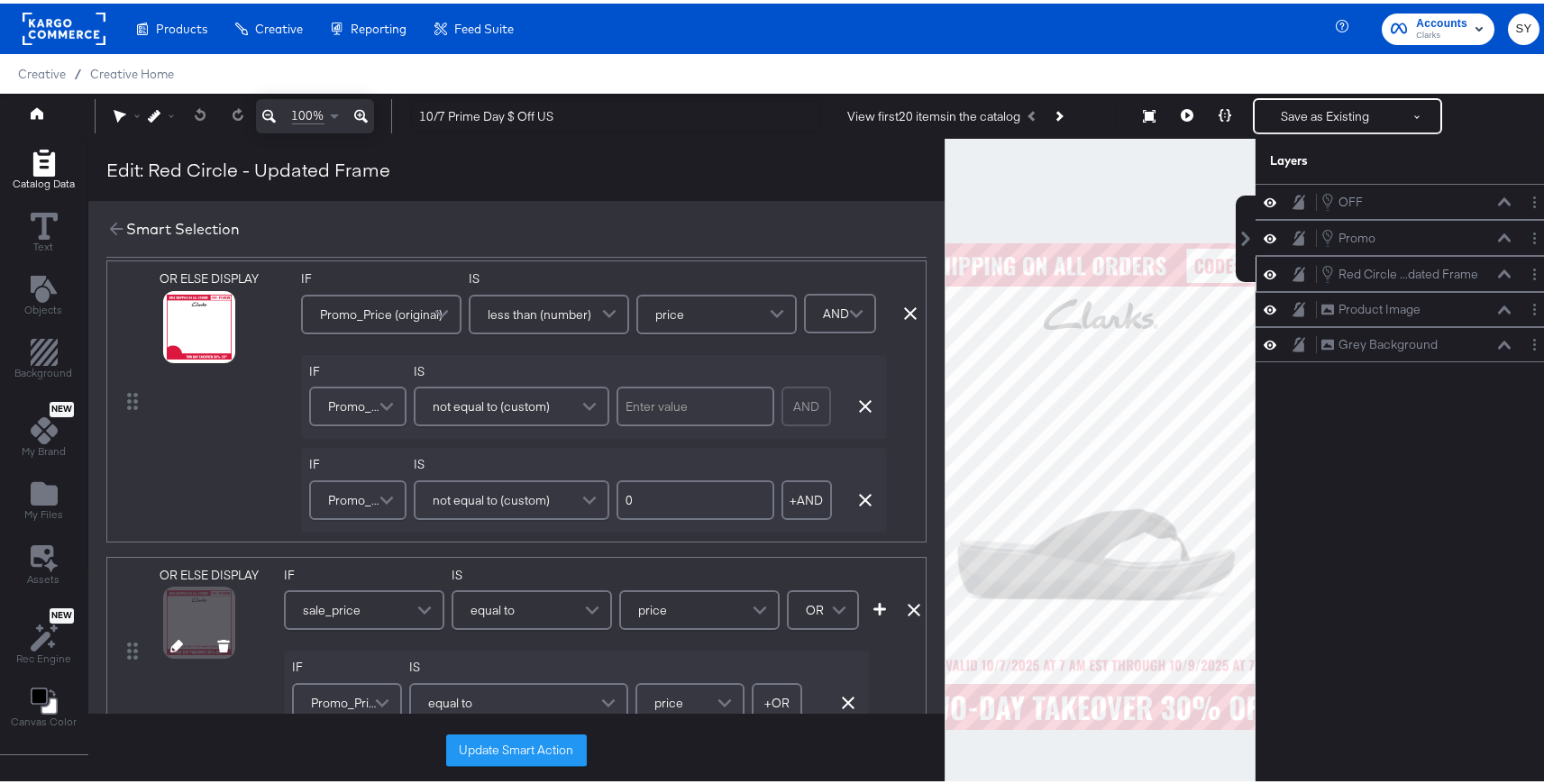
scroll to position [326, 0]
click at [177, 639] on icon at bounding box center [176, 642] width 13 height 13
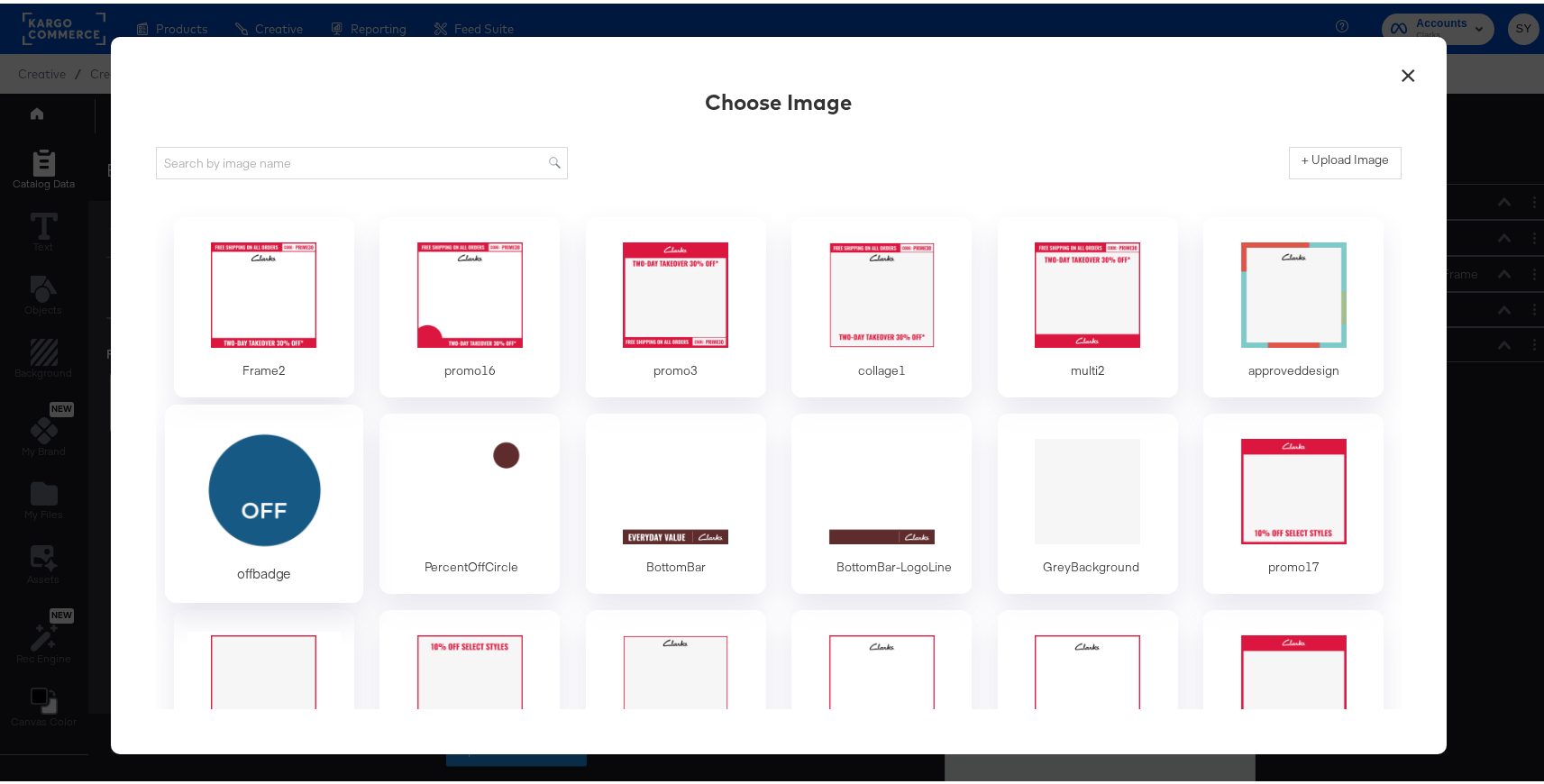
scroll to position [0, 0]
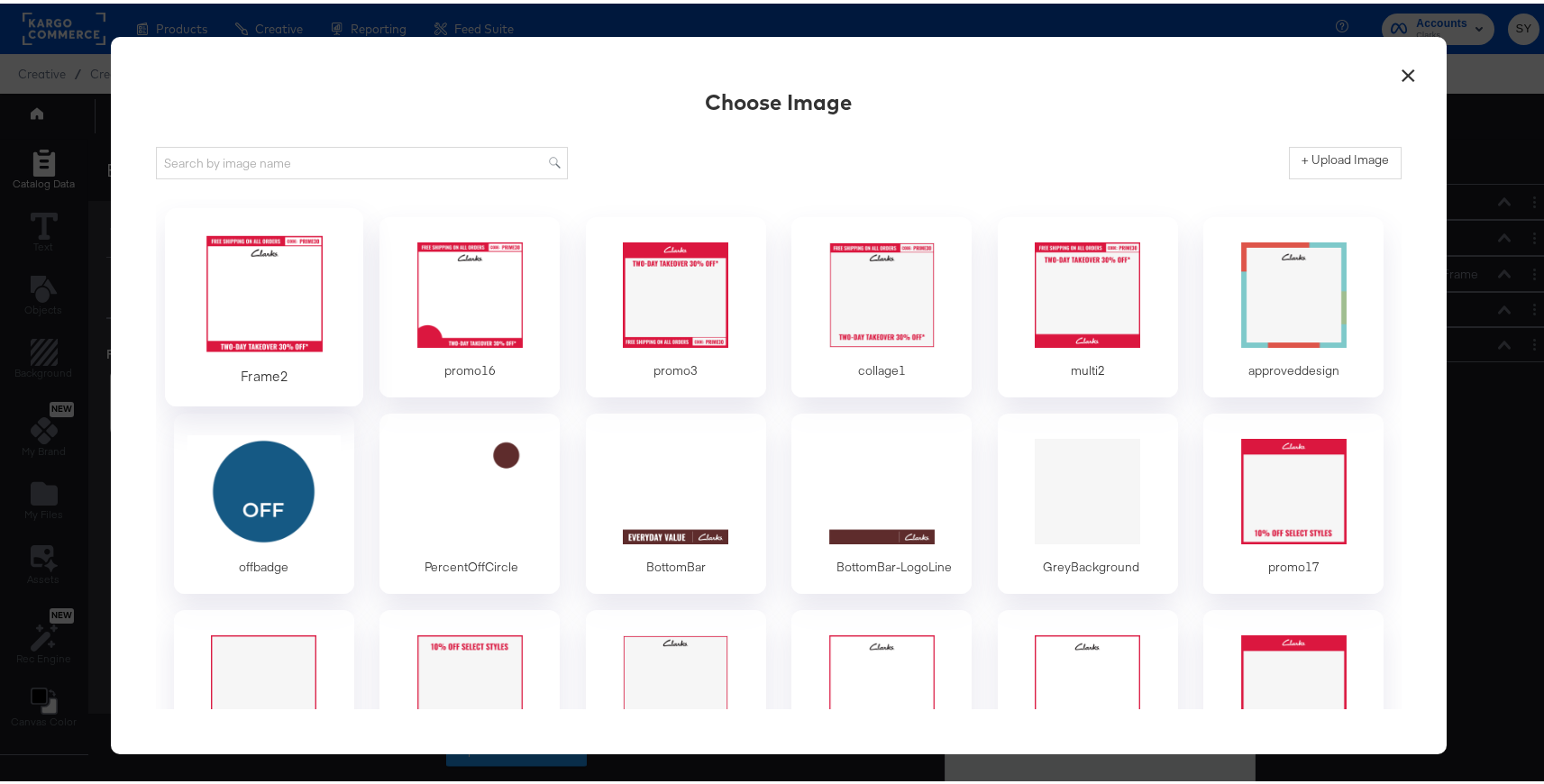
click at [305, 324] on div at bounding box center [263, 291] width 168 height 124
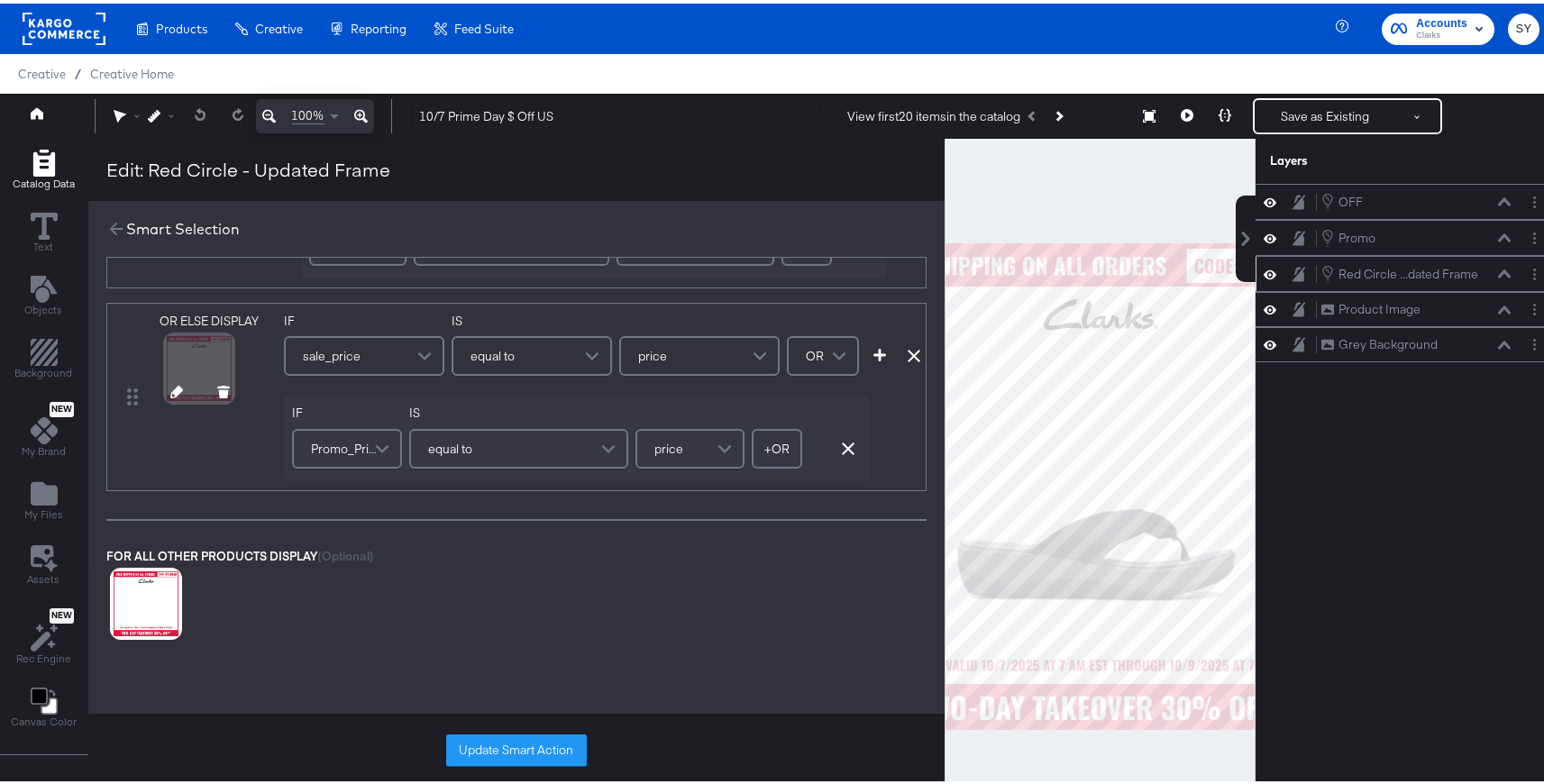
scroll to position [585, 0]
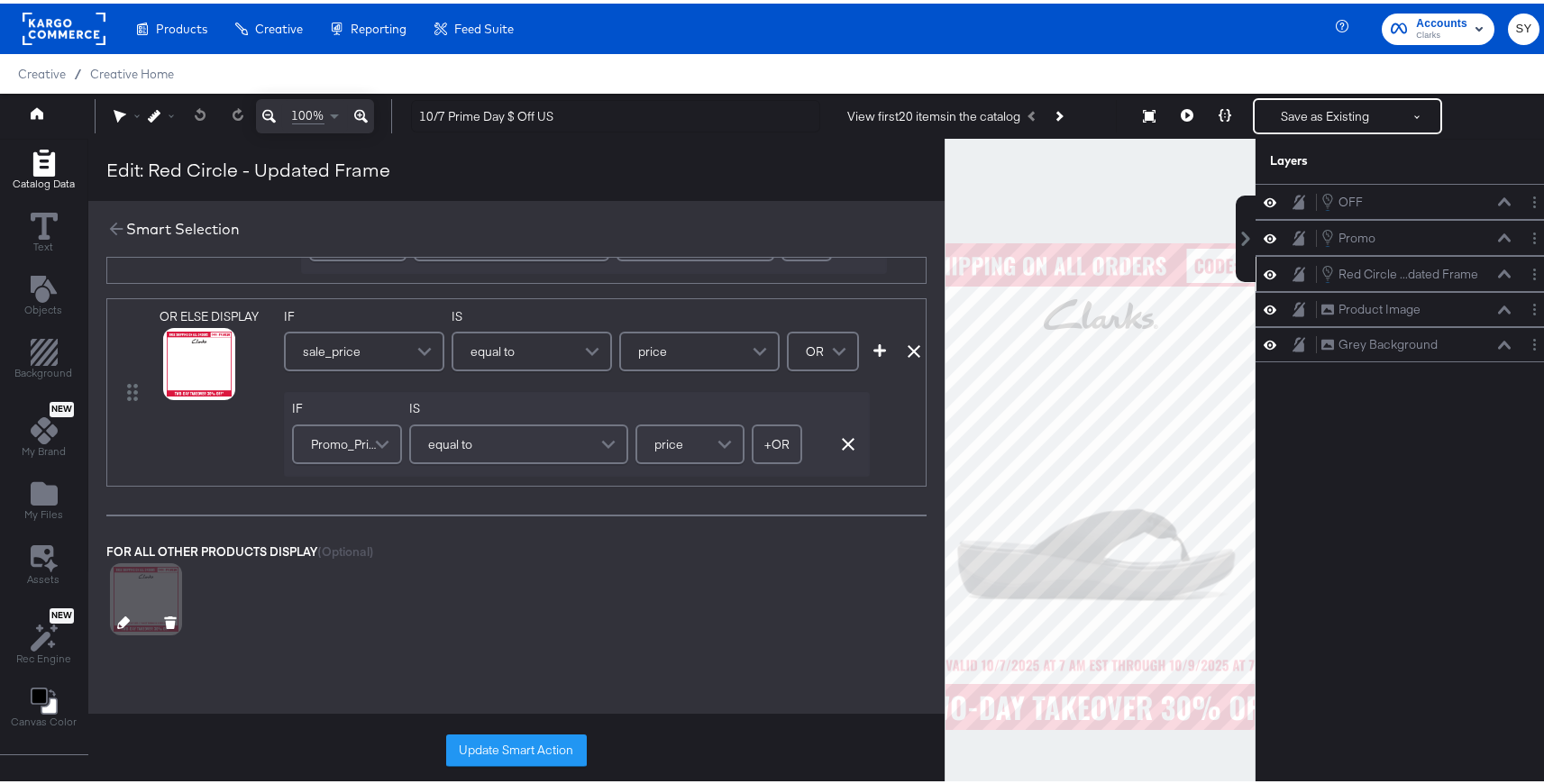
click at [118, 618] on icon at bounding box center [123, 619] width 13 height 13
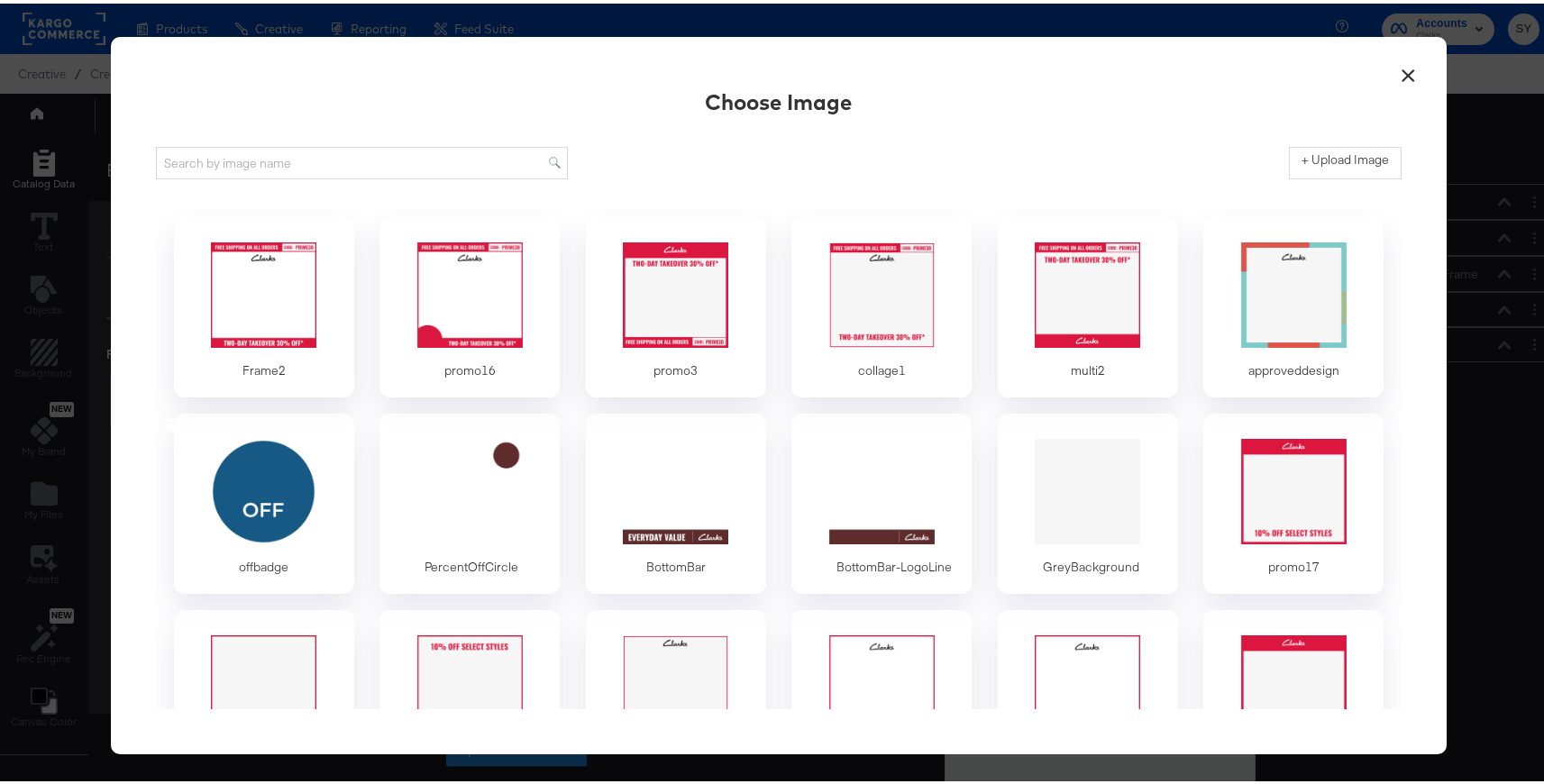
scroll to position [0, 0]
click at [273, 314] on div at bounding box center [263, 291] width 168 height 124
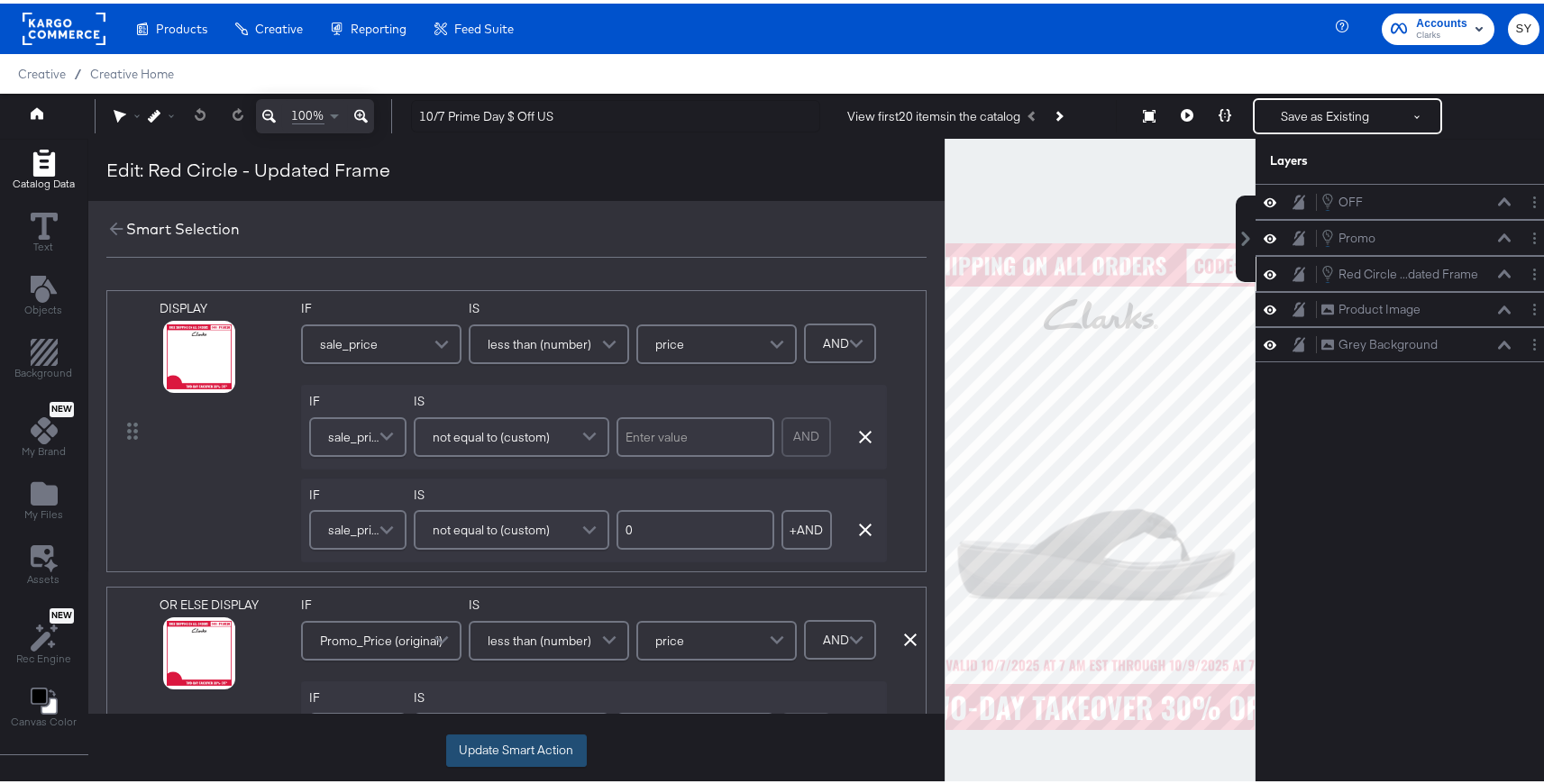
click at [526, 739] on button "Update Smart Action" at bounding box center [516, 747] width 141 height 32
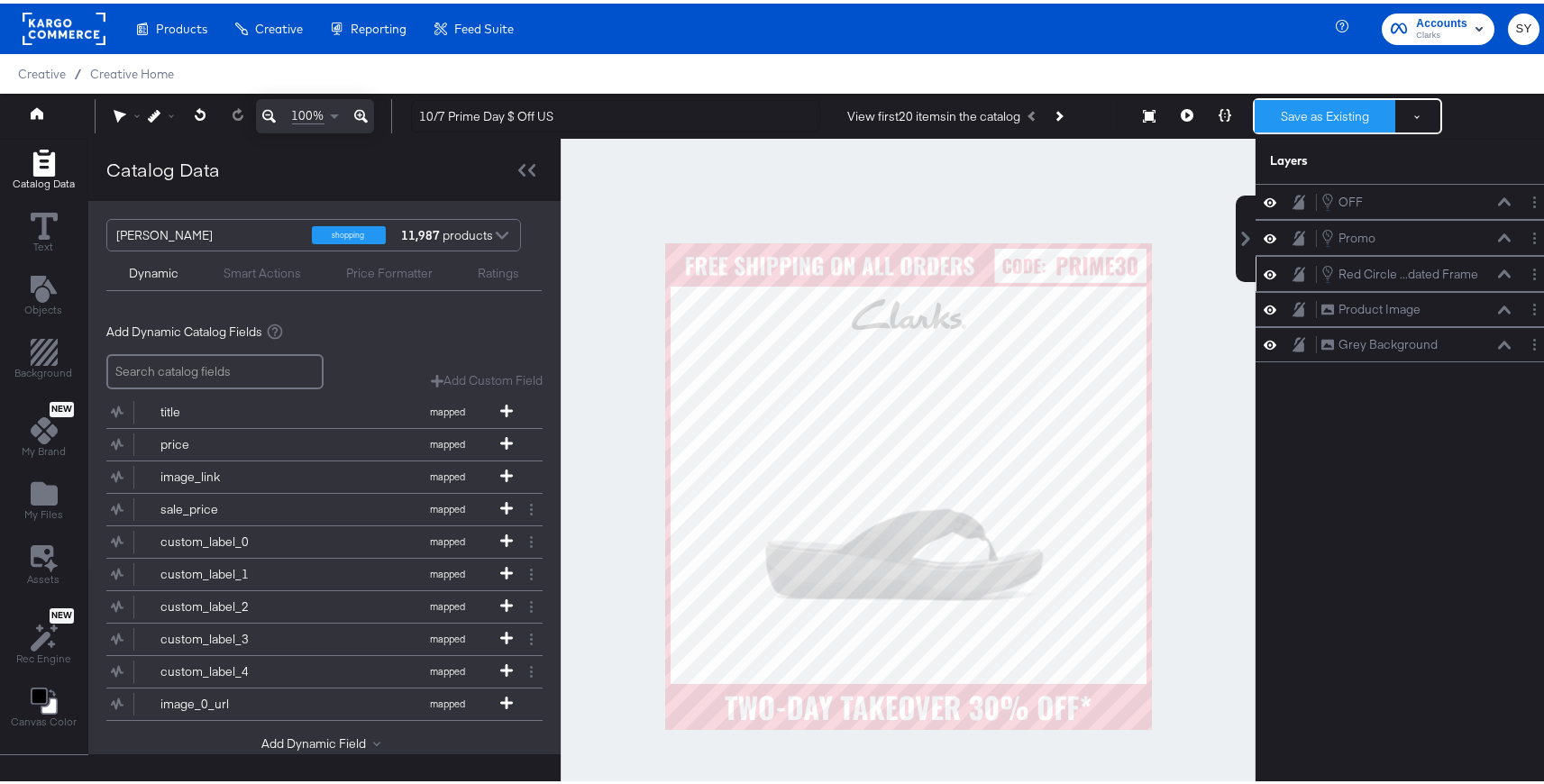
click at [1306, 111] on button "Save as Existing" at bounding box center [1325, 111] width 141 height 32
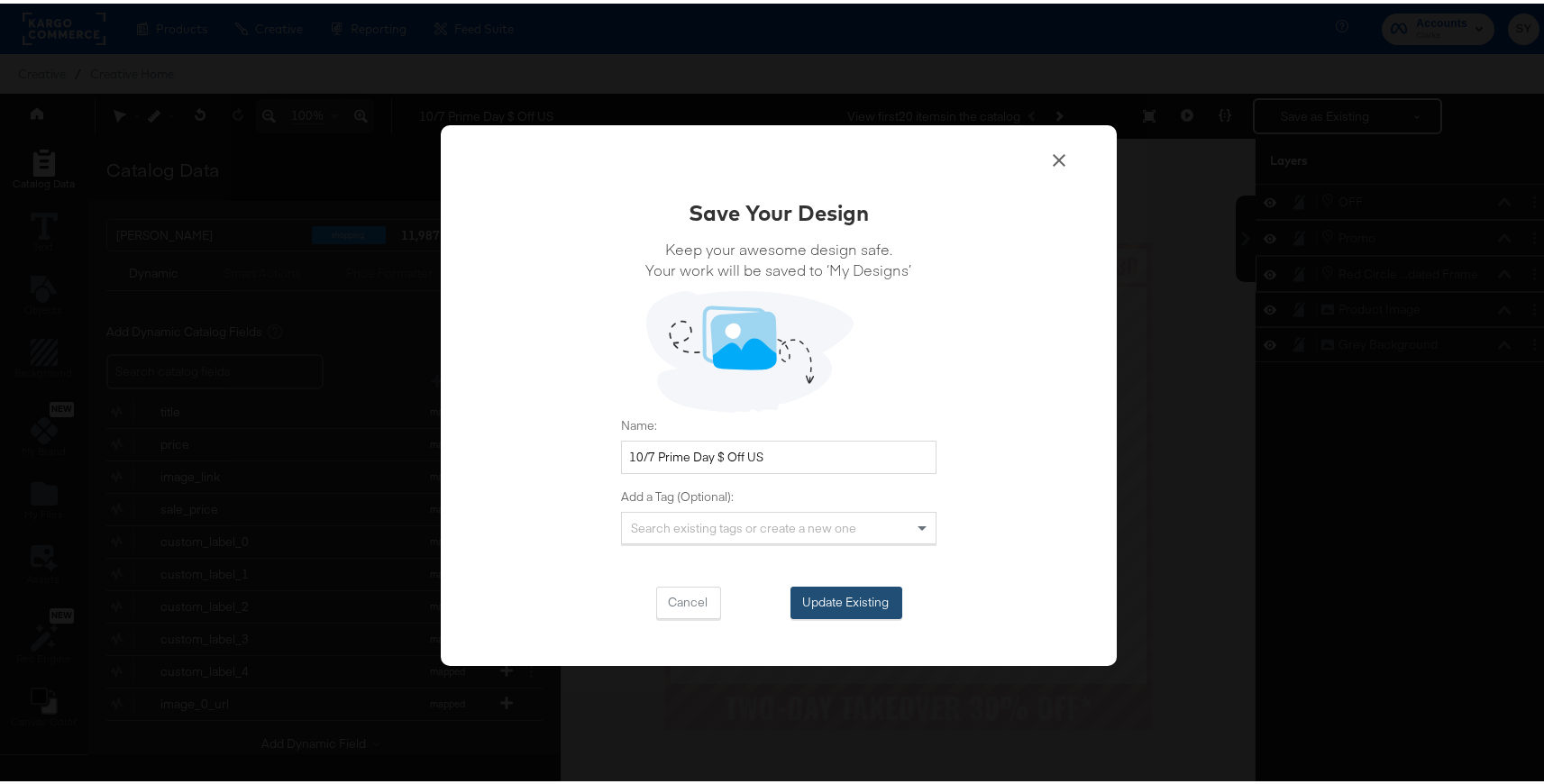
click at [854, 599] on button "Update Existing" at bounding box center [847, 599] width 112 height 32
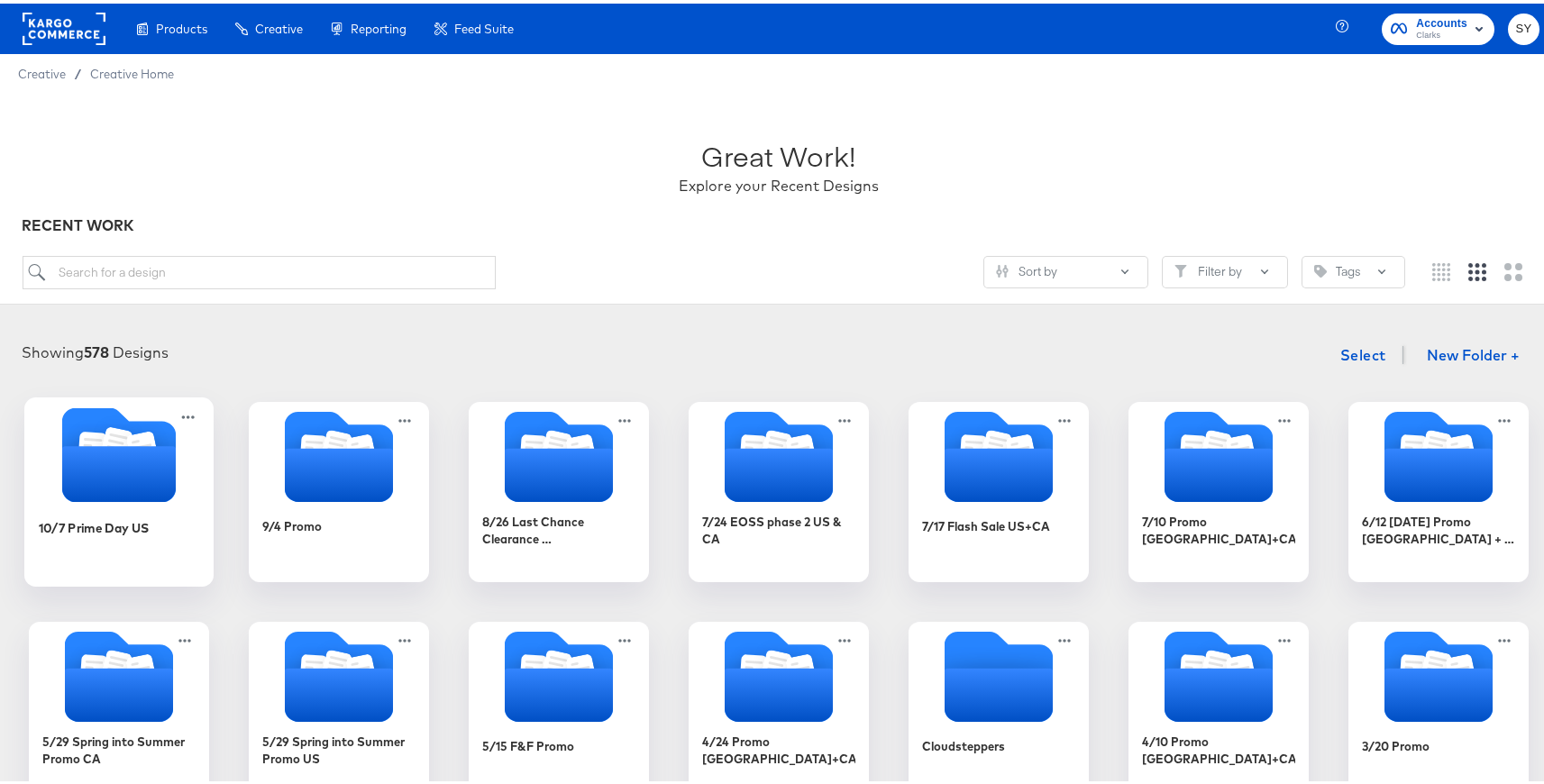
click at [167, 482] on icon "Folder" at bounding box center [119, 470] width 113 height 56
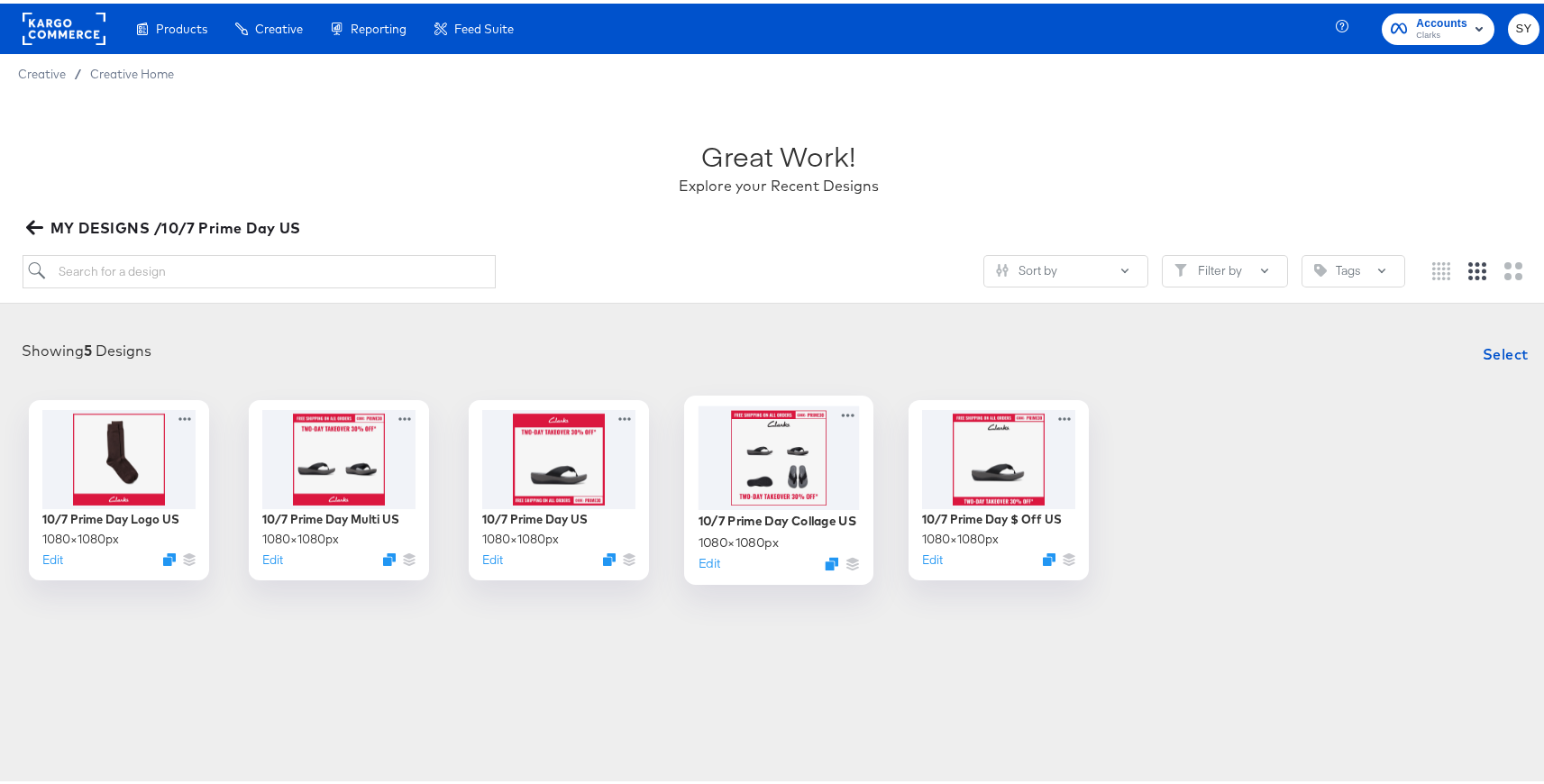
click at [751, 432] on div at bounding box center [779, 453] width 161 height 103
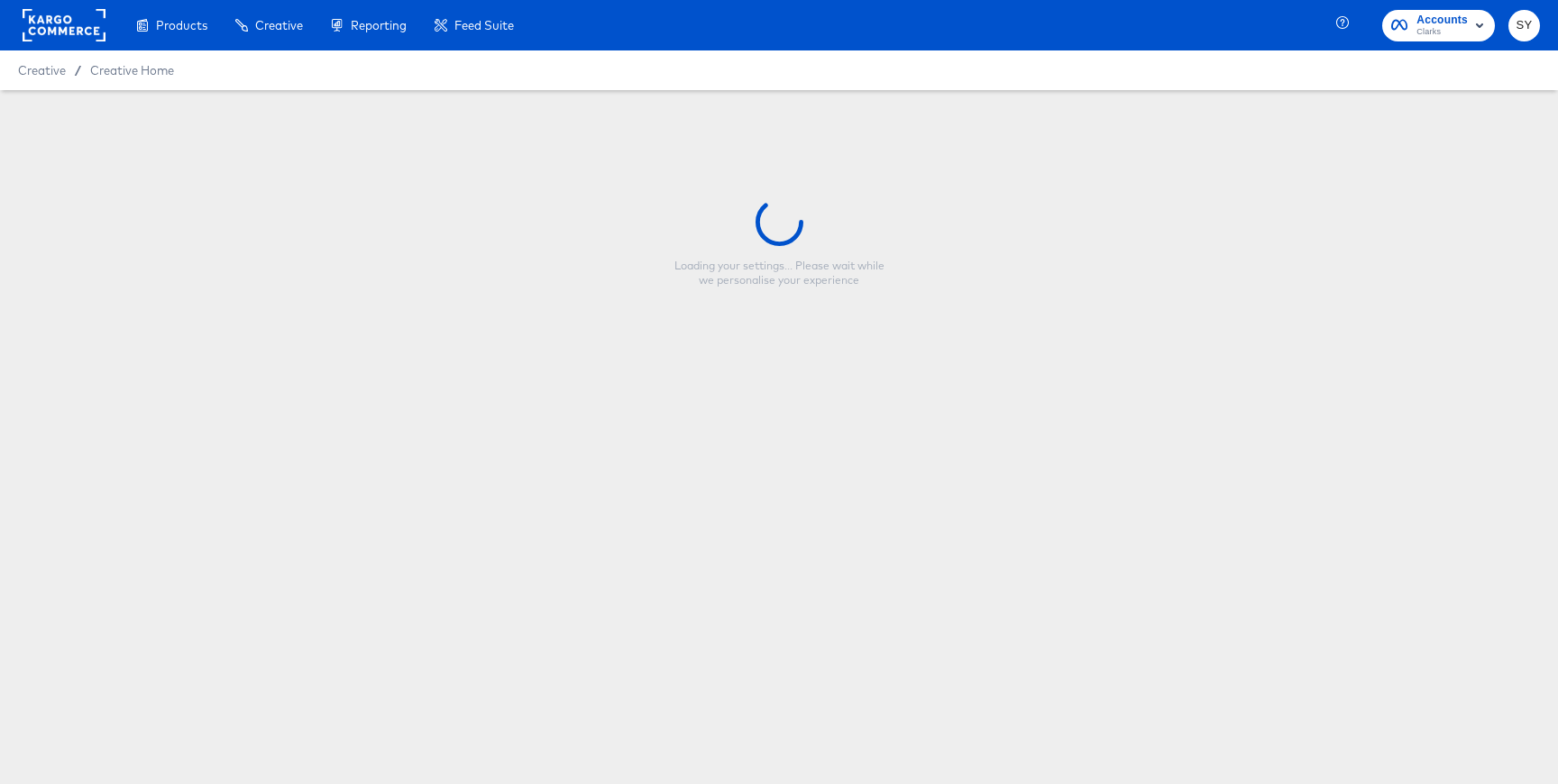
type input "10/7 Prime Day Collage US"
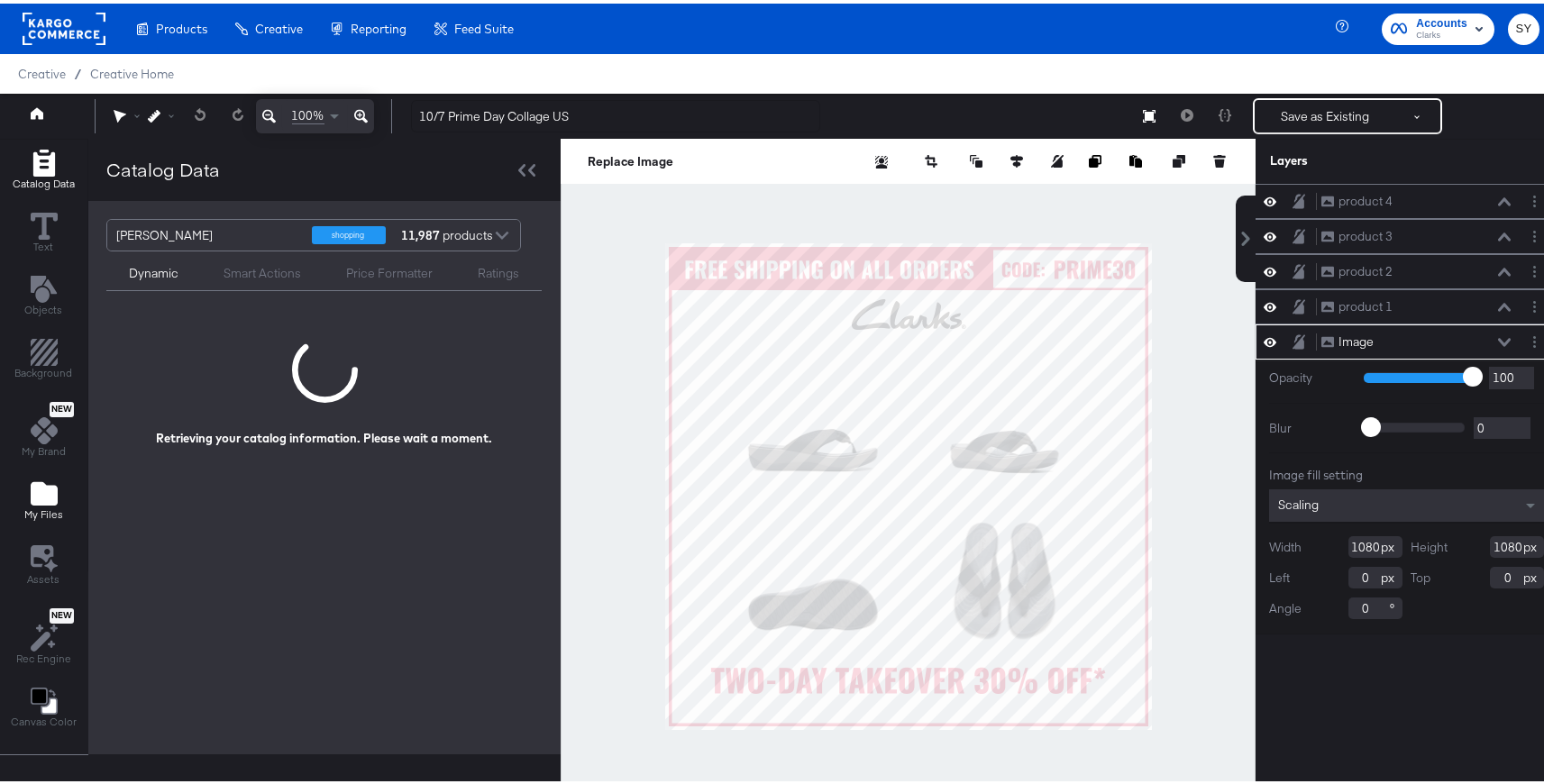
click at [32, 515] on span "My Files" at bounding box center [44, 511] width 38 height 15
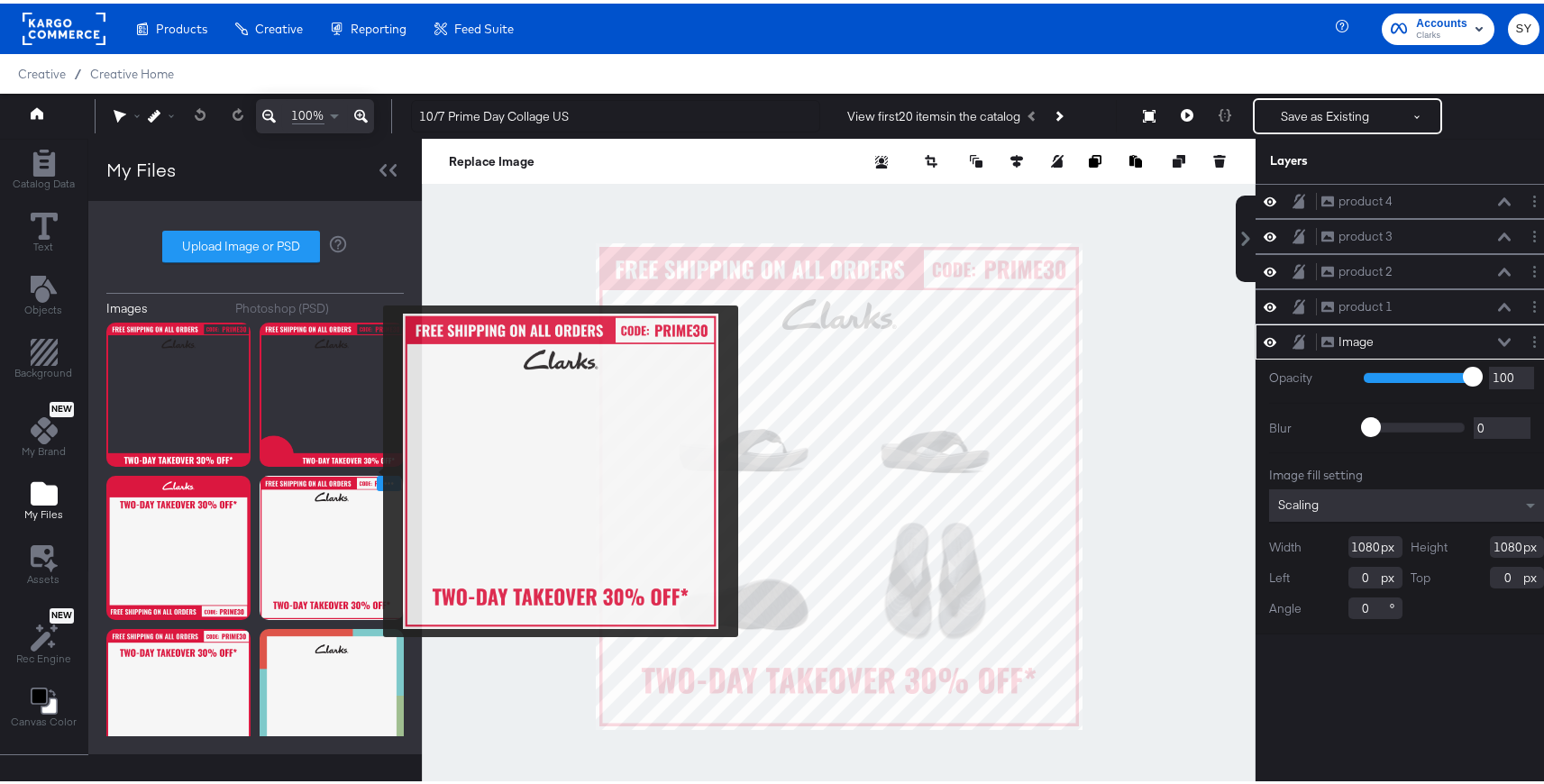
click at [382, 473] on icon "Image Options" at bounding box center [389, 480] width 14 height 14
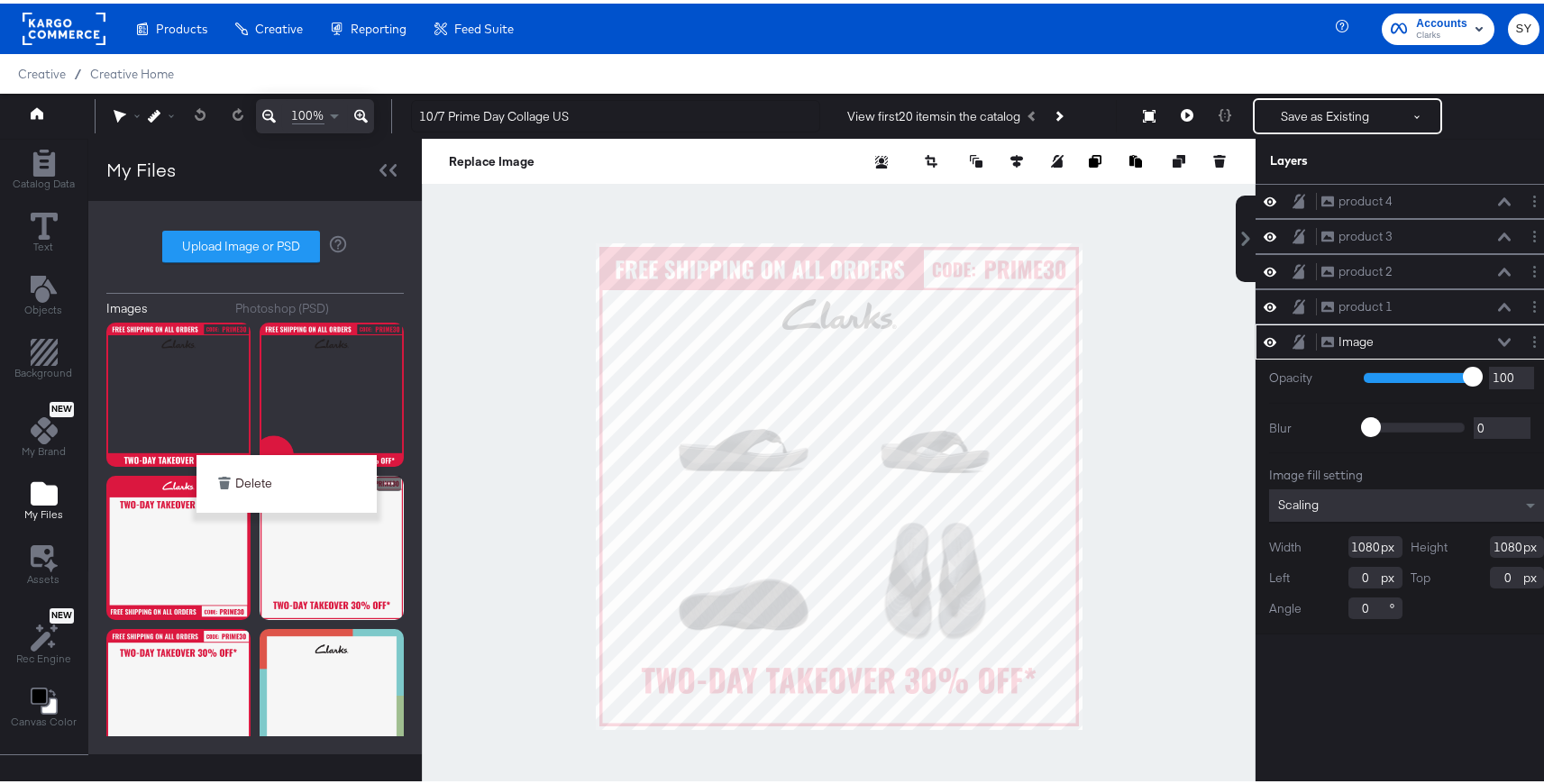
click at [294, 464] on button "Delete" at bounding box center [286, 480] width 162 height 32
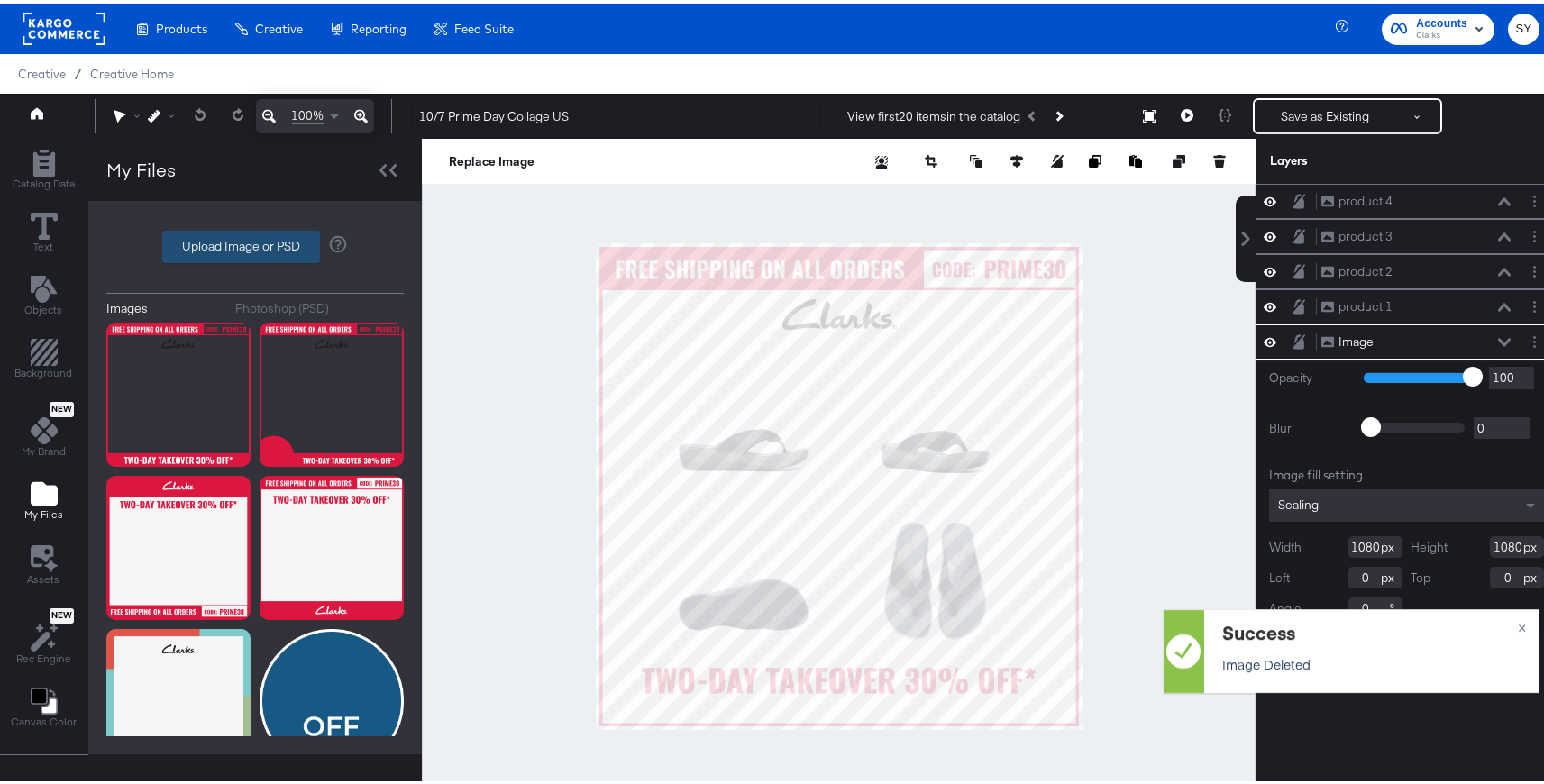
click at [234, 227] on button "Upload Image or PSD" at bounding box center [240, 242] width 158 height 32
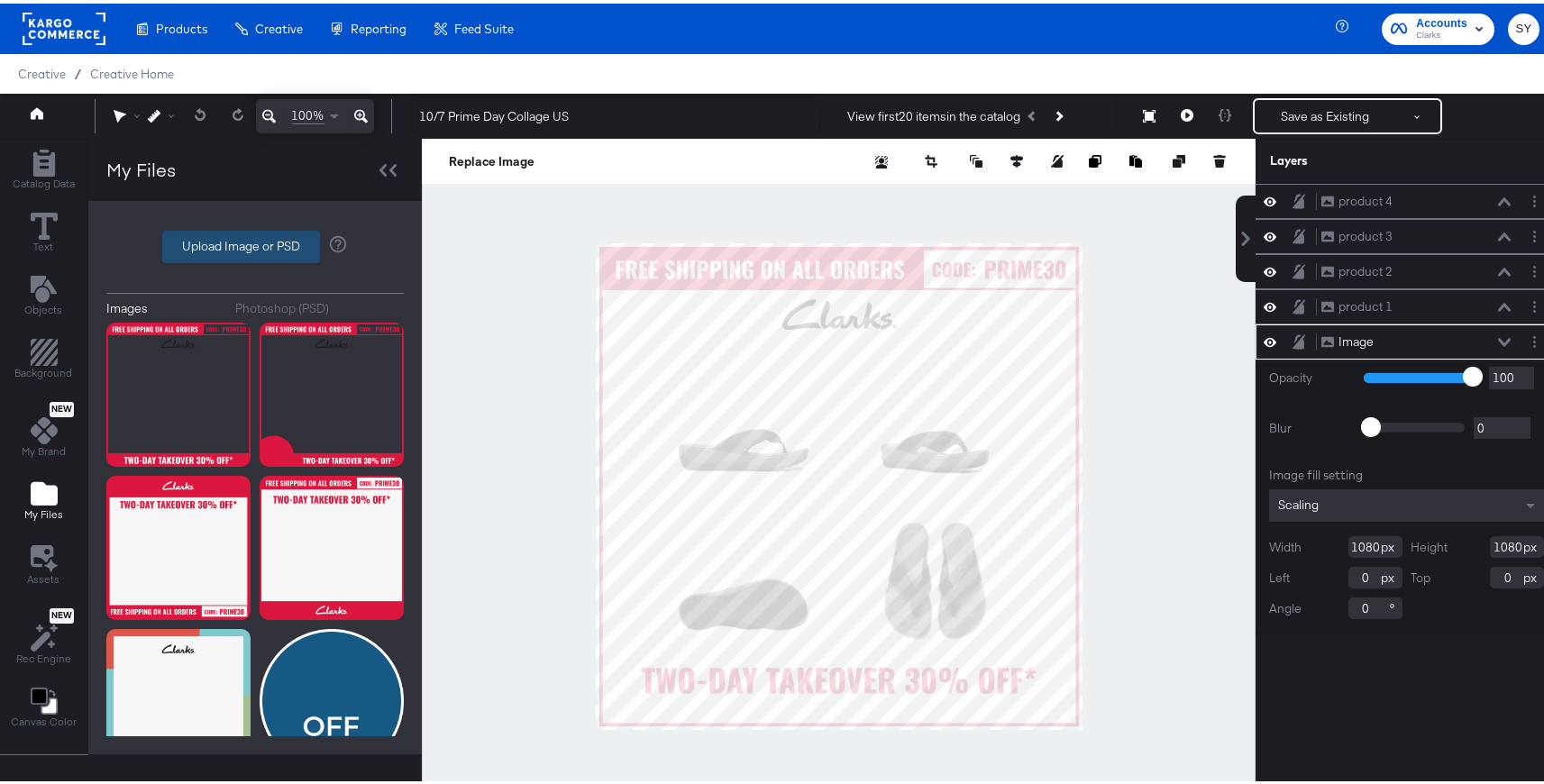
click at [261, 240] on label "Upload Image or PSD" at bounding box center [240, 243] width 156 height 31
click at [255, 243] on input "Upload Image or PSD" at bounding box center [255, 243] width 0 height 0
type input "C:\fakepath\collage 1.png"
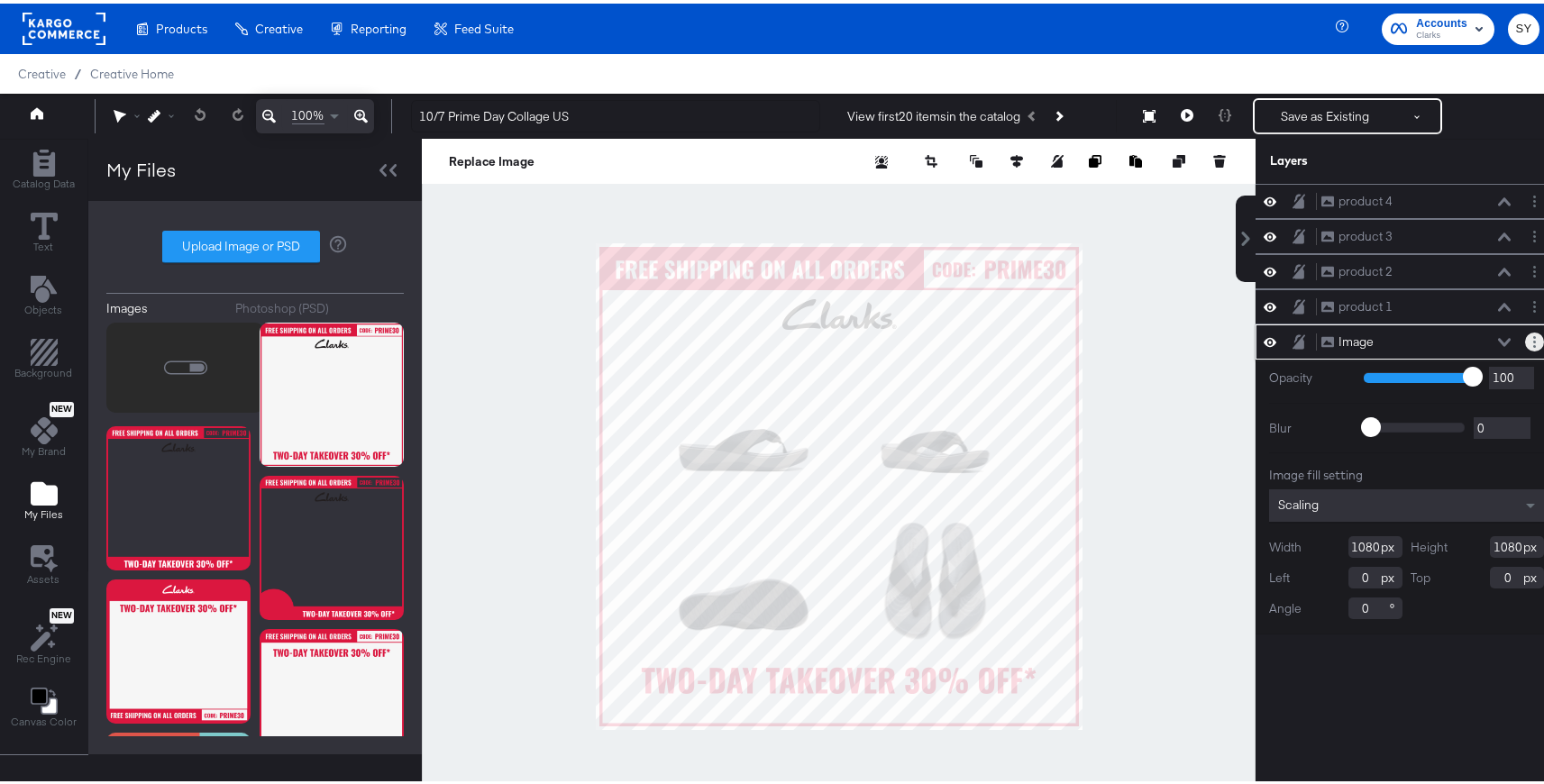
click at [1525, 333] on button "Layer Options" at bounding box center [1534, 338] width 19 height 19
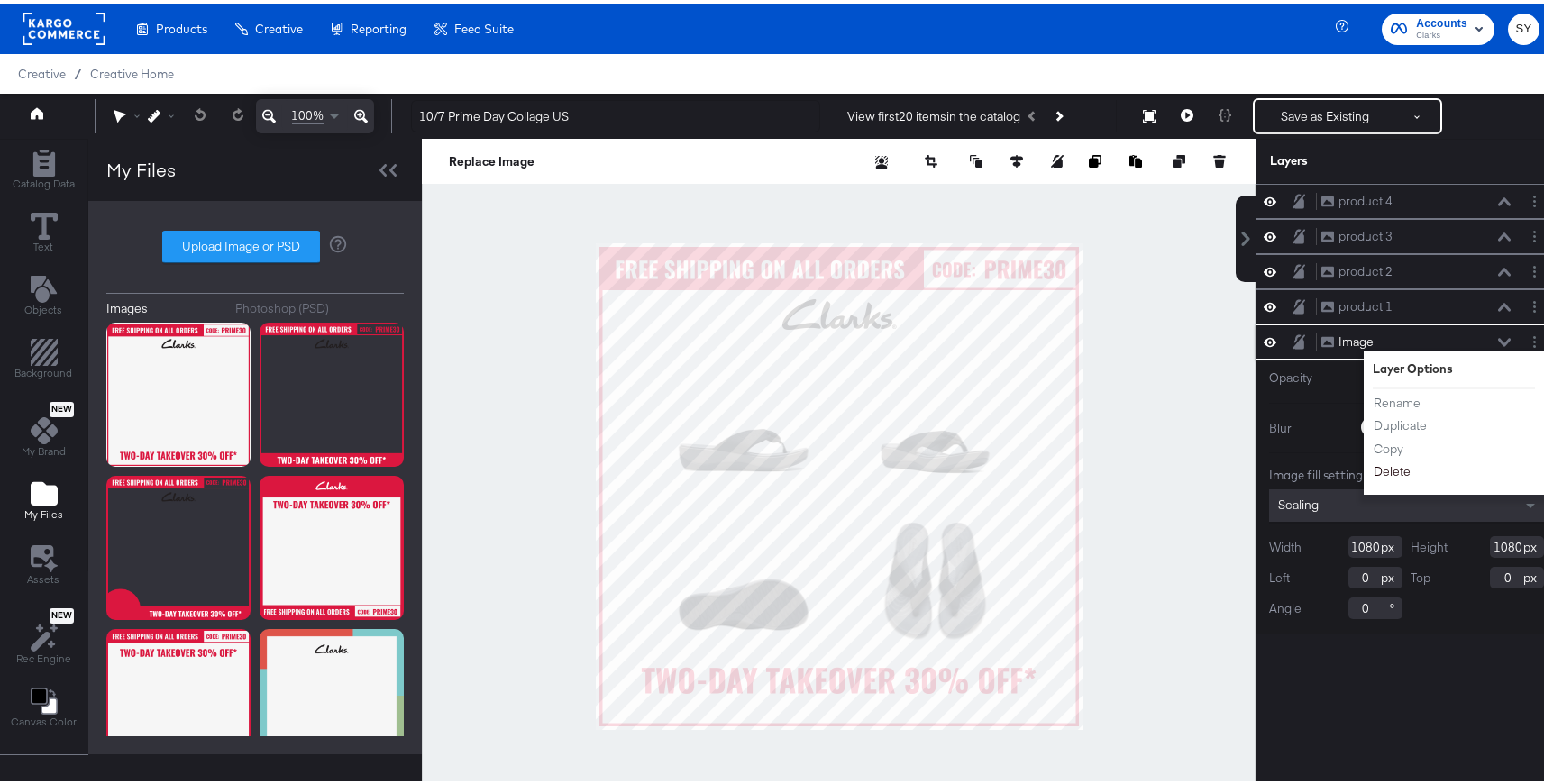
click at [1381, 470] on button "Delete" at bounding box center [1392, 468] width 38 height 19
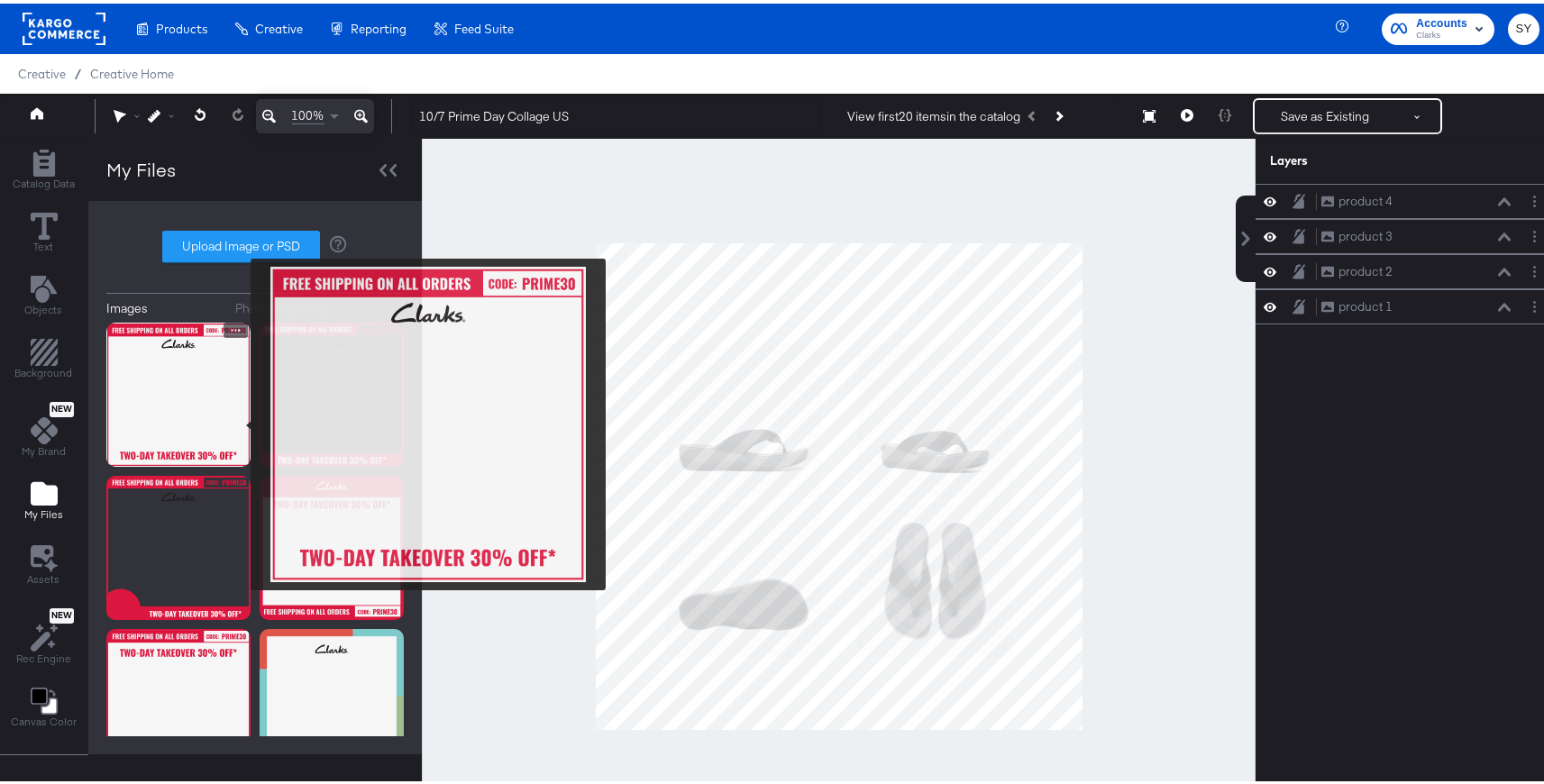
click at [181, 412] on img at bounding box center [178, 391] width 144 height 144
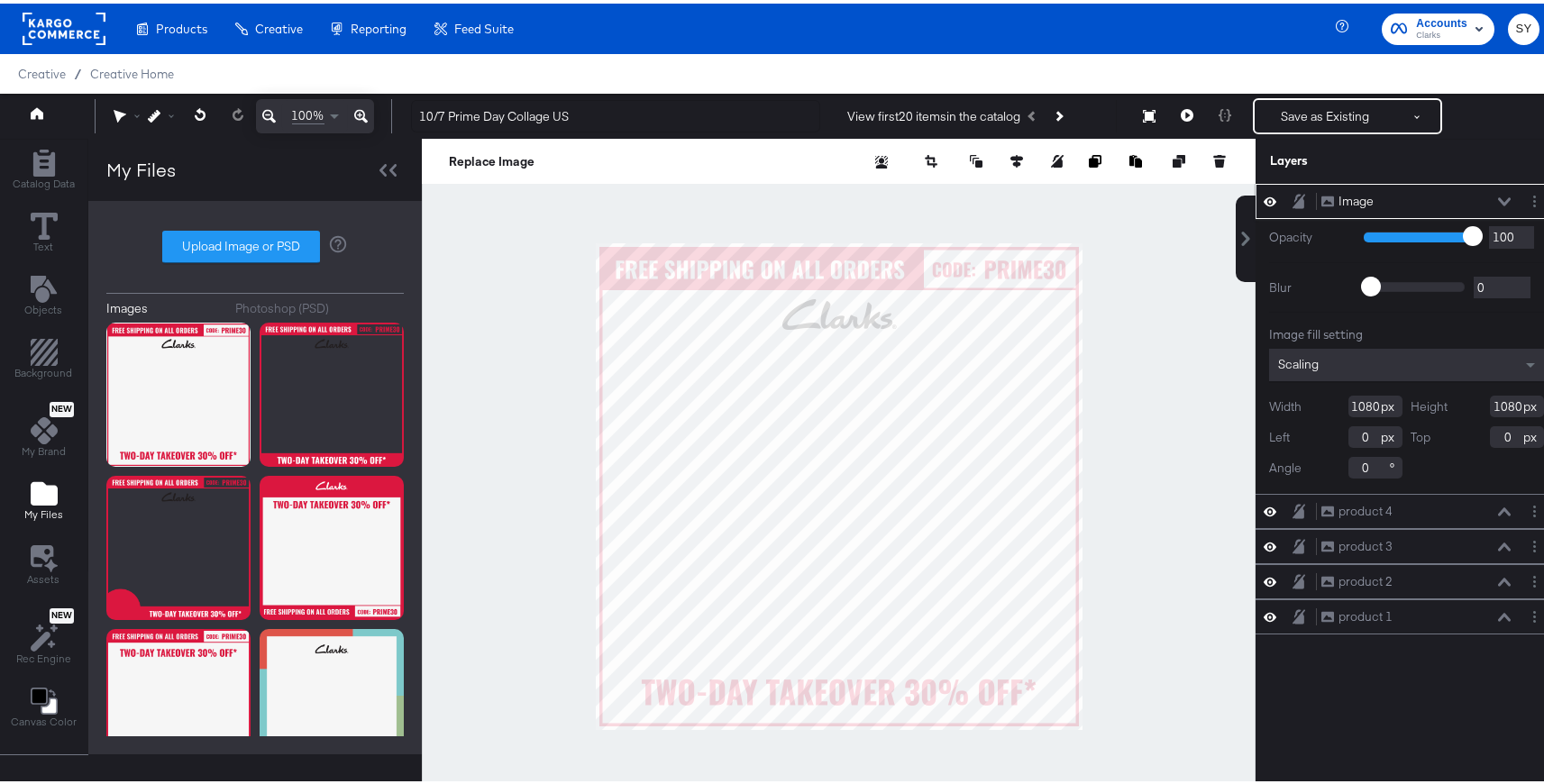
click at [1498, 194] on icon at bounding box center [1505, 198] width 13 height 9
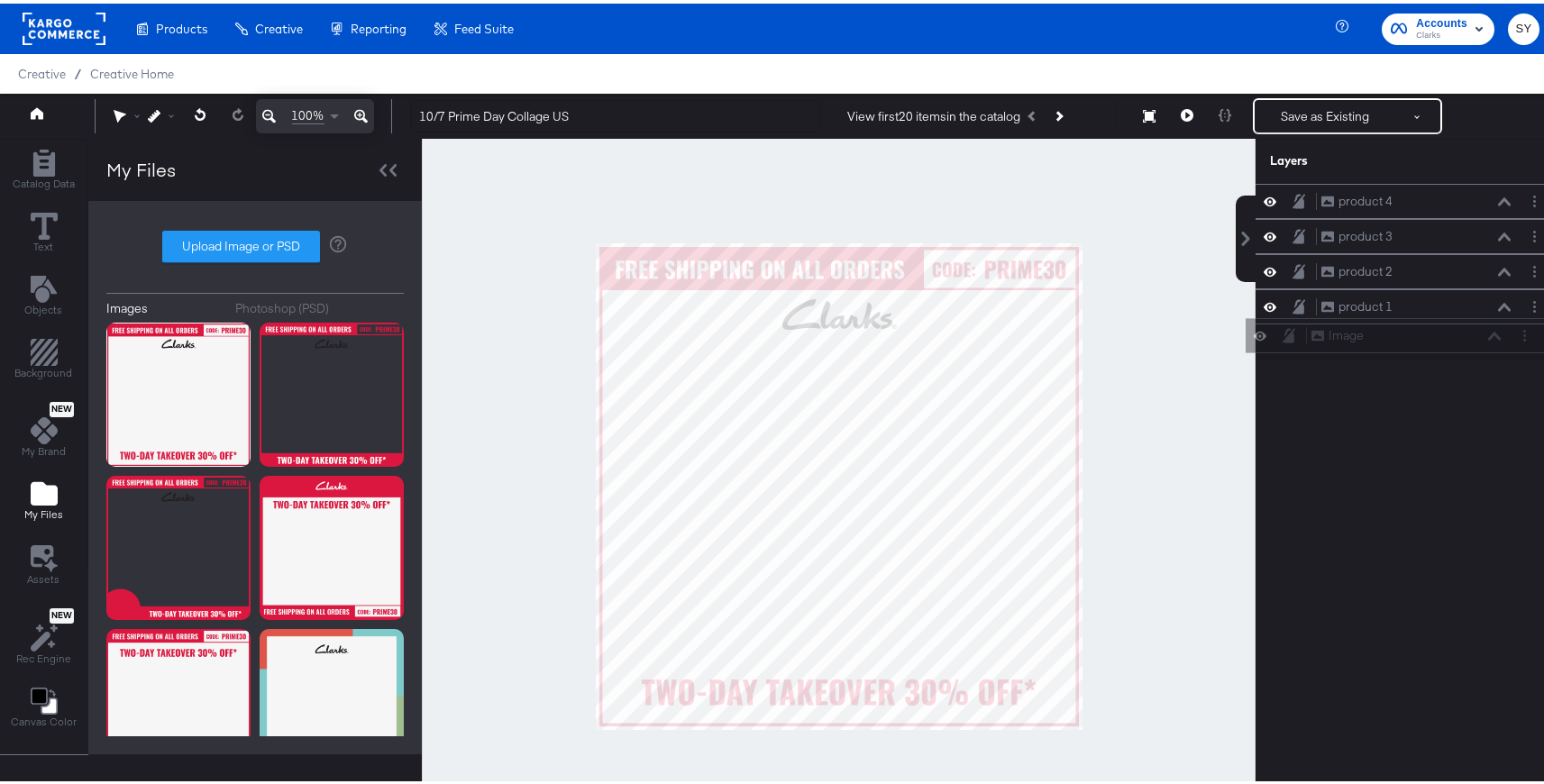
drag, startPoint x: 1438, startPoint y: 201, endPoint x: 1442, endPoint y: 345, distance: 144.1
click at [1442, 345] on div "Image Image product 4 product 4 product 3 product 3 product 2 product 2 product…" at bounding box center [1406, 268] width 302 height 175
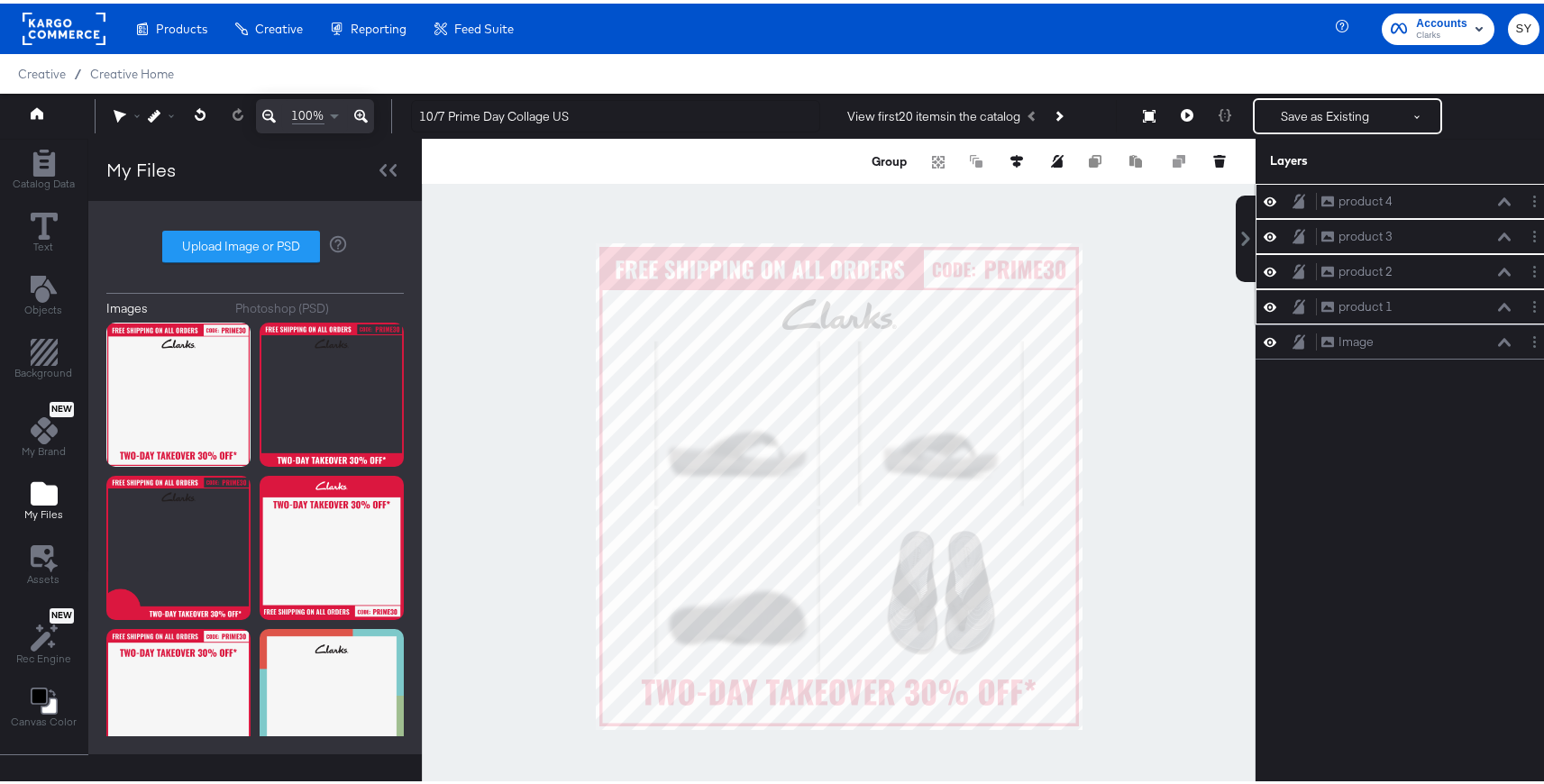
click at [1149, 577] on div at bounding box center [838, 482] width 834 height 694
click at [1202, 421] on div at bounding box center [838, 482] width 834 height 694
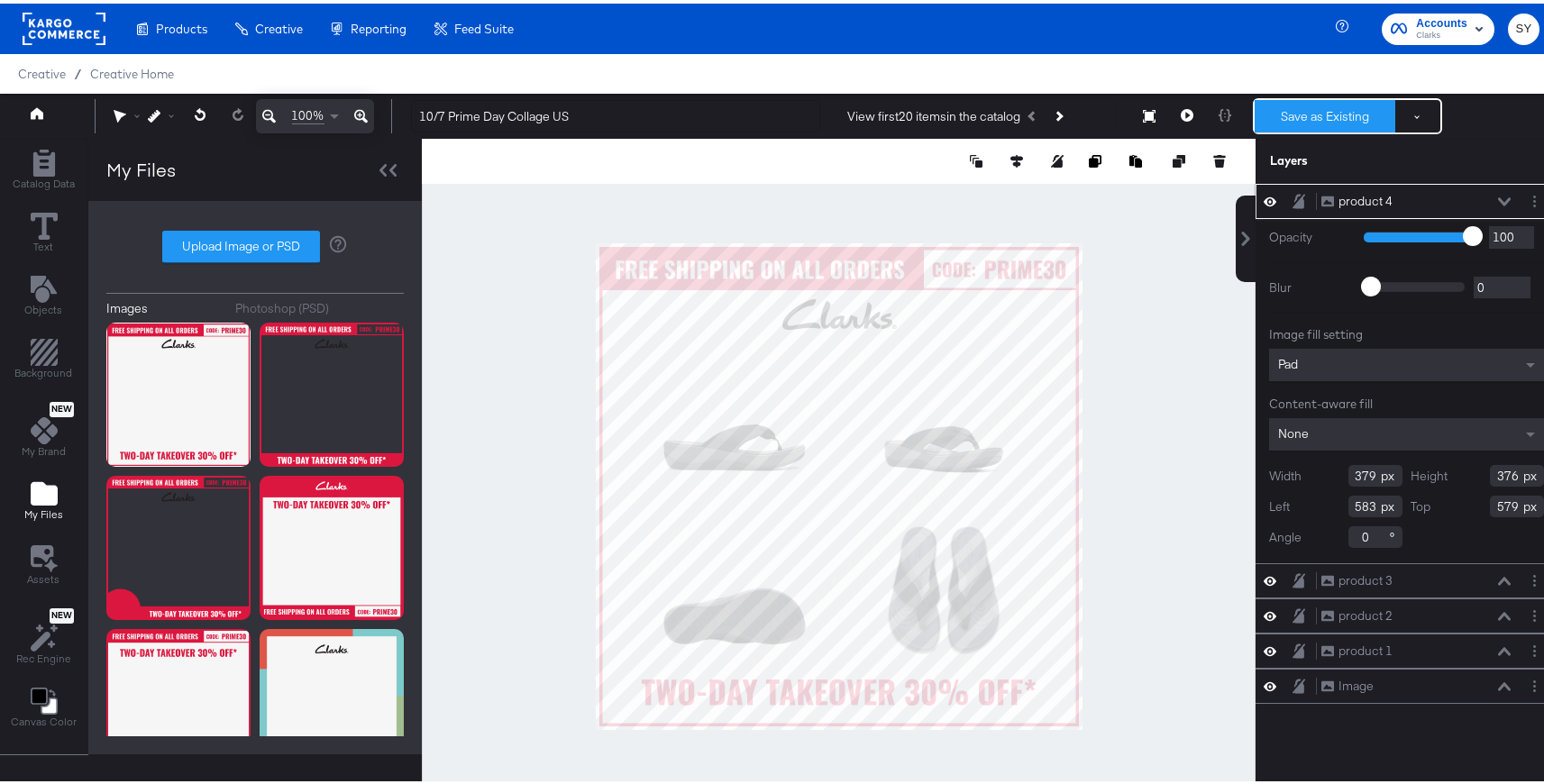
click at [1292, 111] on button "Save as Existing" at bounding box center [1325, 111] width 141 height 32
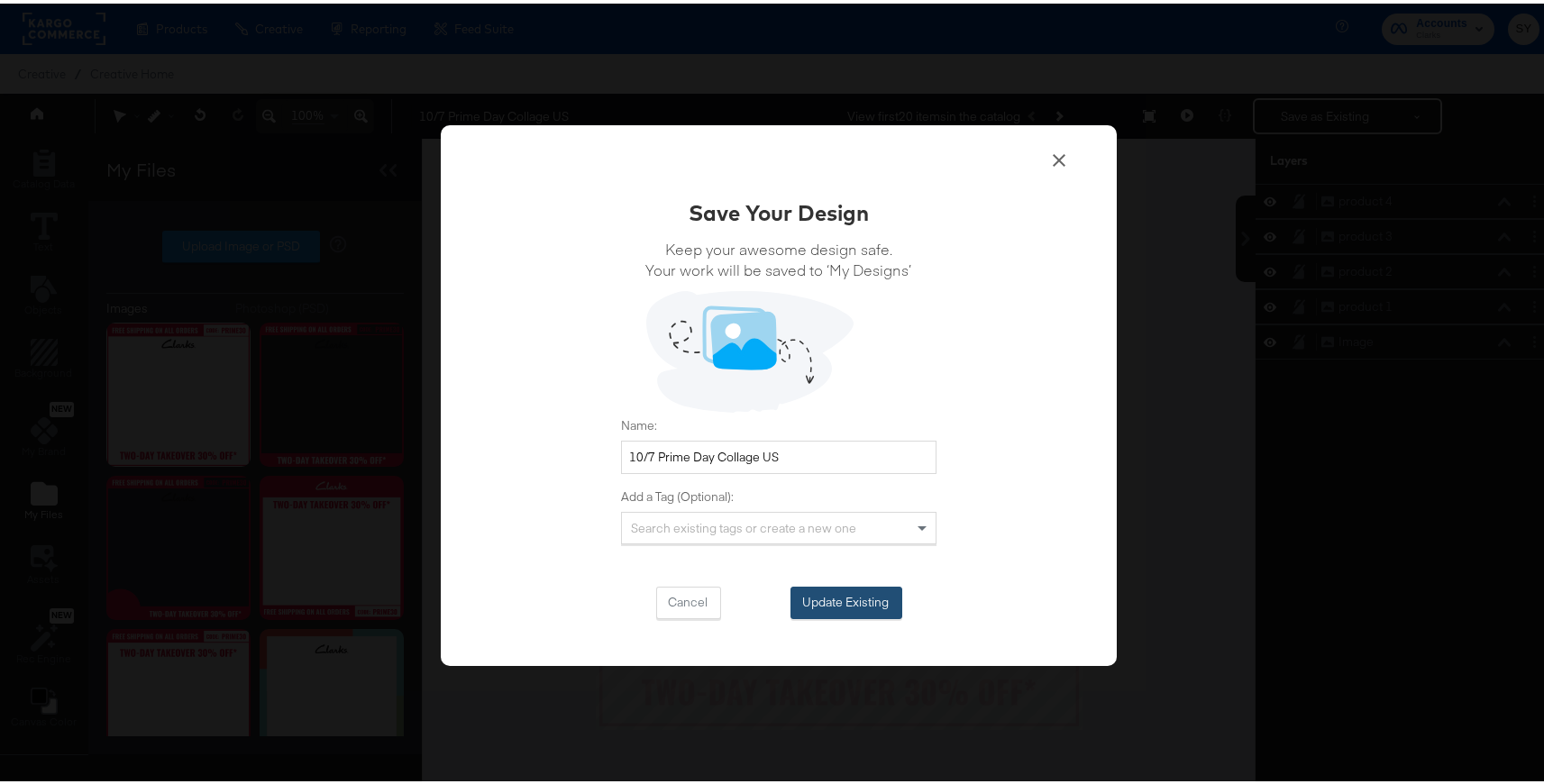
click at [847, 597] on button "Update Existing" at bounding box center [847, 599] width 112 height 32
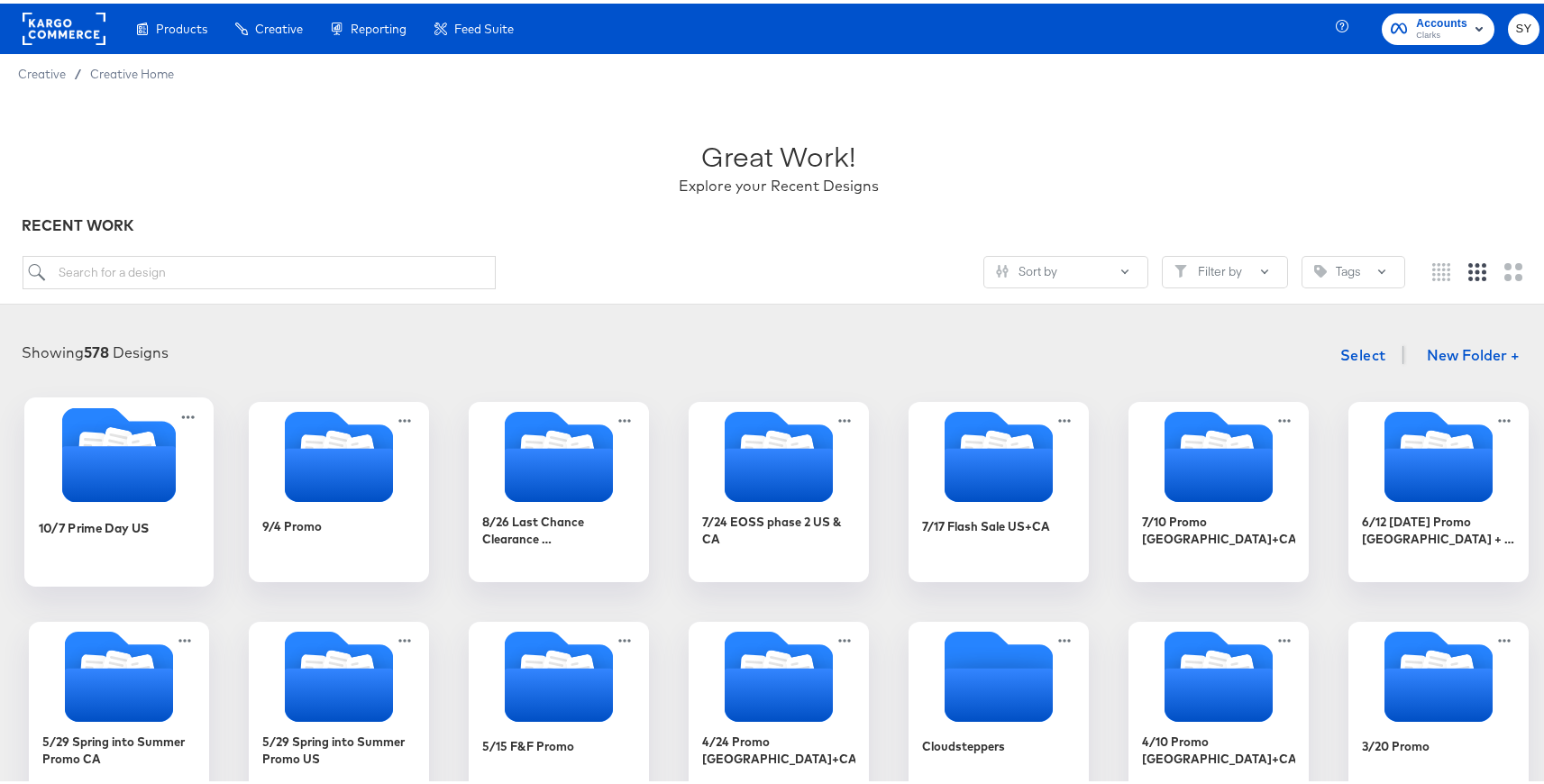
click at [101, 524] on div "10/7 Prime Day US" at bounding box center [93, 524] width 111 height 17
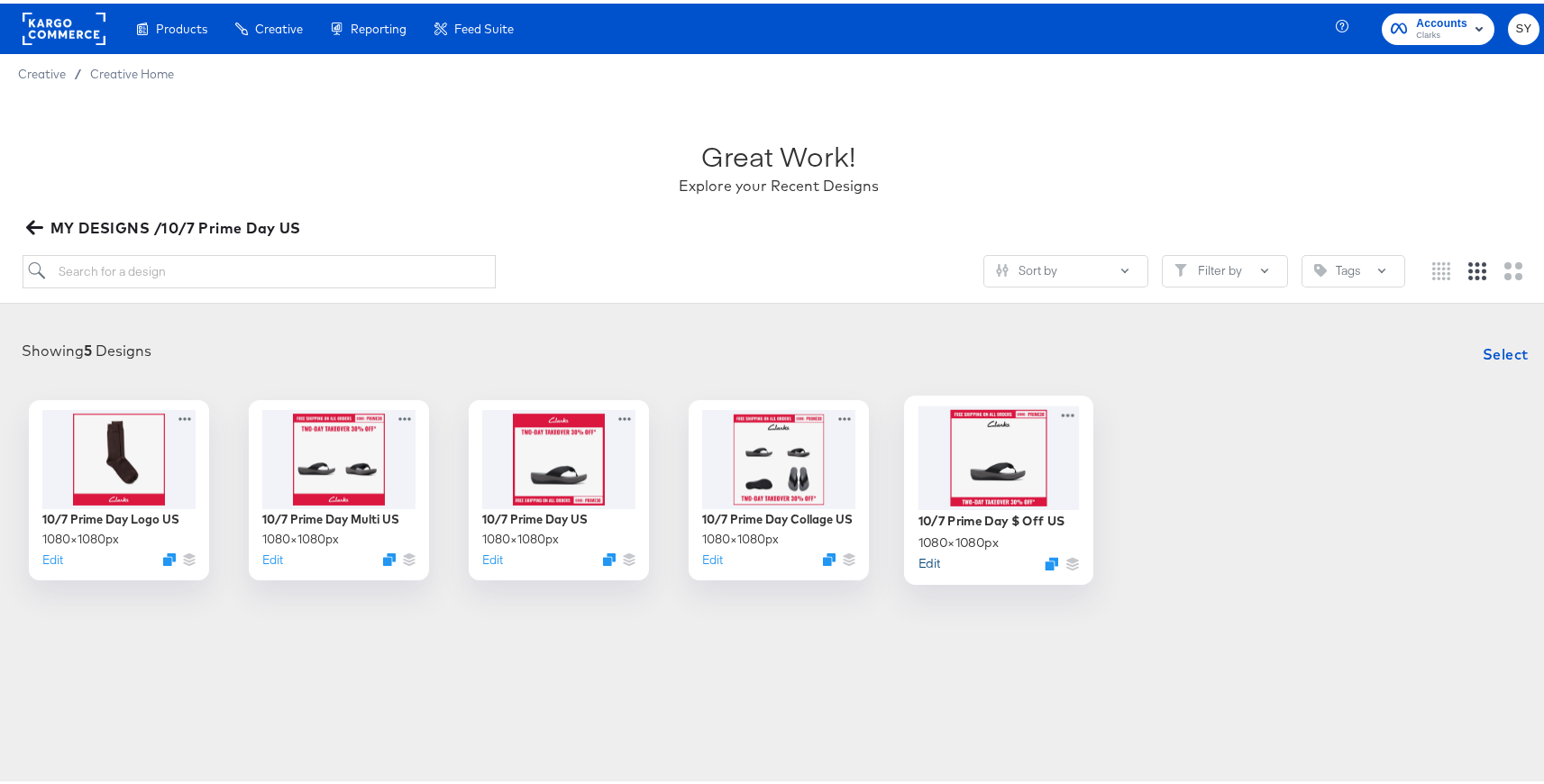
click at [929, 558] on button "Edit" at bounding box center [930, 558] width 22 height 17
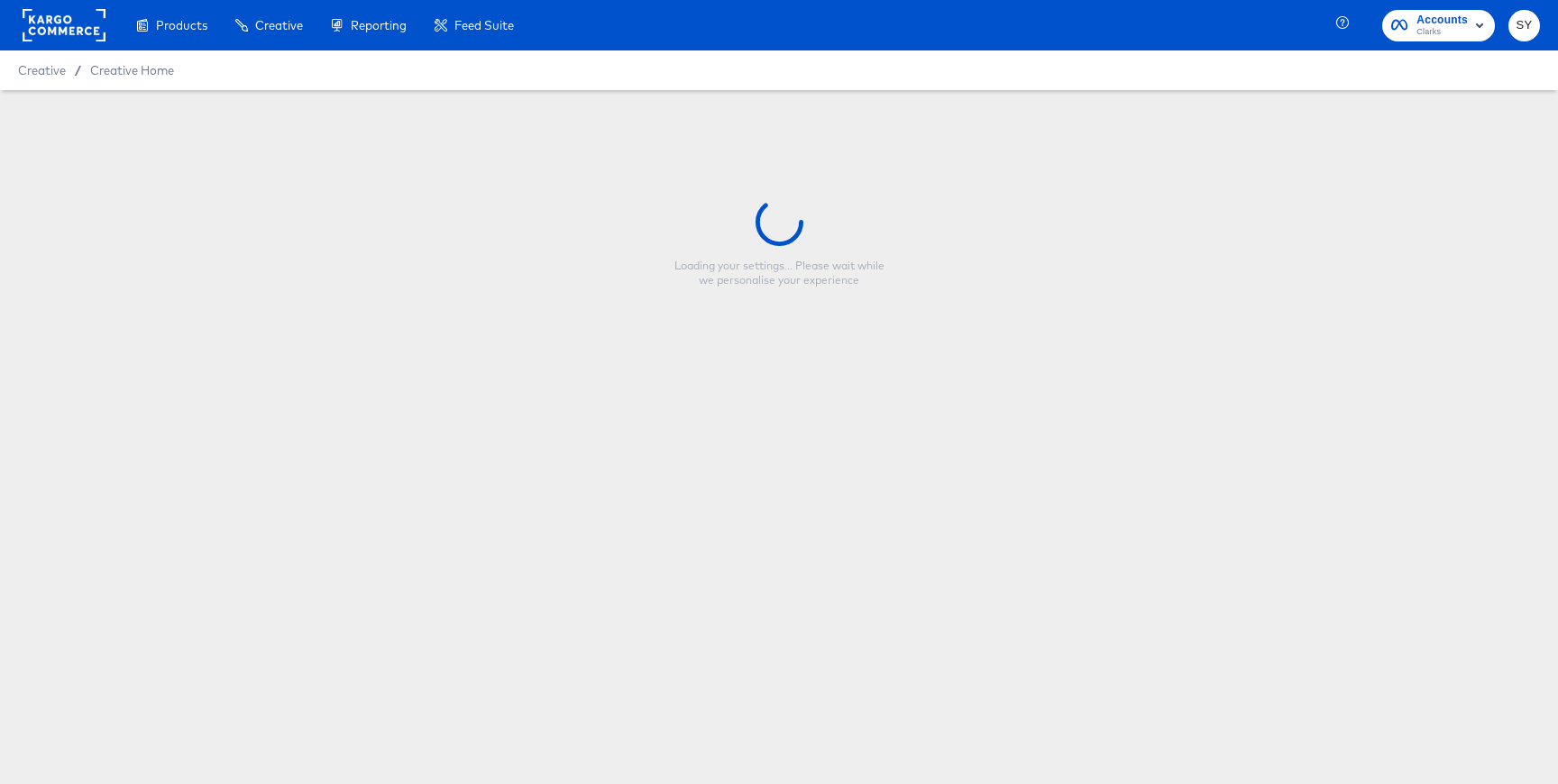
type input "10/7 Prime Day $ Off US"
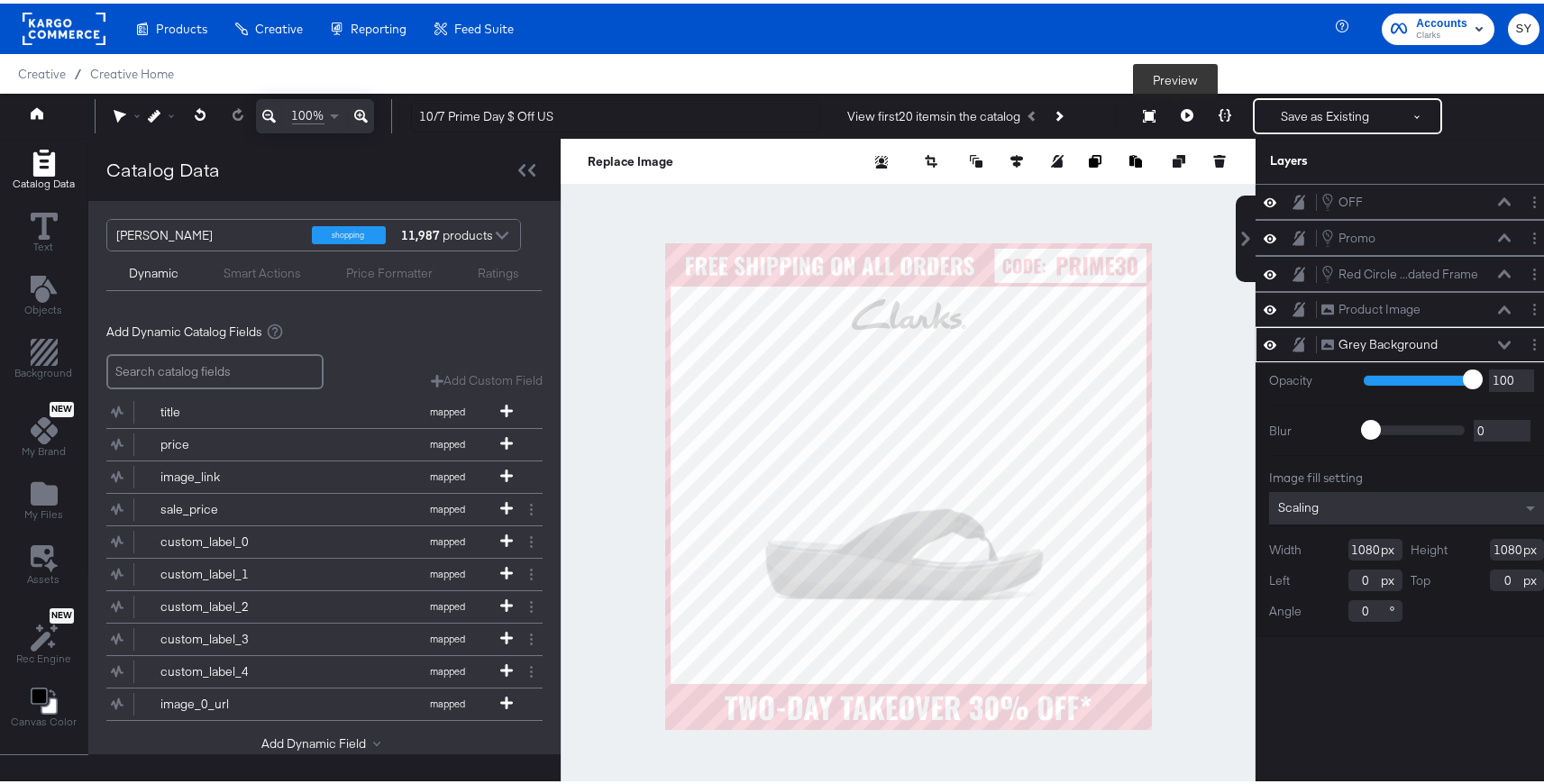
click at [1168, 110] on button at bounding box center [1187, 112] width 37 height 36
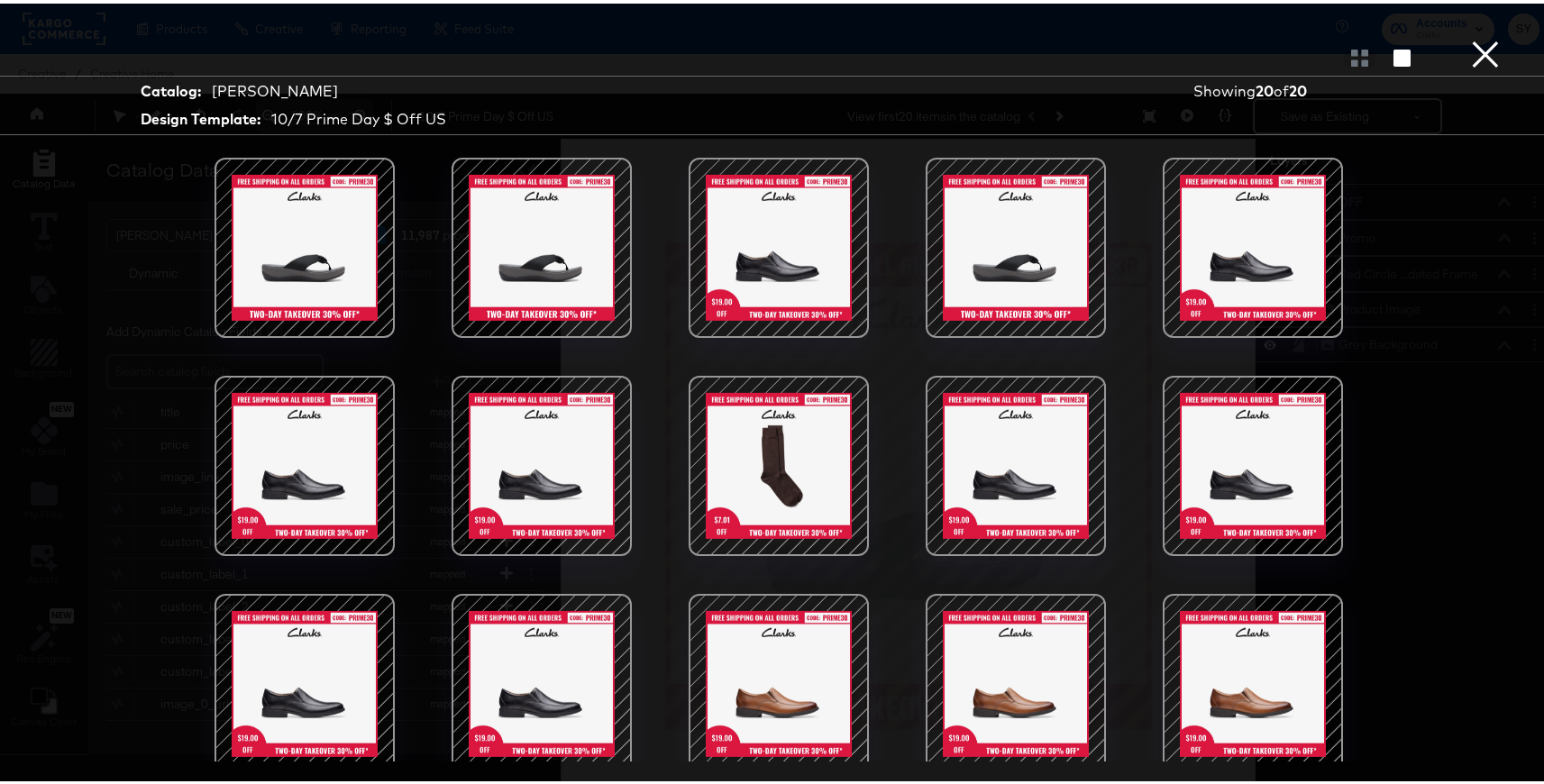
click at [1468, 36] on button "×" at bounding box center [1485, 17] width 36 height 36
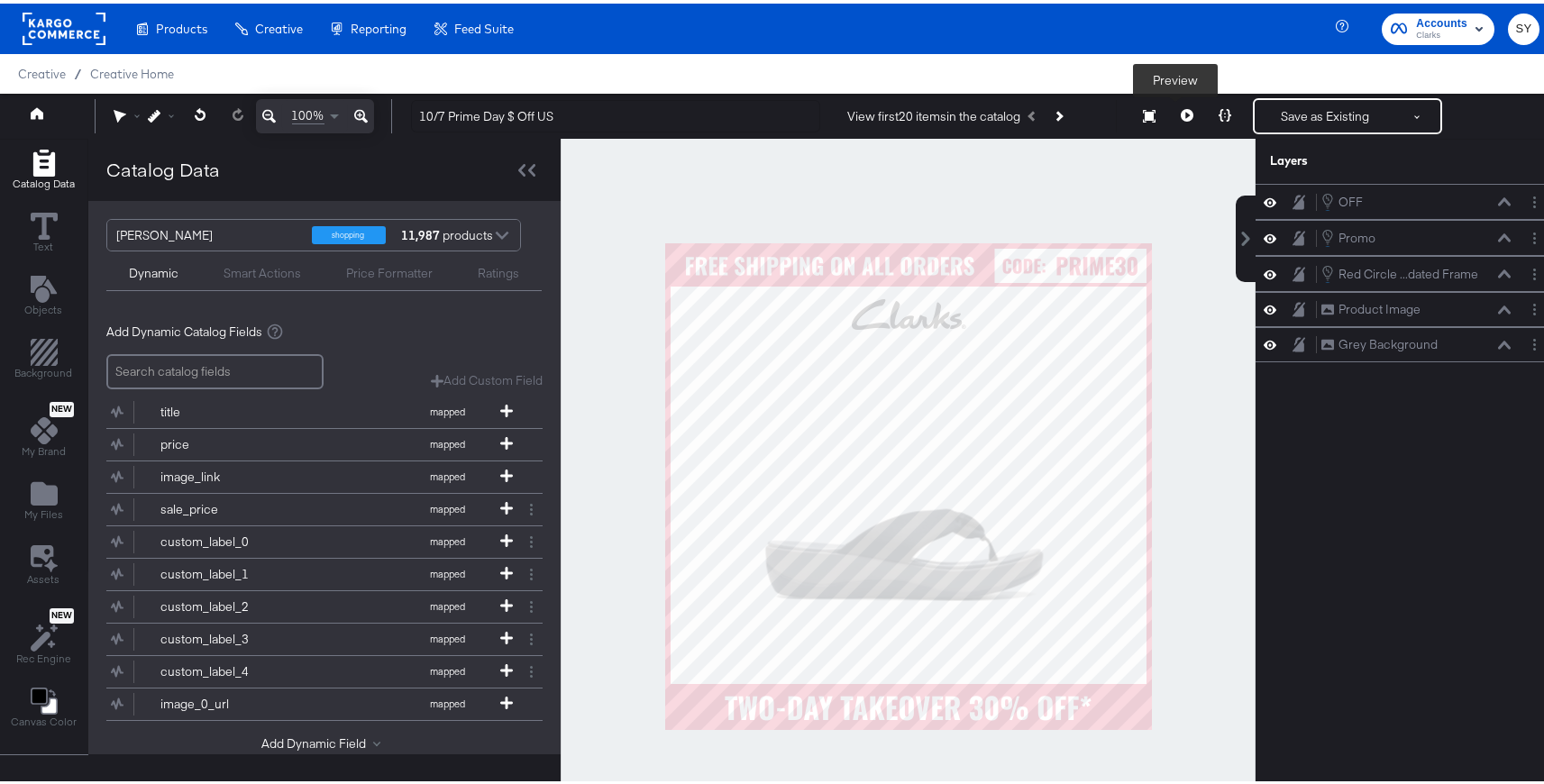
click at [1182, 115] on button at bounding box center [1187, 112] width 37 height 36
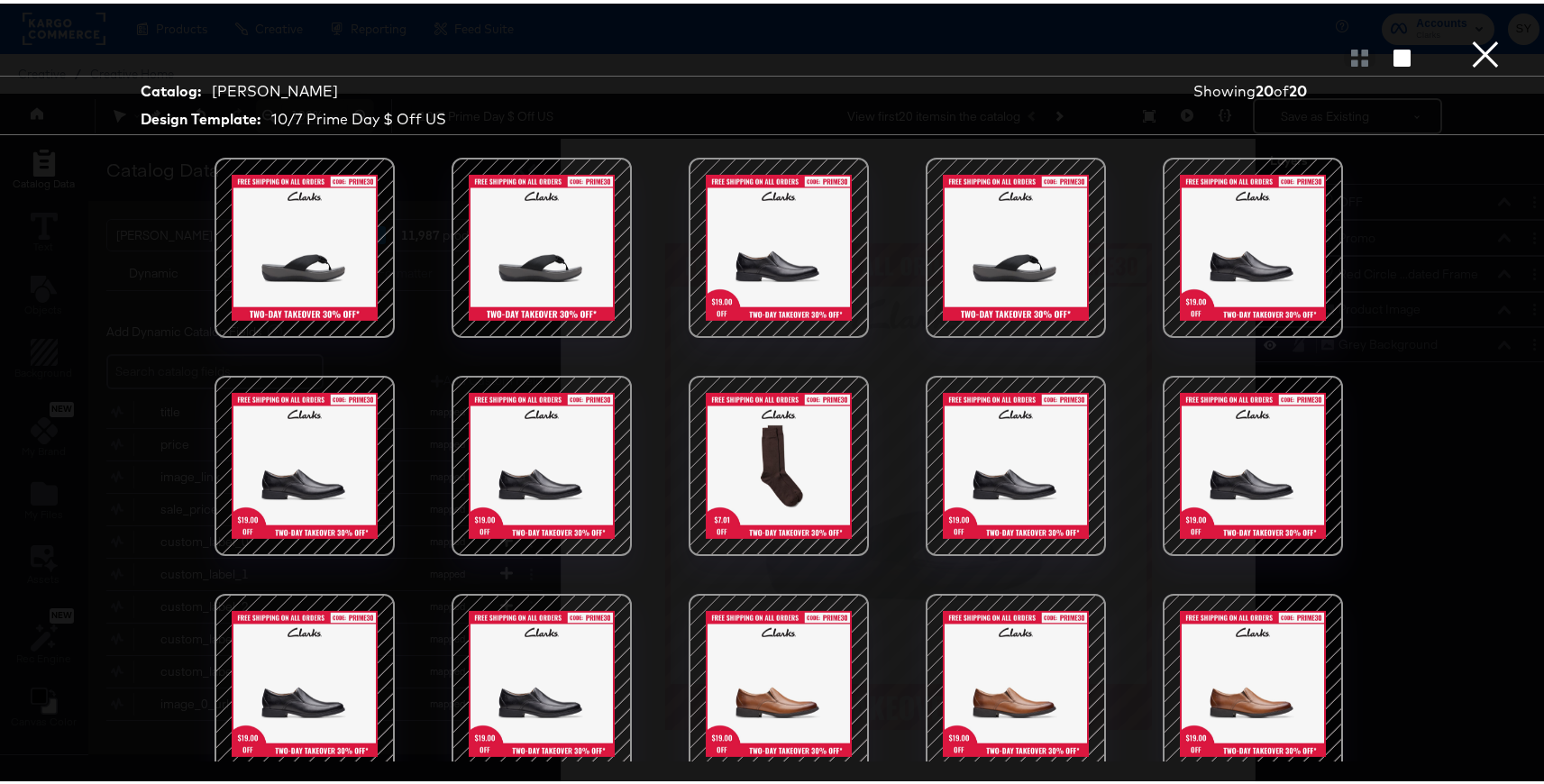
scroll to position [75, 0]
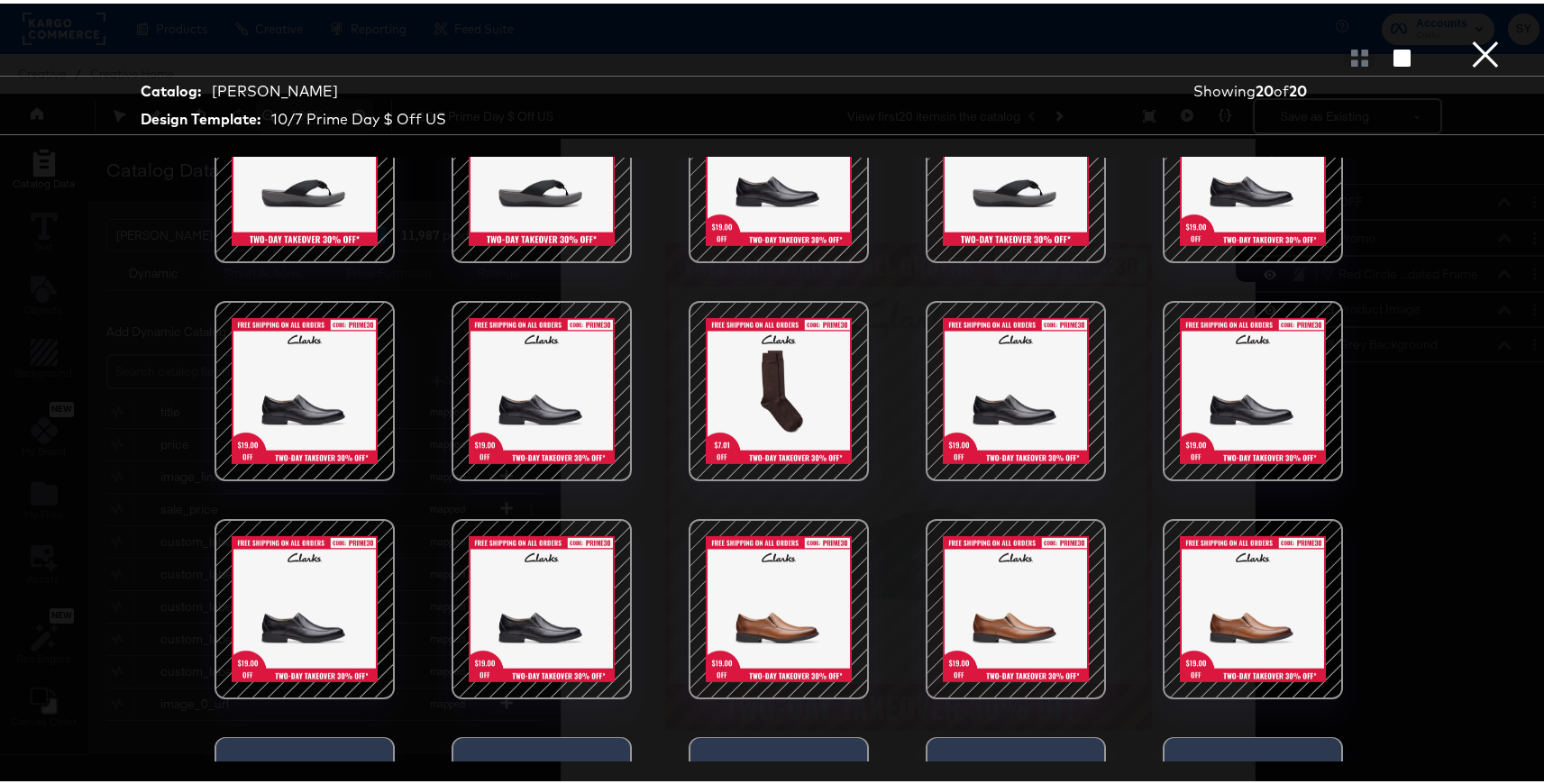
click at [1477, 36] on button "×" at bounding box center [1485, 17] width 36 height 36
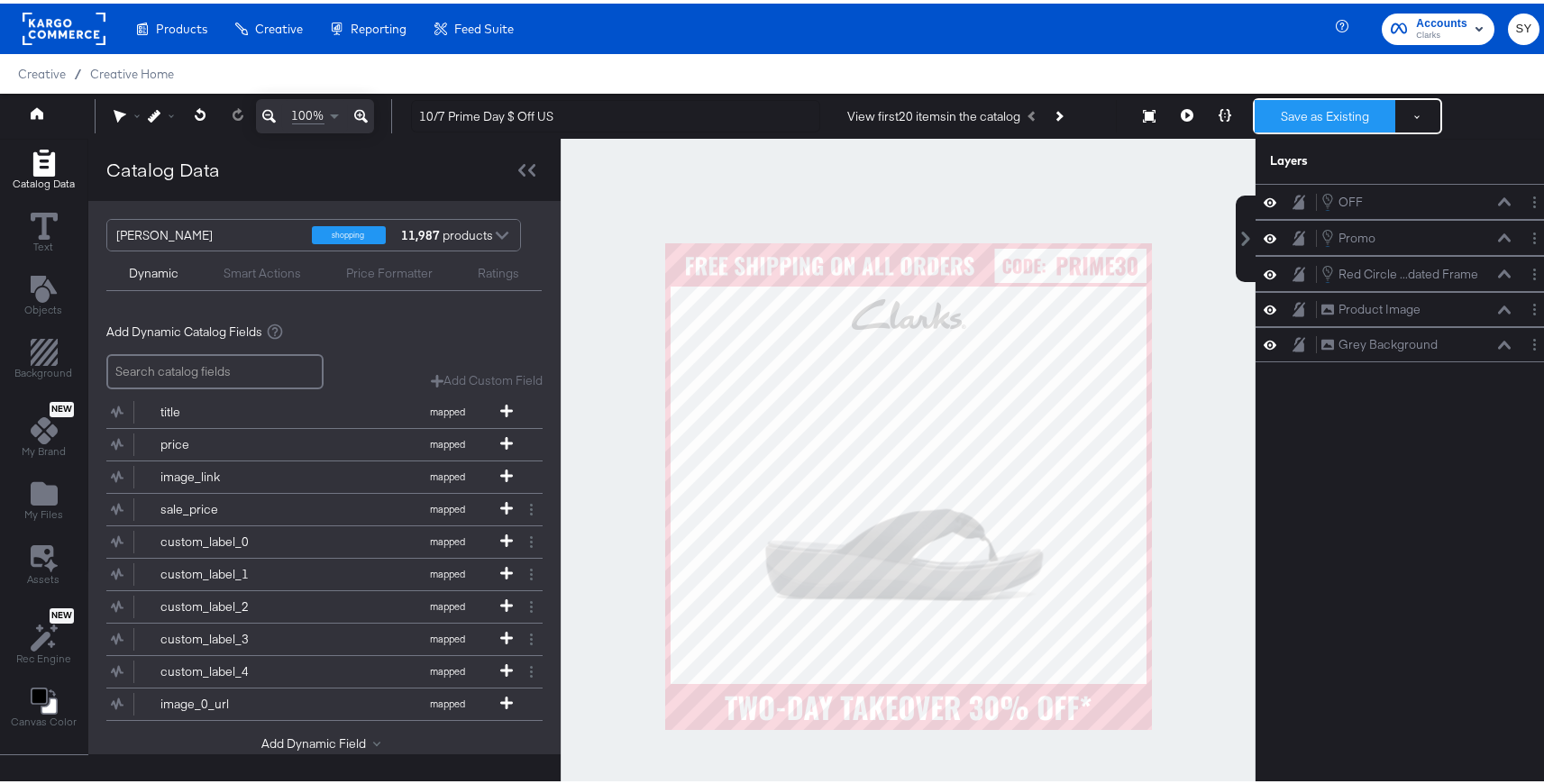
click at [1377, 105] on button "Save as Existing" at bounding box center [1325, 111] width 141 height 32
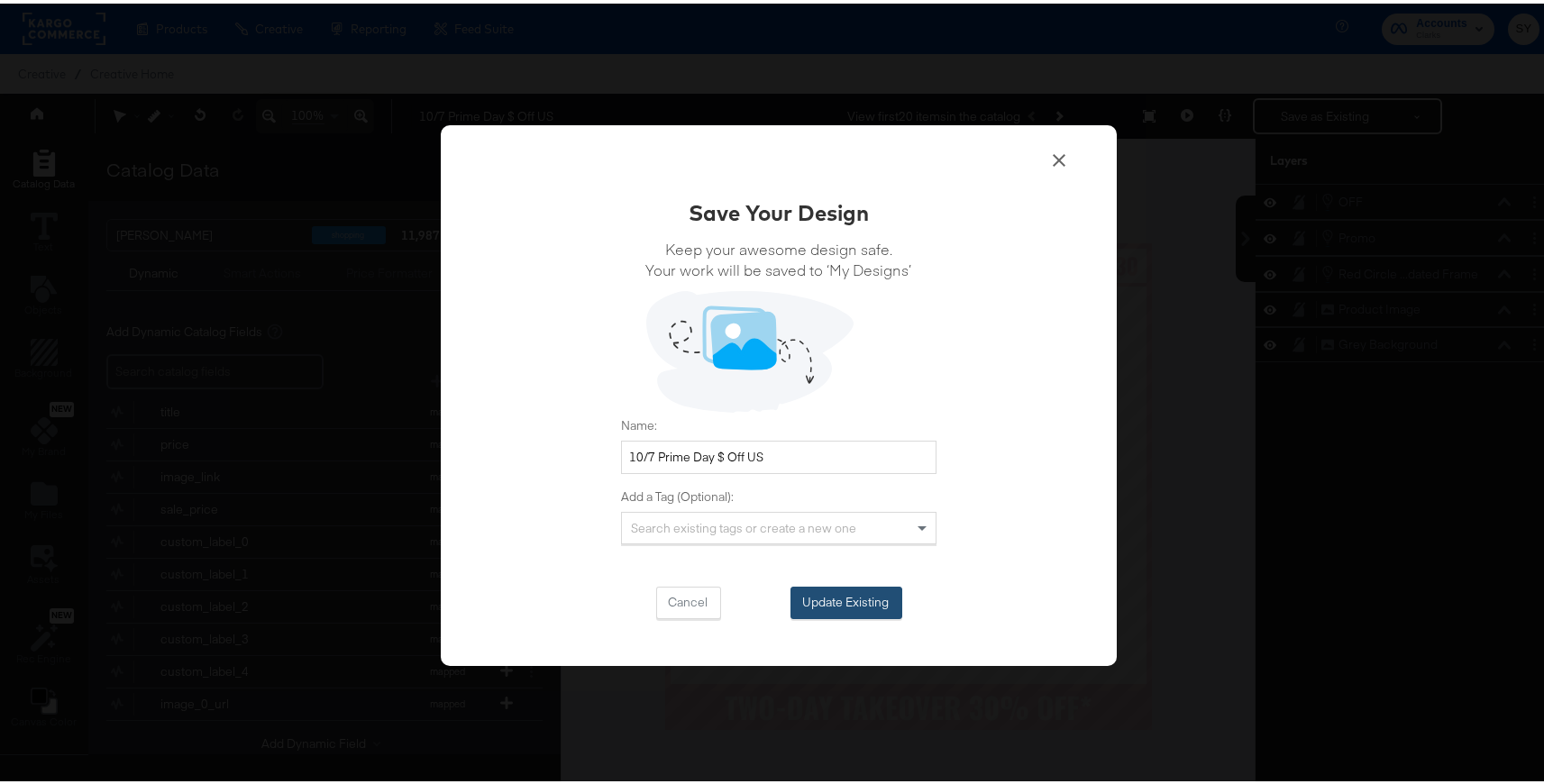
click at [850, 594] on button "Update Existing" at bounding box center [847, 599] width 112 height 32
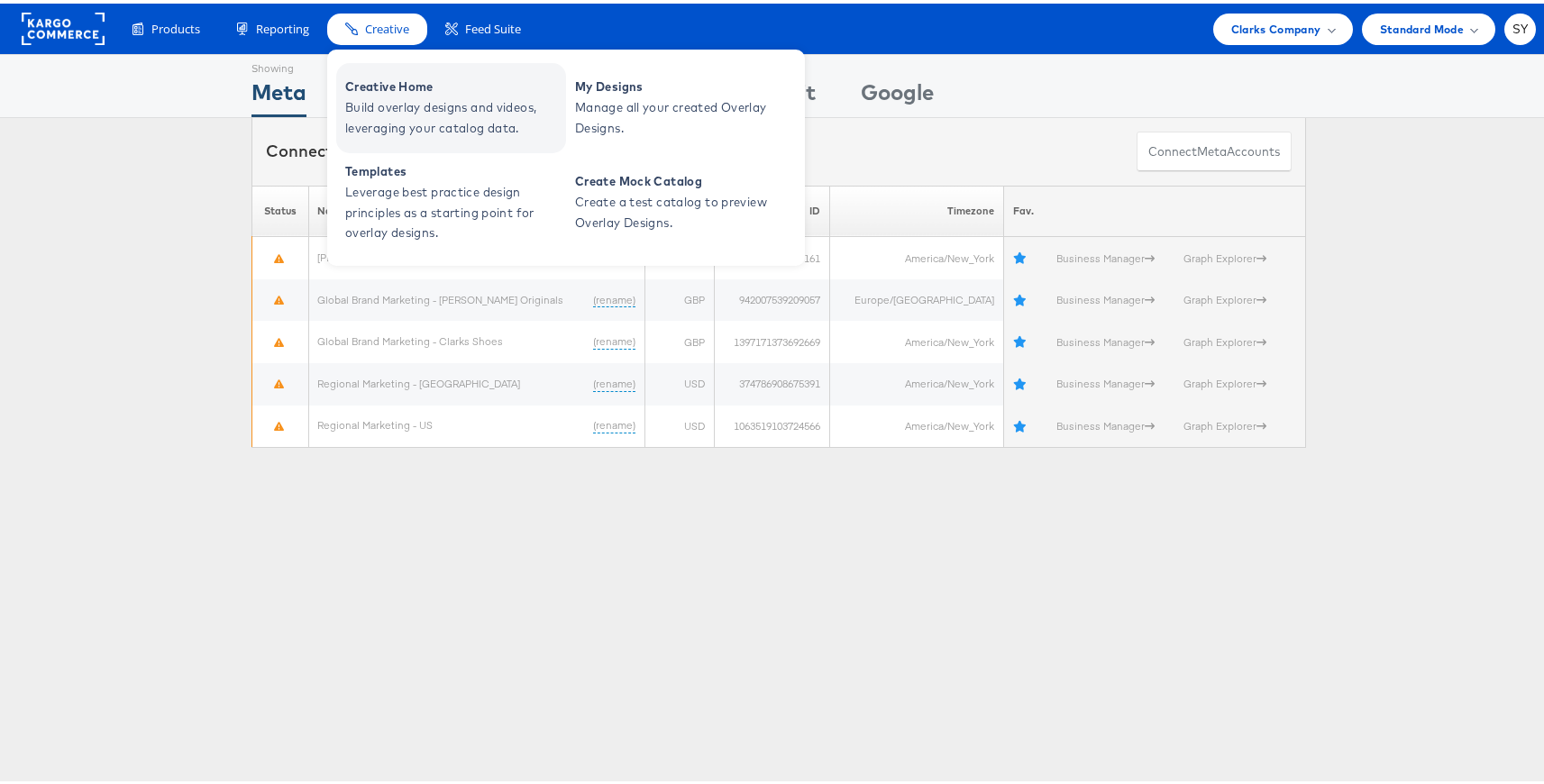
click at [414, 104] on span "Build overlay designs and videos, leveraging your catalog data." at bounding box center [453, 114] width 217 height 41
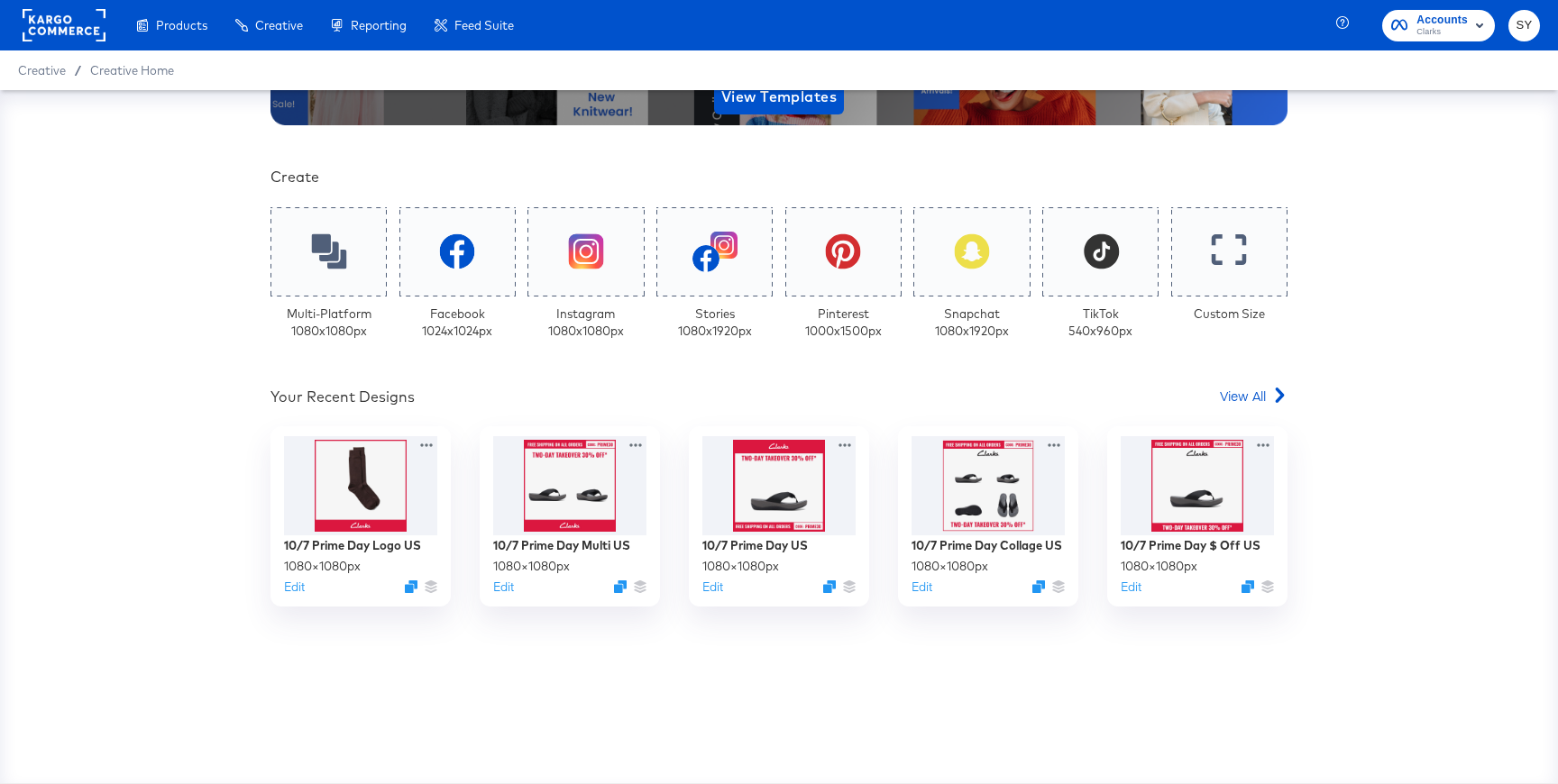
scroll to position [245, 0]
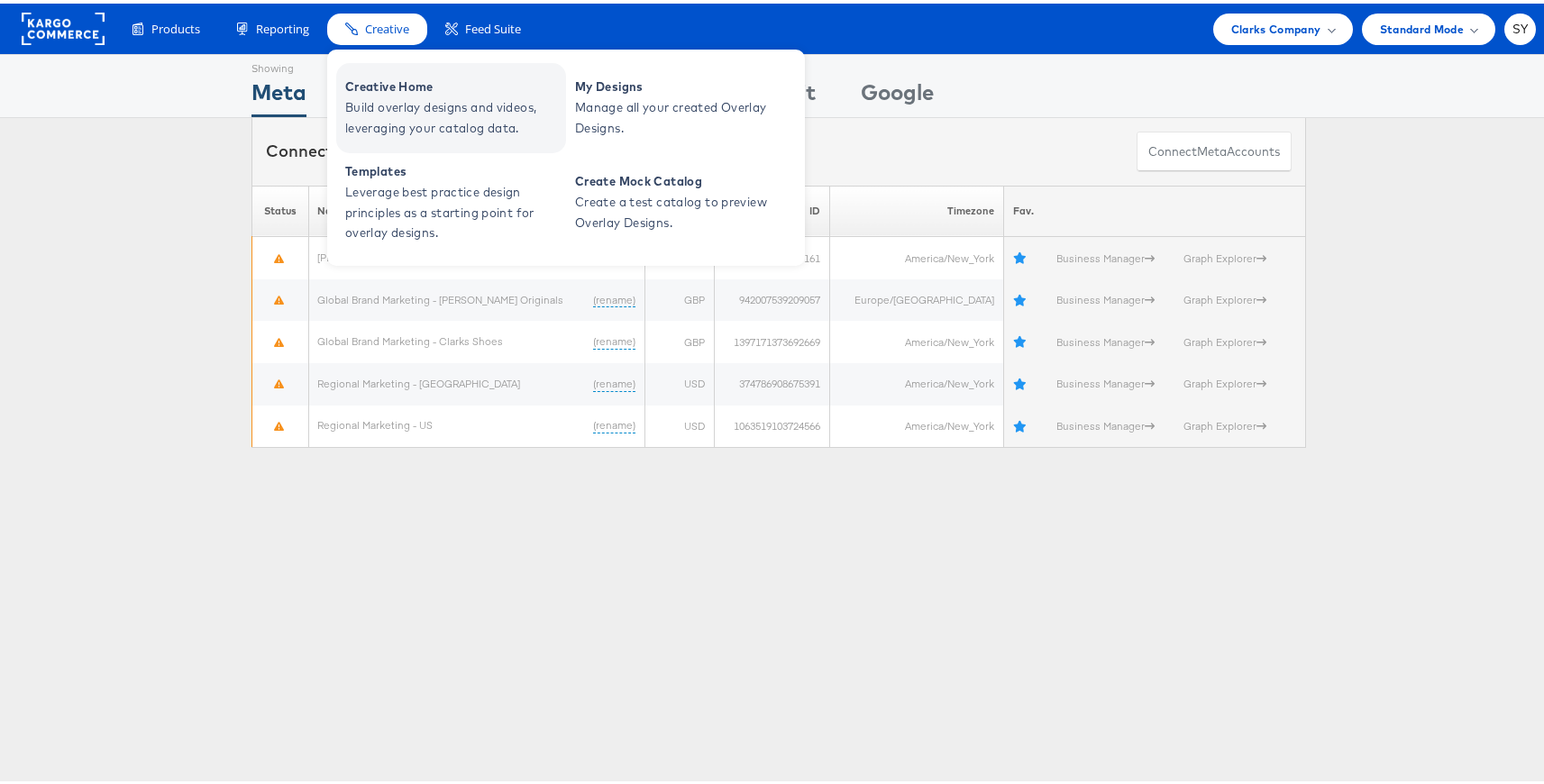
click at [407, 89] on span "Creative Home" at bounding box center [453, 83] width 217 height 21
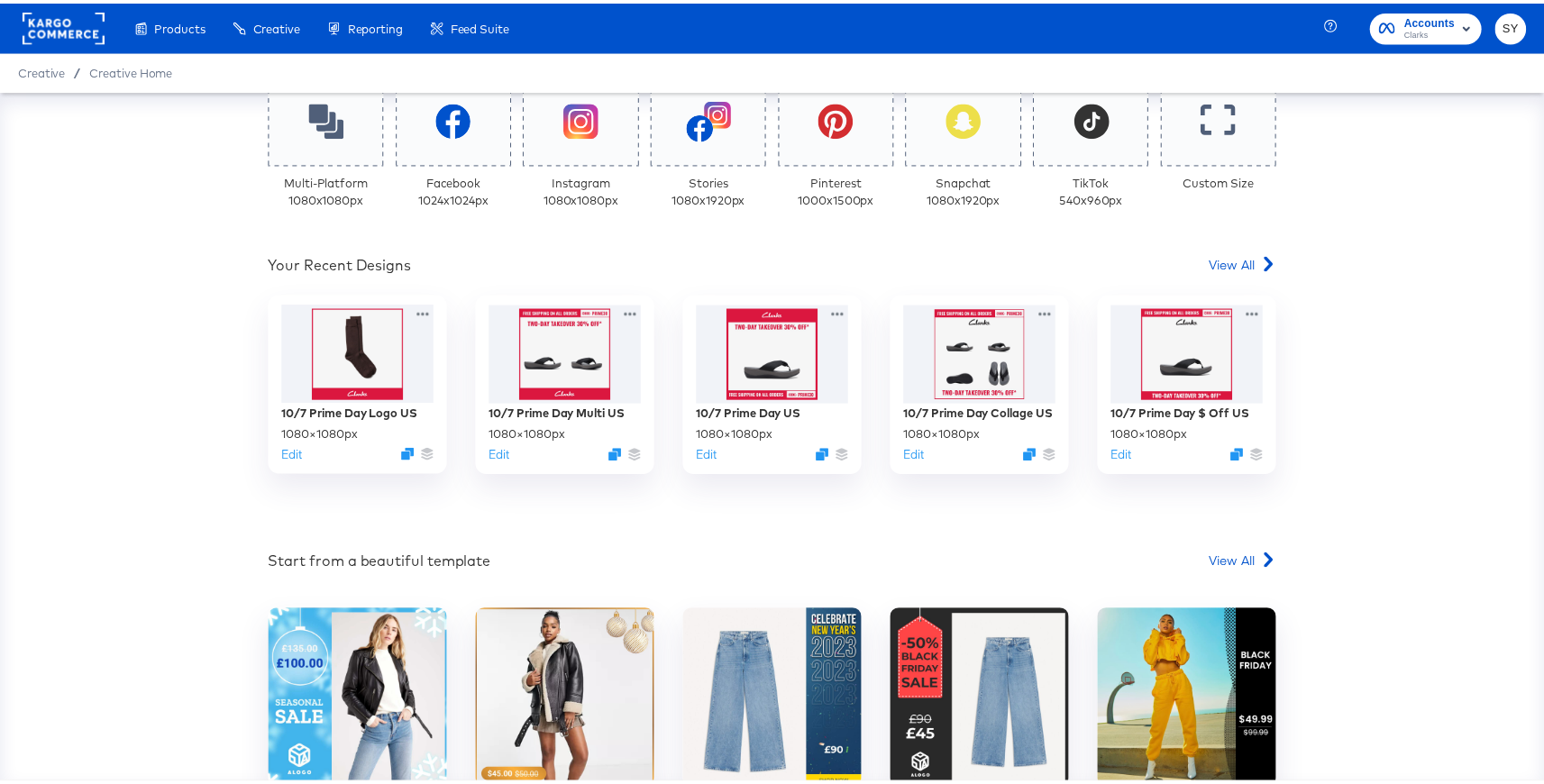
scroll to position [451, 0]
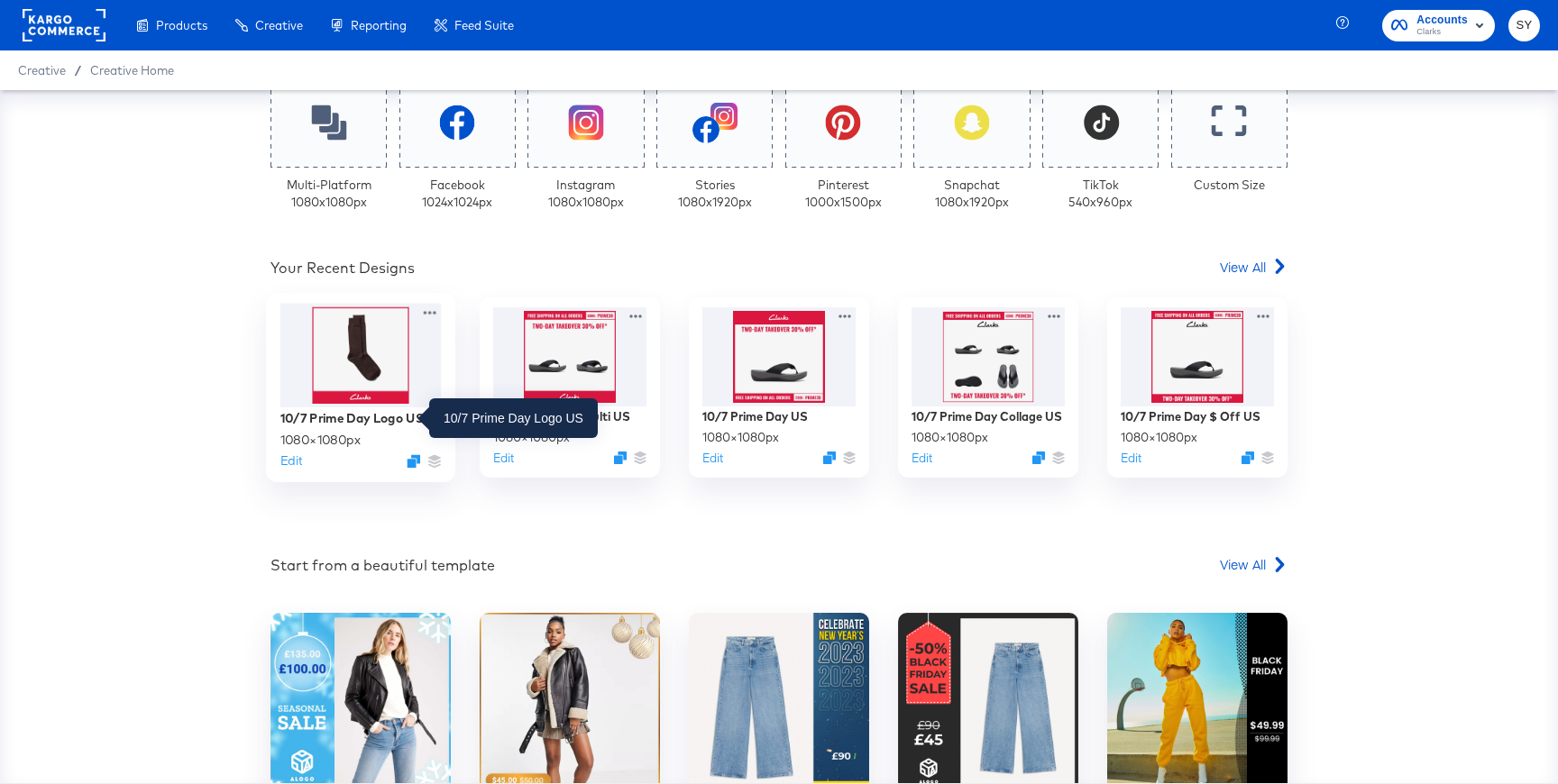
click at [396, 411] on div "10/7 Prime Day Logo US" at bounding box center [353, 418] width 144 height 17
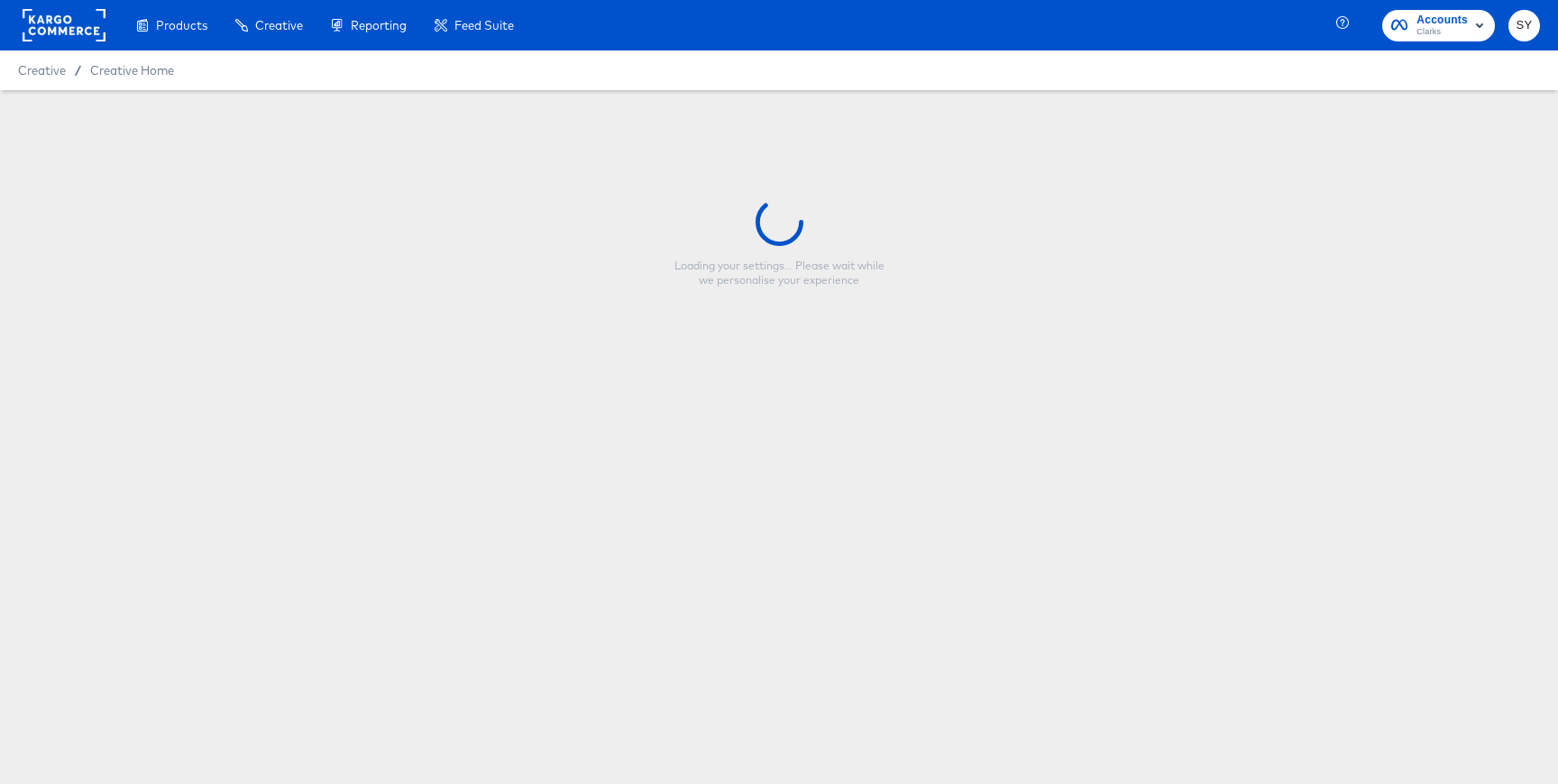
type input "10/7 Prime Day Logo US"
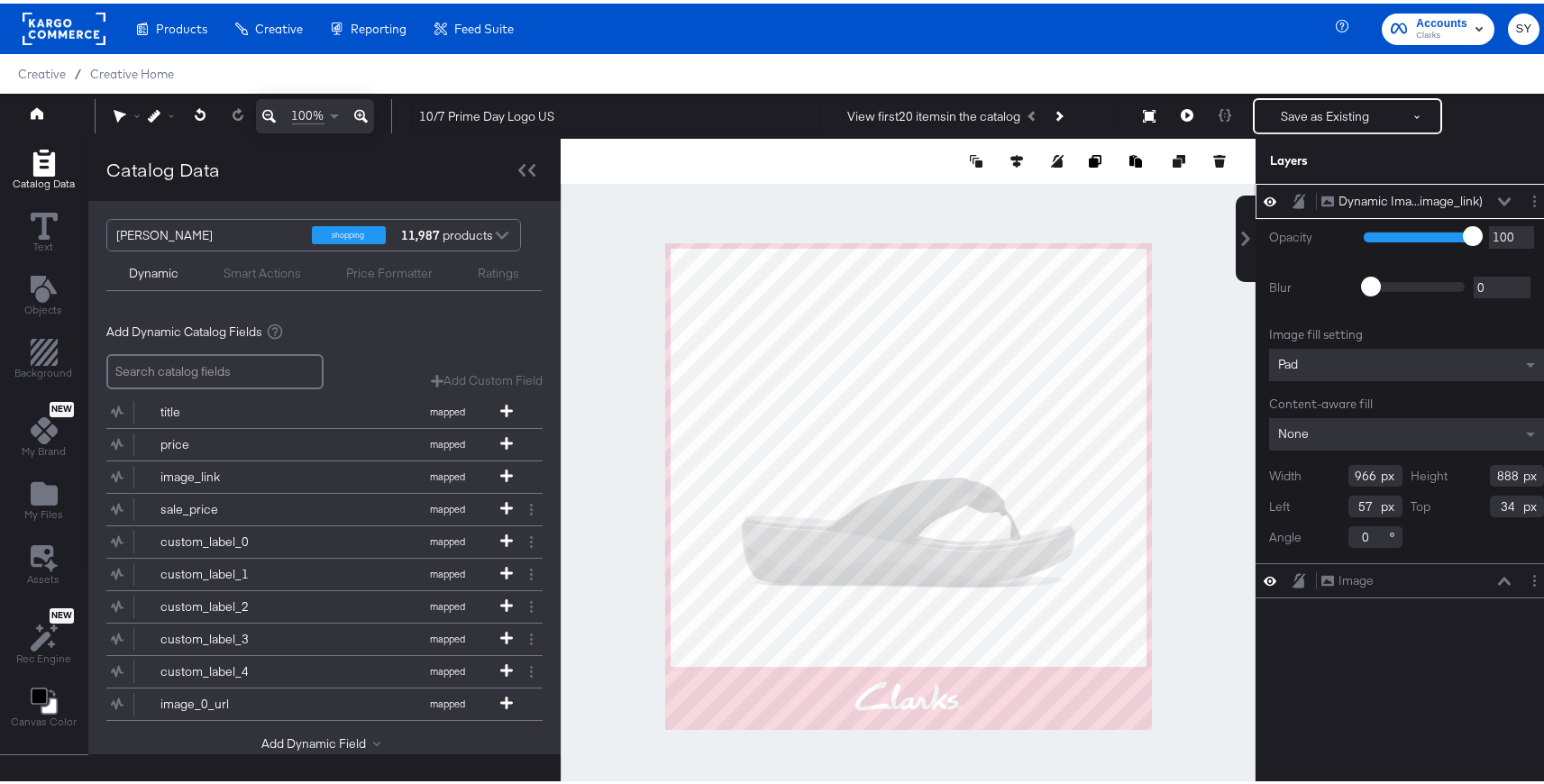
click at [1443, 426] on div "None" at bounding box center [1406, 430] width 275 height 32
click at [1443, 442] on div "None" at bounding box center [1406, 430] width 275 height 32
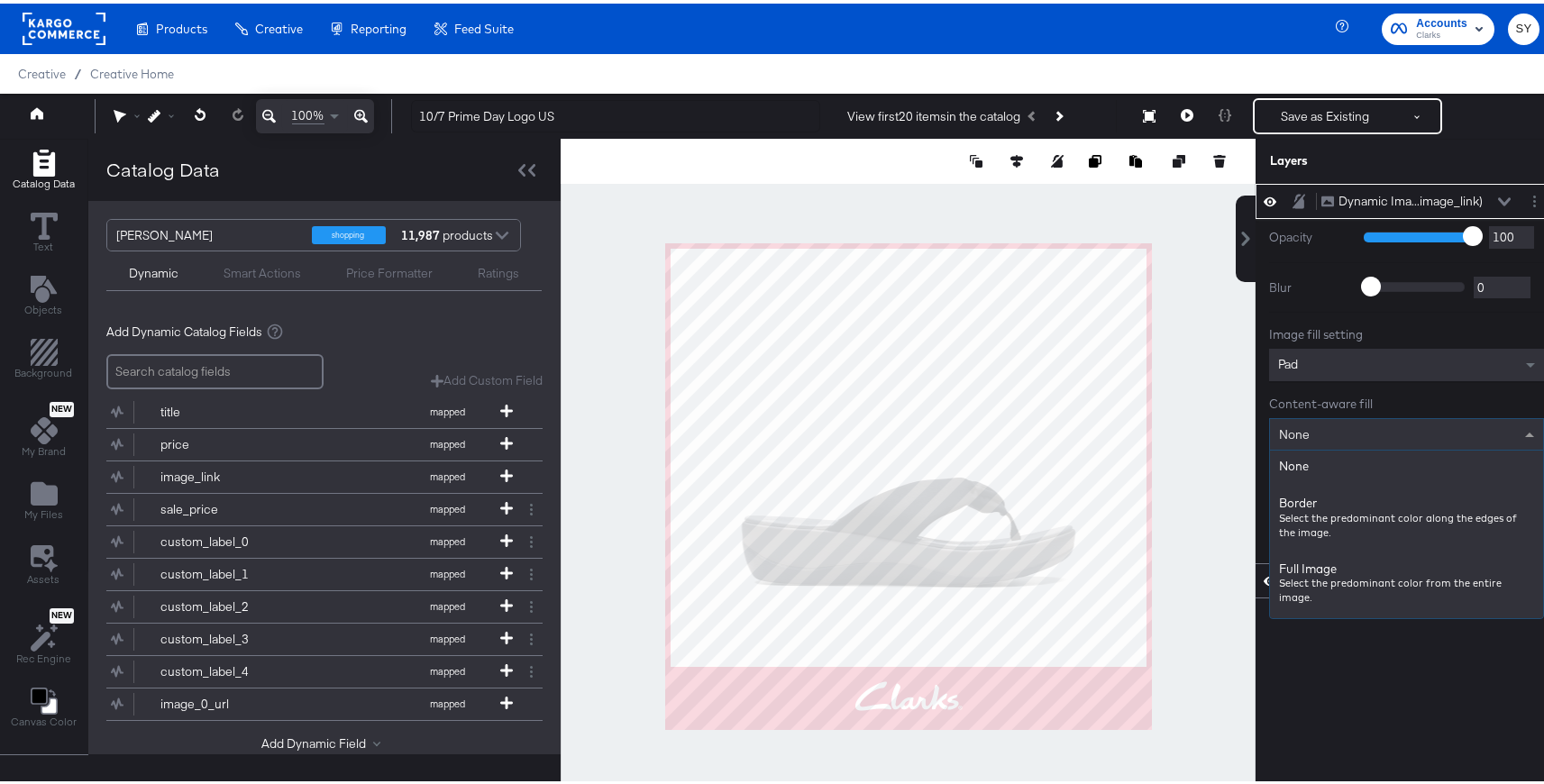
click at [1330, 628] on div "Dynamic Ima...image_link) Dynamic Image (image_link) Opacity 1 100 100 Blur 0 2…" at bounding box center [1406, 491] width 302 height 621
